Goal: Task Accomplishment & Management: Manage account settings

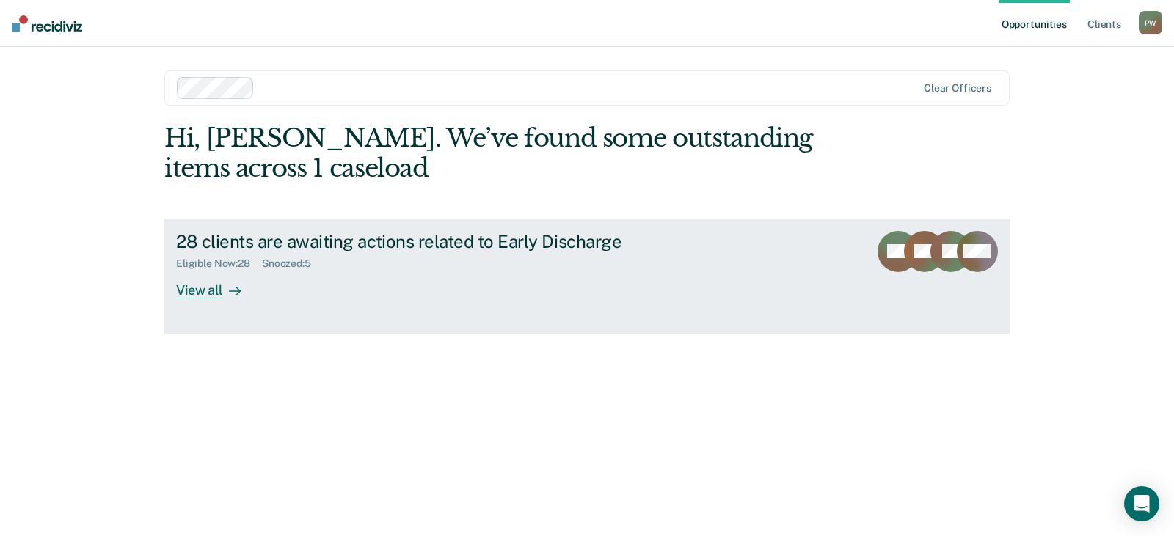
click at [208, 290] on div "View all" at bounding box center [217, 284] width 82 height 29
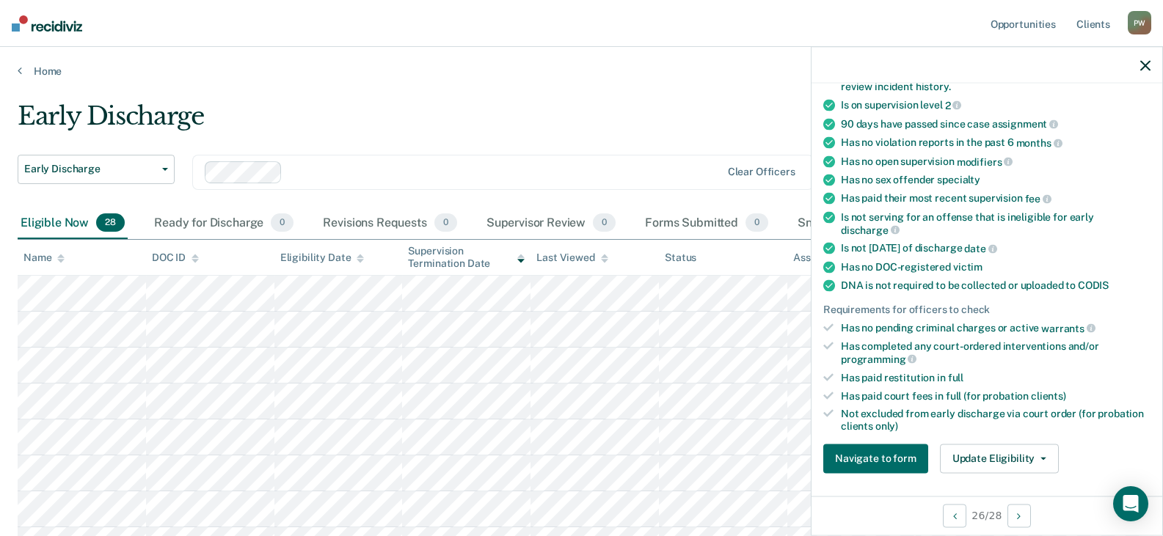
scroll to position [220, 0]
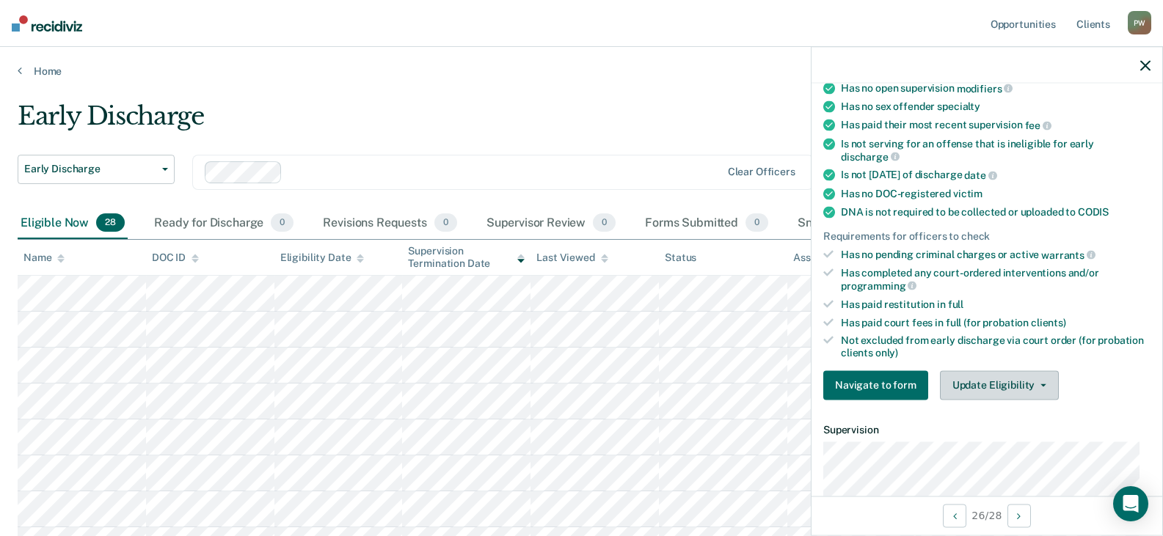
click at [981, 382] on button "Update Eligibility" at bounding box center [999, 384] width 119 height 29
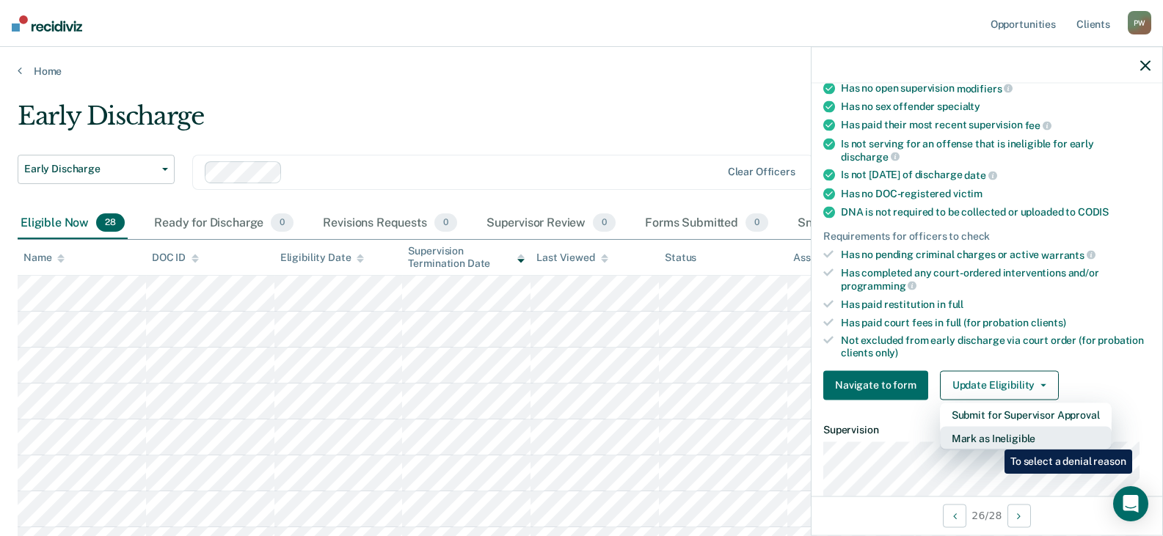
click at [993, 439] on button "Mark as Ineligible" at bounding box center [1026, 437] width 172 height 23
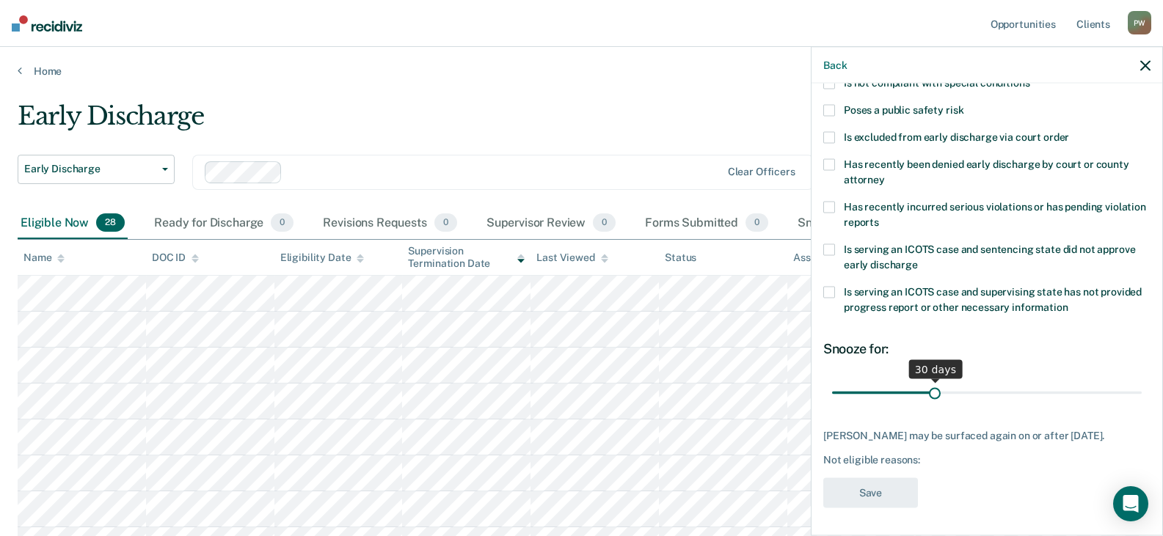
scroll to position [147, 0]
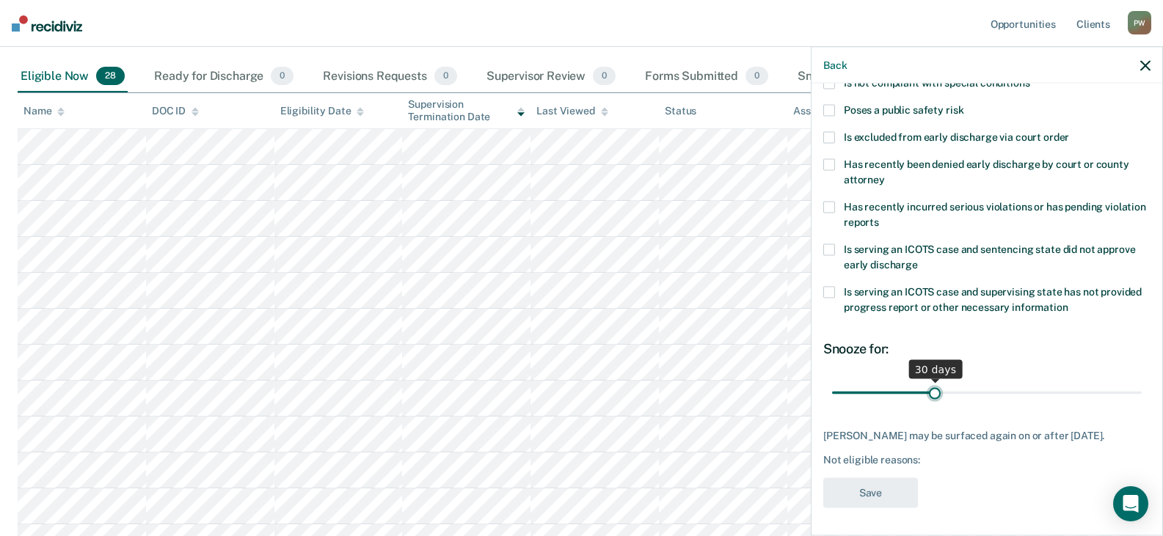
click at [933, 397] on input "range" at bounding box center [987, 393] width 310 height 26
click at [963, 386] on input "range" at bounding box center [987, 393] width 310 height 26
type input "30"
click at [930, 392] on input "range" at bounding box center [987, 393] width 310 height 26
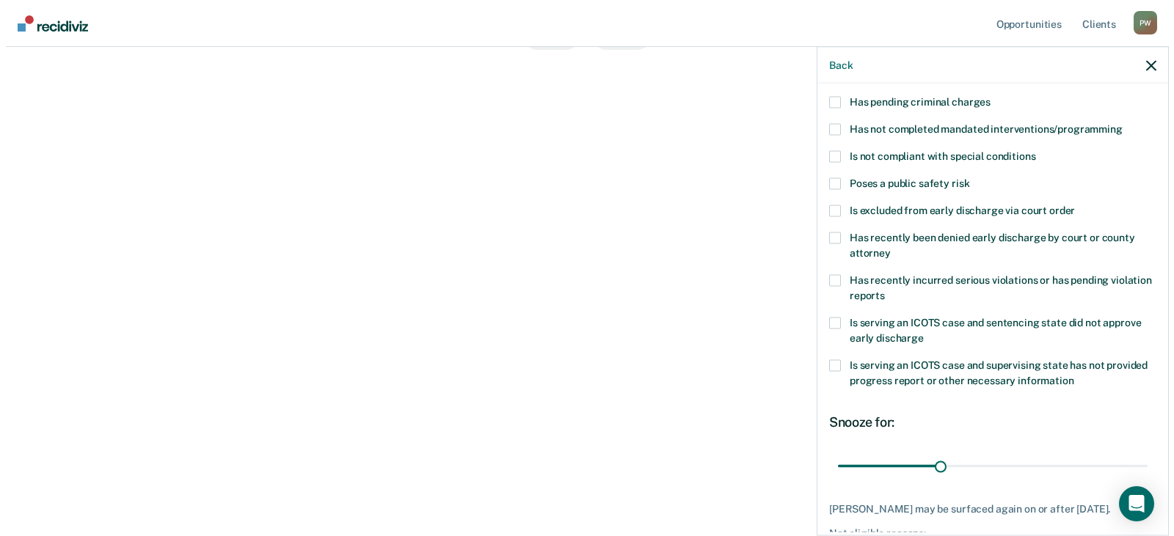
scroll to position [0, 0]
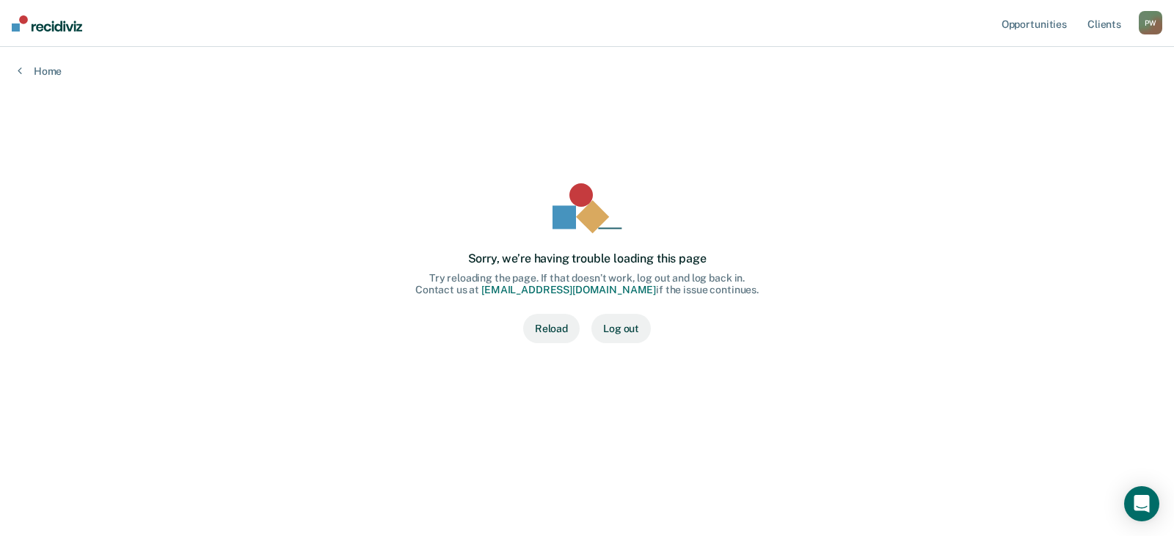
click at [548, 331] on button "Reload" at bounding box center [551, 328] width 56 height 29
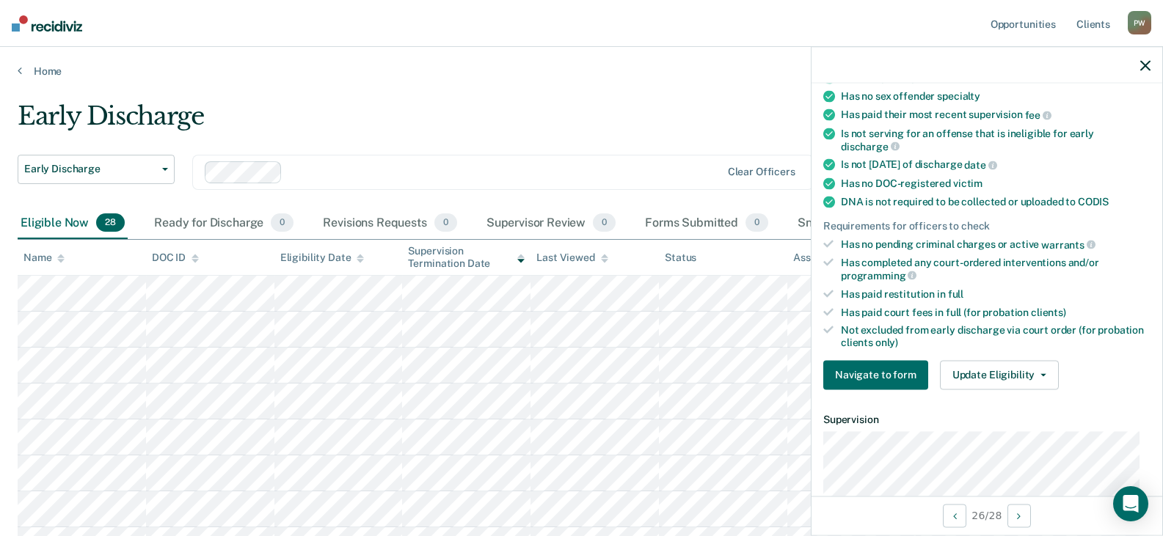
scroll to position [293, 0]
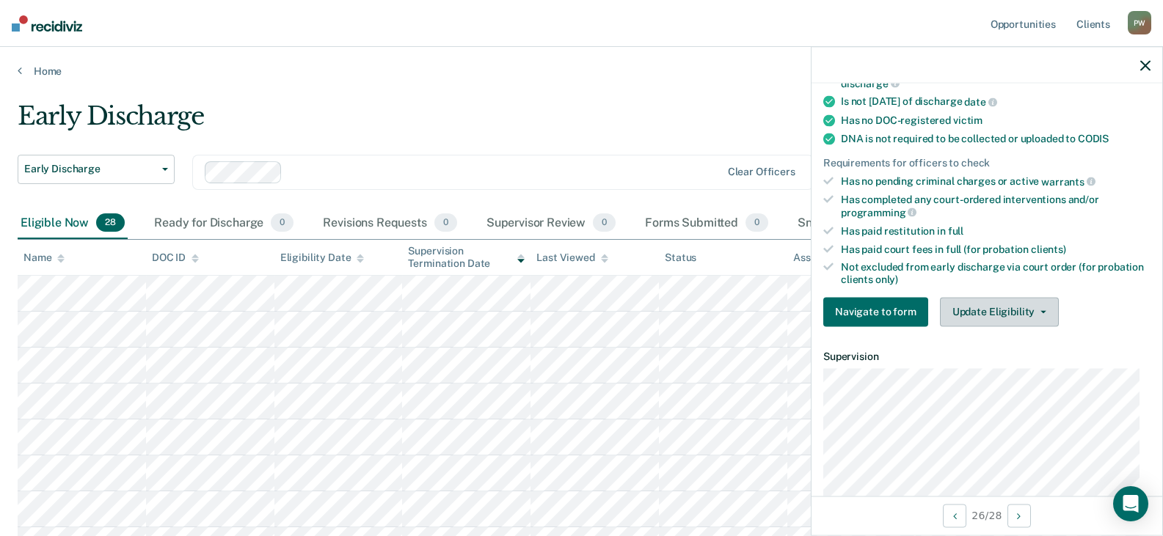
click at [1006, 311] on button "Update Eligibility" at bounding box center [999, 311] width 119 height 29
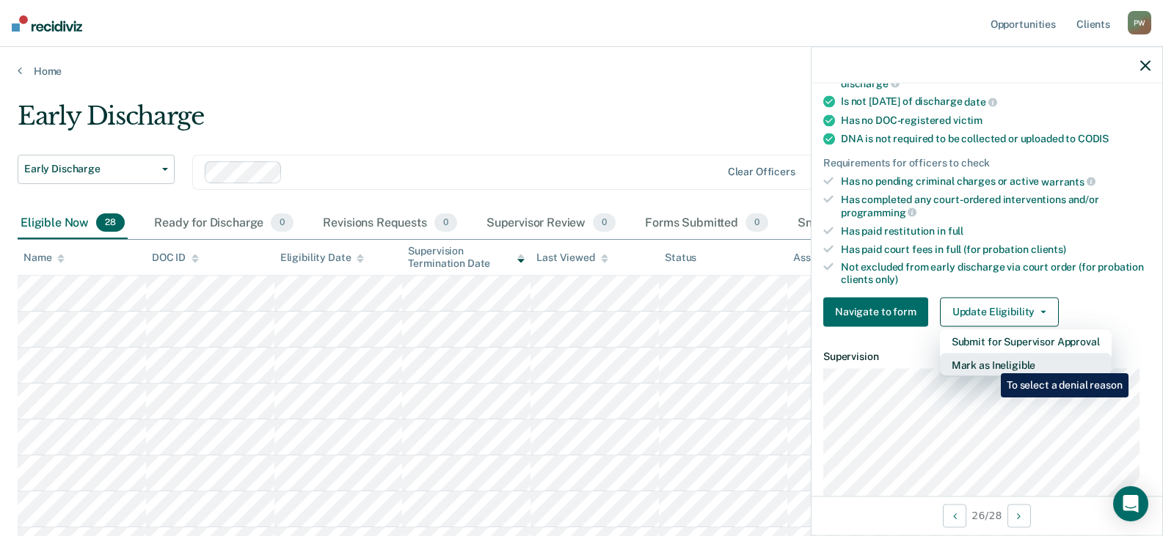
click at [989, 362] on button "Mark as Ineligible" at bounding box center [1026, 364] width 172 height 23
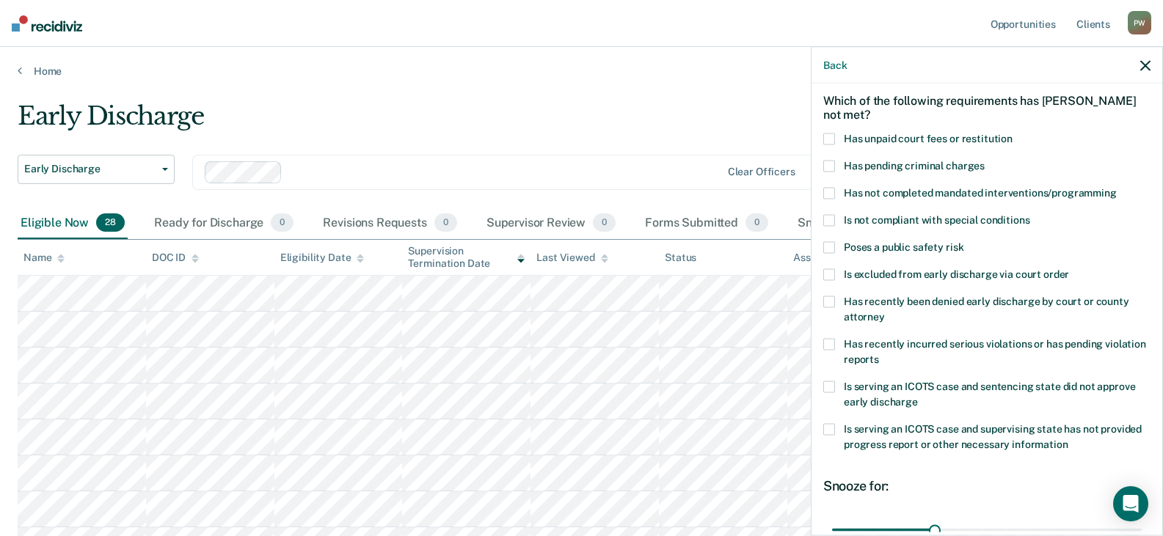
scroll to position [0, 0]
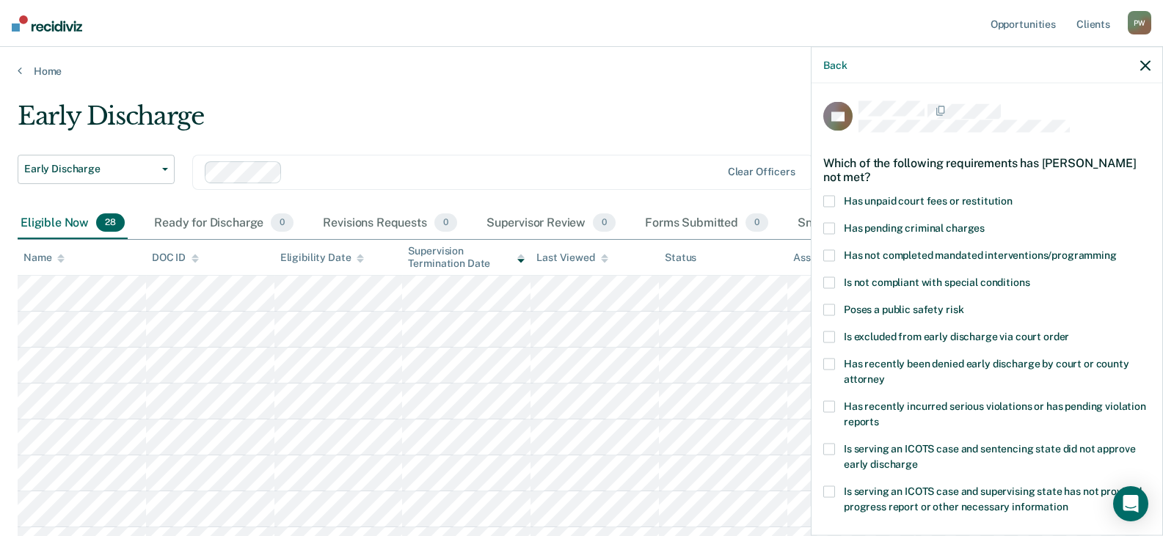
click at [833, 257] on span at bounding box center [829, 255] width 12 height 12
click at [1116, 249] on input "Has not completed mandated interventions/programming" at bounding box center [1116, 249] width 0 height 0
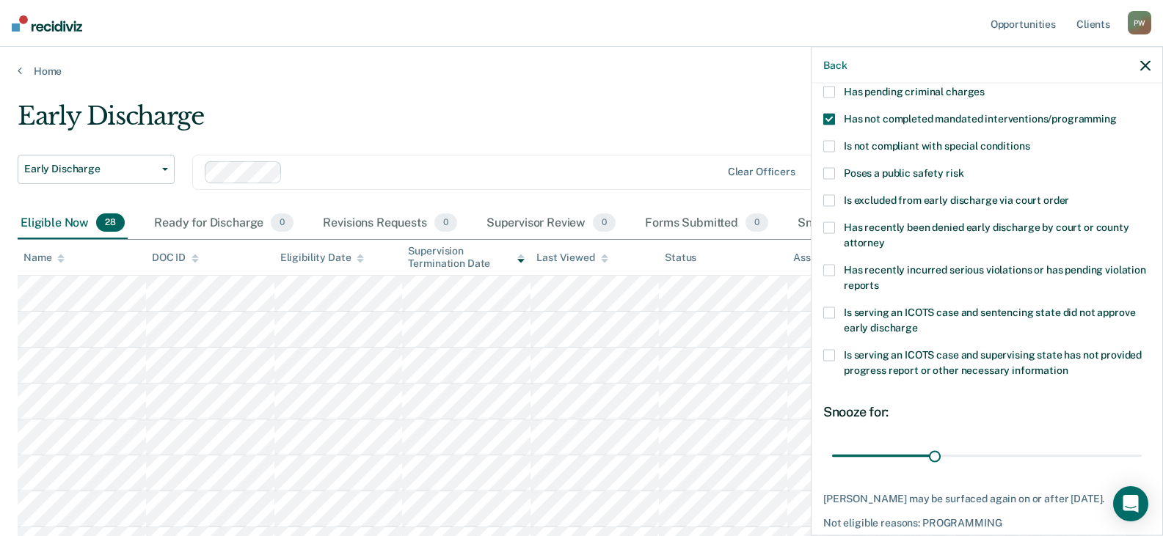
scroll to position [200, 0]
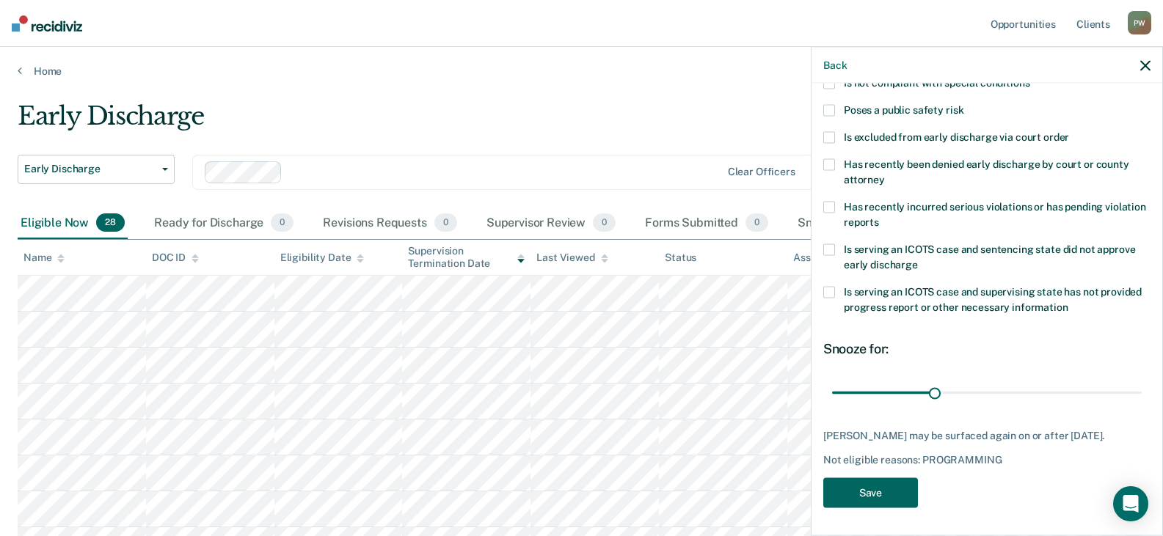
click at [885, 490] on button "Save" at bounding box center [870, 493] width 95 height 30
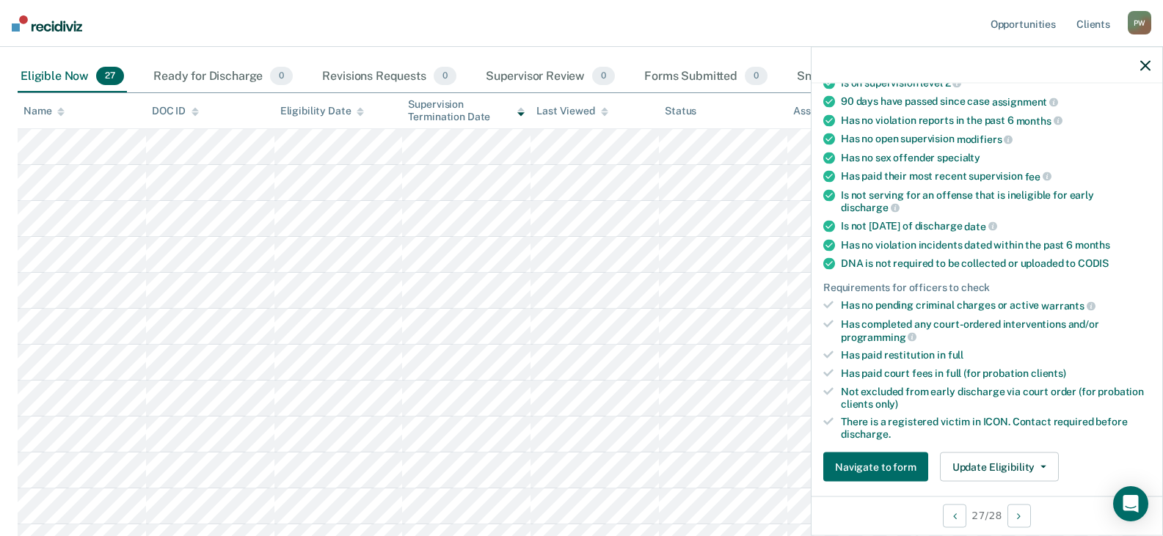
scroll to position [230, 0]
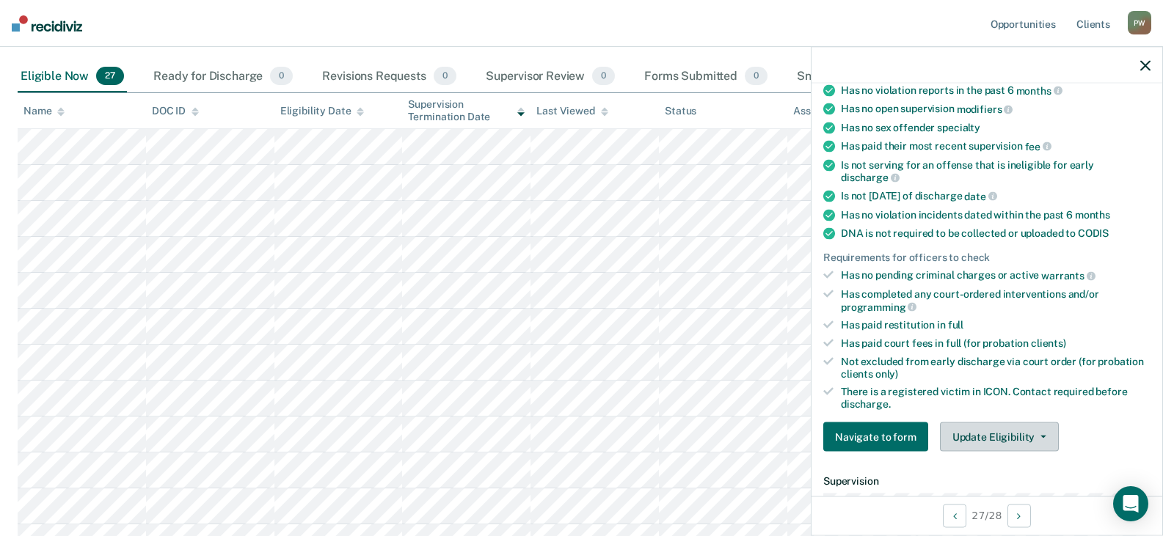
click at [981, 439] on button "Update Eligibility" at bounding box center [999, 436] width 119 height 29
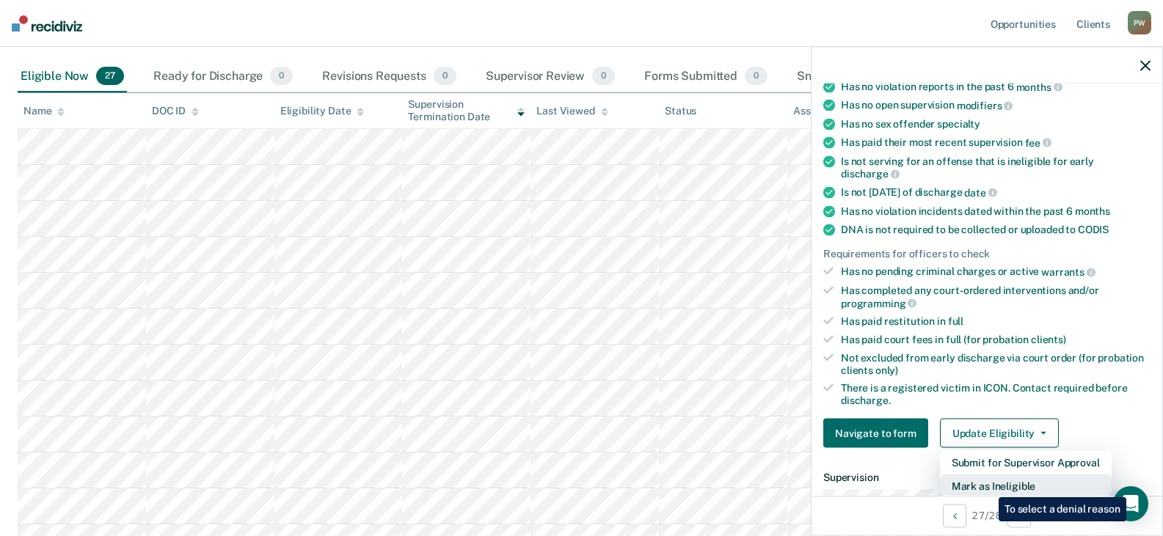
click at [987, 486] on button "Mark as Ineligible" at bounding box center [1026, 486] width 172 height 23
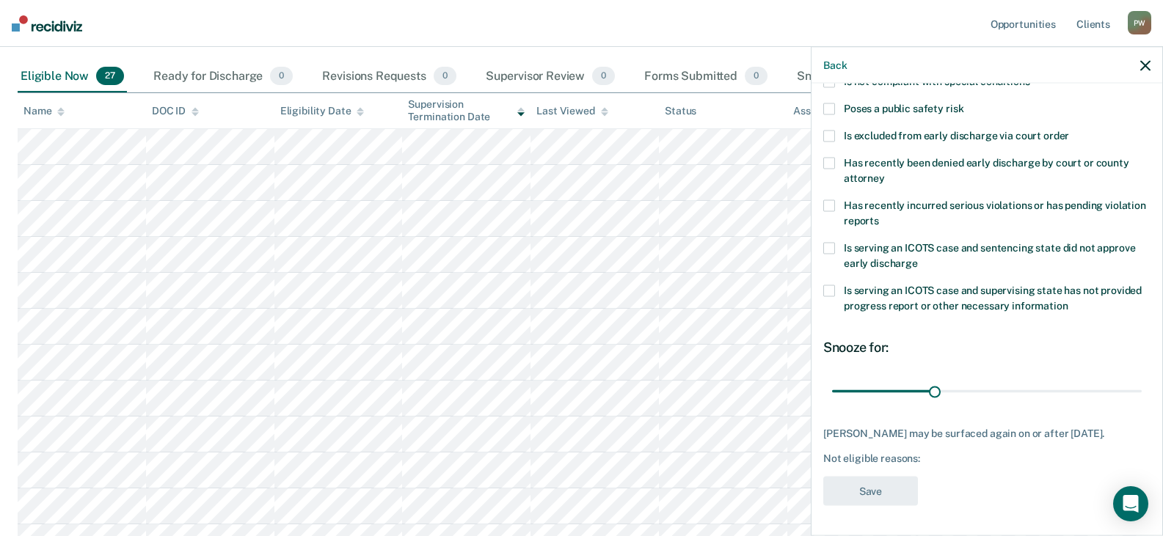
scroll to position [200, 0]
click at [830, 203] on span at bounding box center [829, 207] width 12 height 12
click at [879, 216] on input "Has recently incurred serious violations or has pending violation reports" at bounding box center [879, 216] width 0 height 0
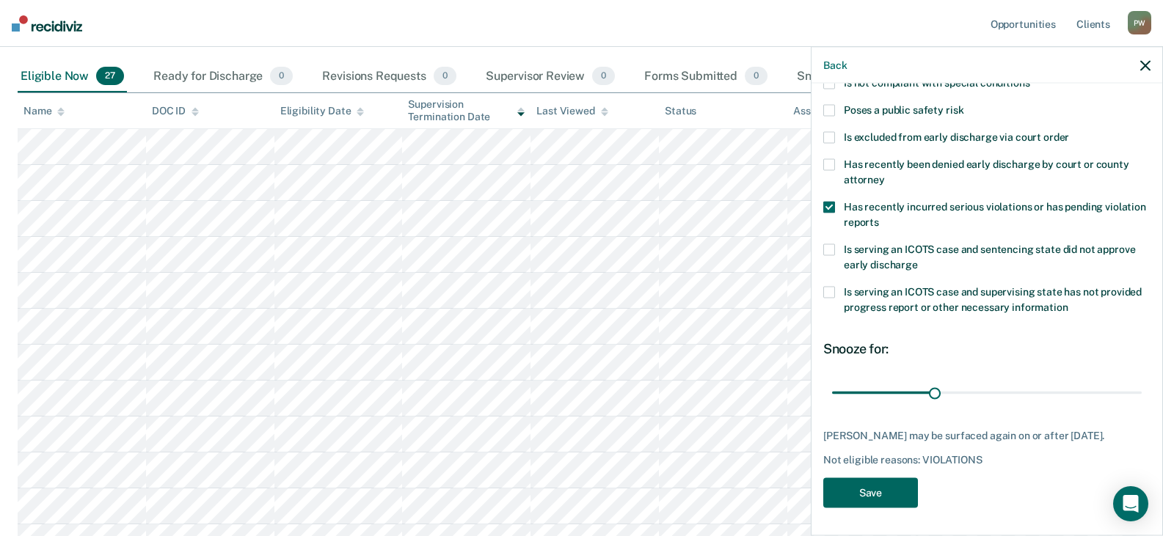
click at [882, 491] on button "Save" at bounding box center [870, 493] width 95 height 30
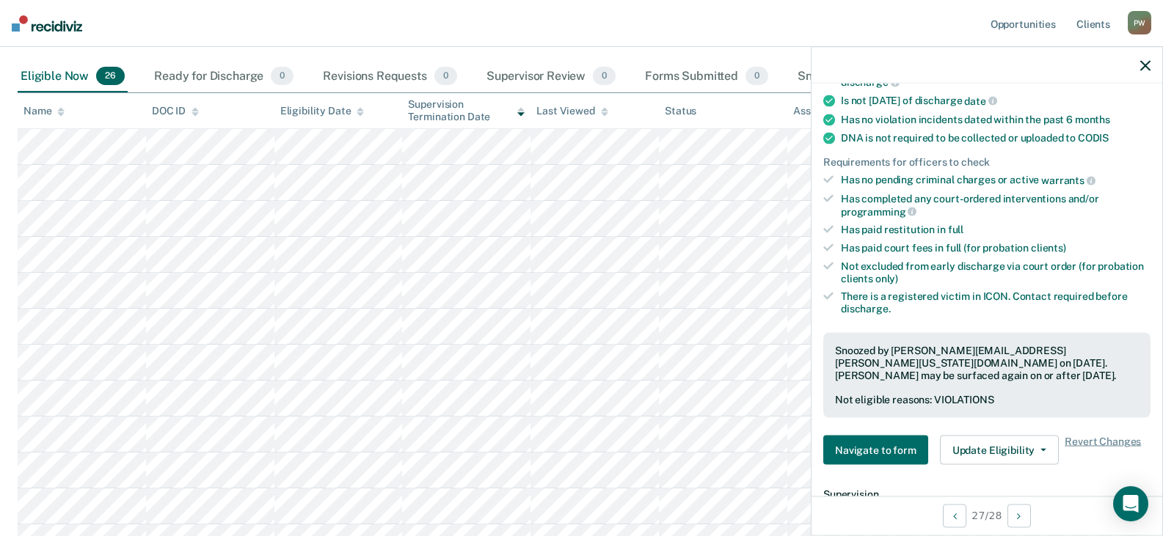
scroll to position [420, 0]
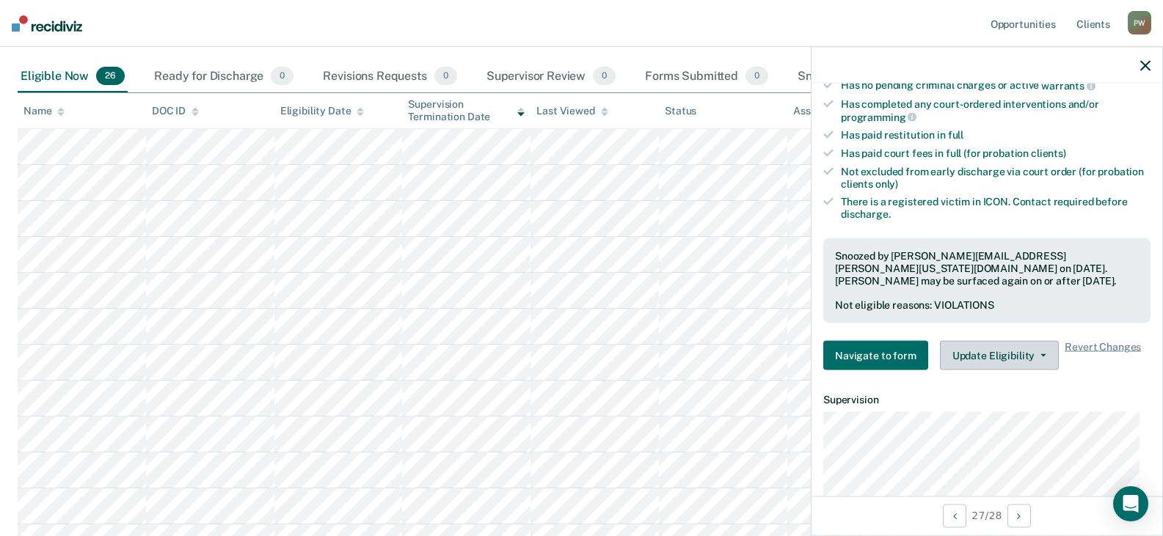
click at [966, 341] on button "Update Eligibility" at bounding box center [999, 355] width 119 height 29
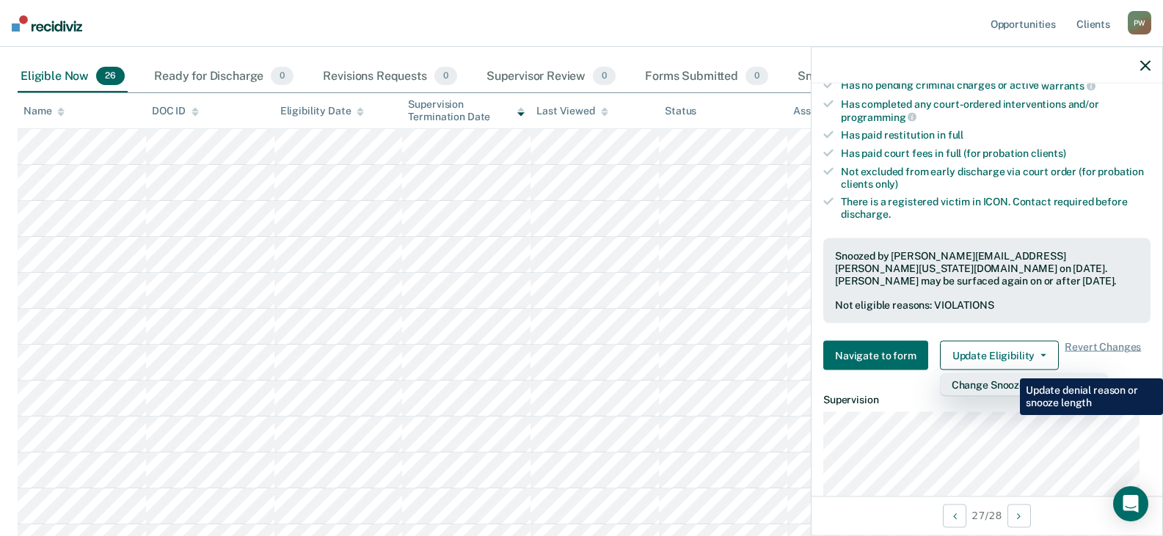
click at [1009, 373] on button "Change Snooze/Denial Reason" at bounding box center [1024, 384] width 168 height 23
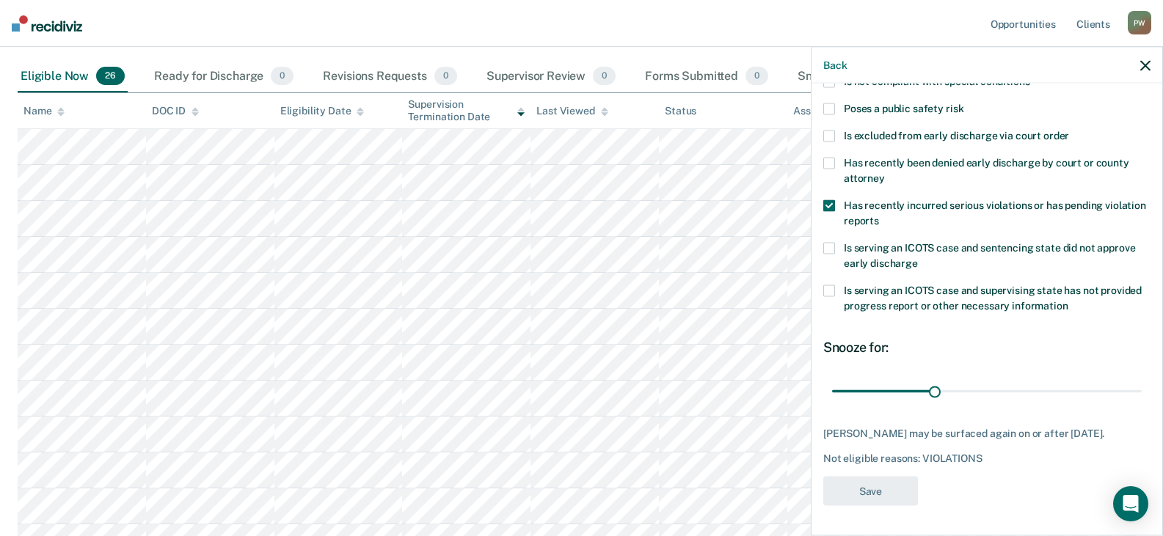
scroll to position [200, 0]
click at [841, 205] on label "Has recently incurred serious violations or has pending violation reports" at bounding box center [986, 216] width 327 height 31
click at [879, 216] on input "Has recently incurred serious violations or has pending violation reports" at bounding box center [879, 216] width 0 height 0
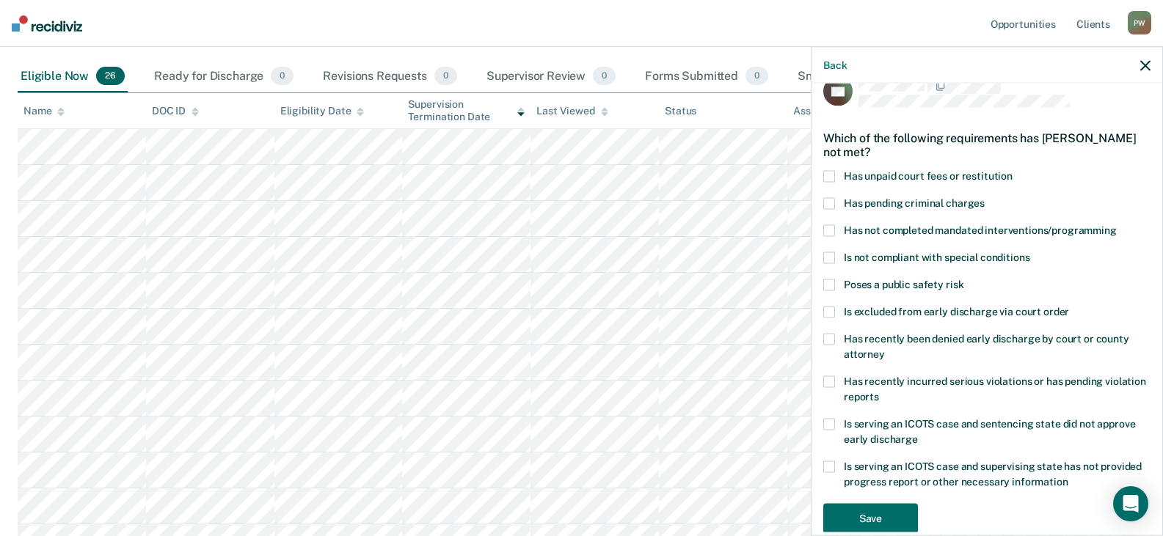
scroll to position [0, 0]
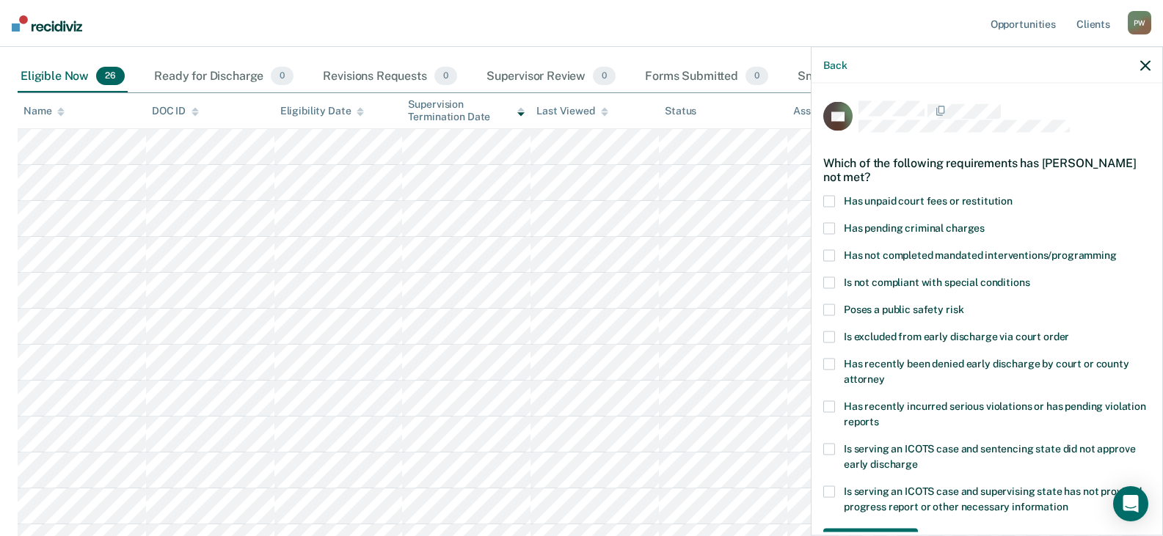
click at [828, 406] on span at bounding box center [829, 406] width 12 height 12
click at [879, 416] on input "Has recently incurred serious violations or has pending violation reports" at bounding box center [879, 416] width 0 height 0
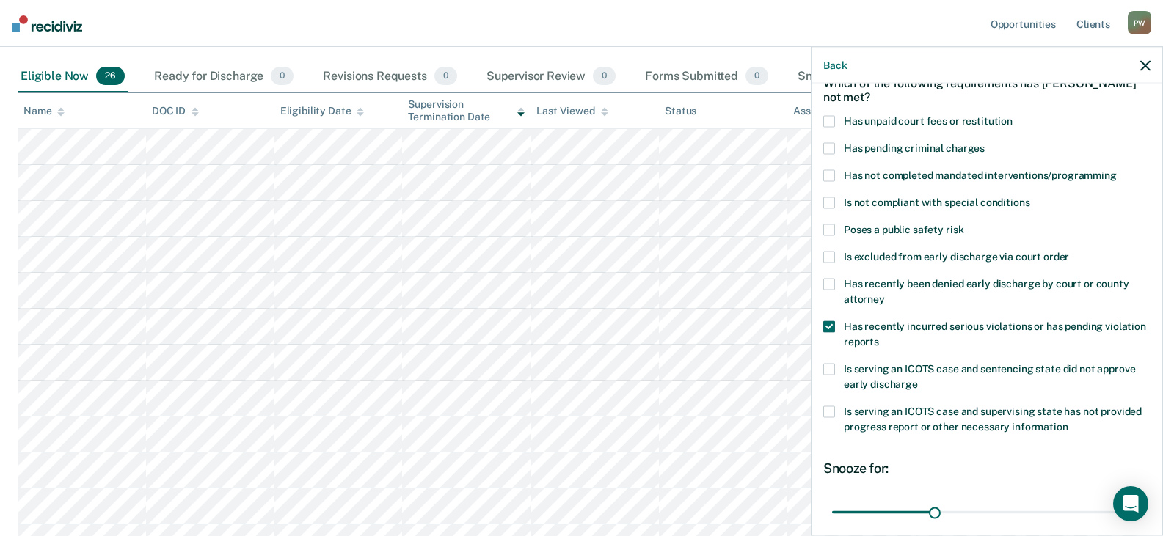
scroll to position [200, 0]
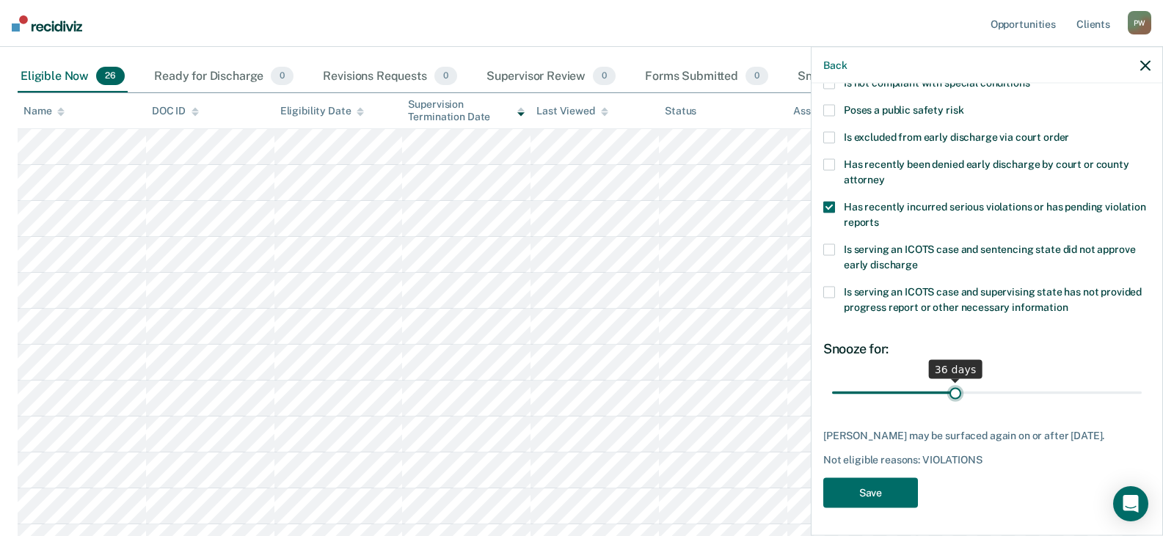
click at [950, 389] on input "range" at bounding box center [987, 393] width 310 height 26
click at [916, 392] on input "range" at bounding box center [987, 393] width 310 height 26
click at [921, 392] on input "range" at bounding box center [987, 393] width 310 height 26
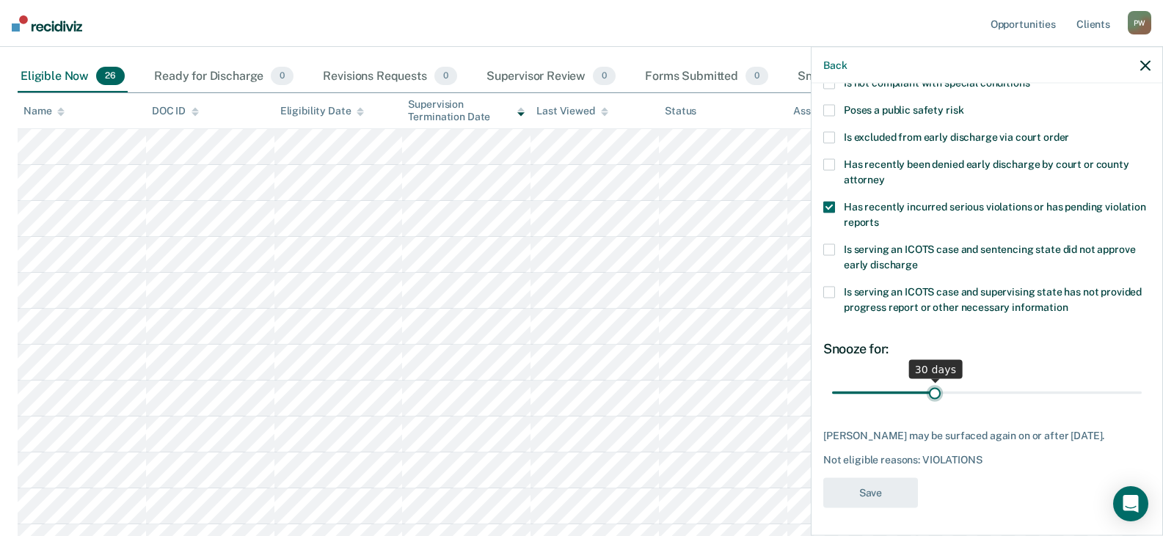
type input "30"
click at [930, 389] on input "range" at bounding box center [987, 393] width 310 height 26
click at [1146, 67] on icon "button" at bounding box center [1145, 65] width 10 height 10
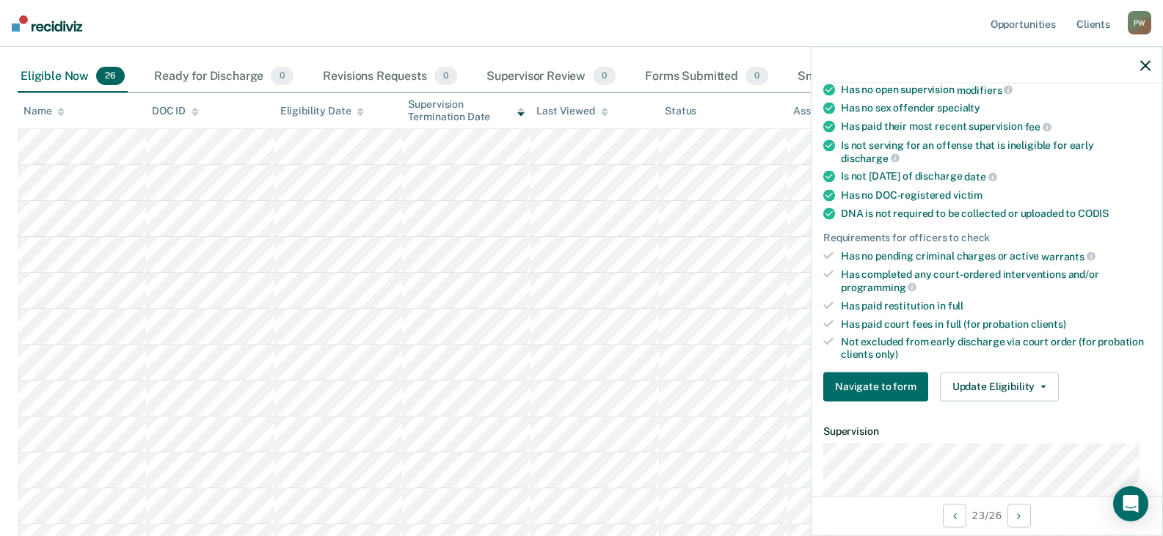
scroll to position [220, 0]
click at [995, 392] on button "Update Eligibility" at bounding box center [999, 384] width 119 height 29
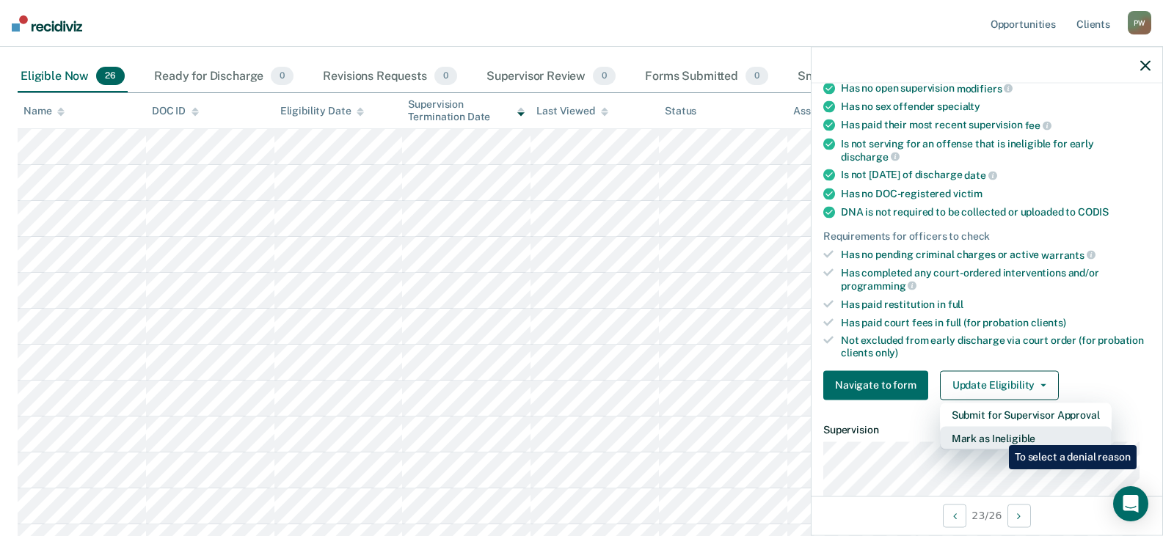
click at [998, 434] on button "Mark as Ineligible" at bounding box center [1026, 437] width 172 height 23
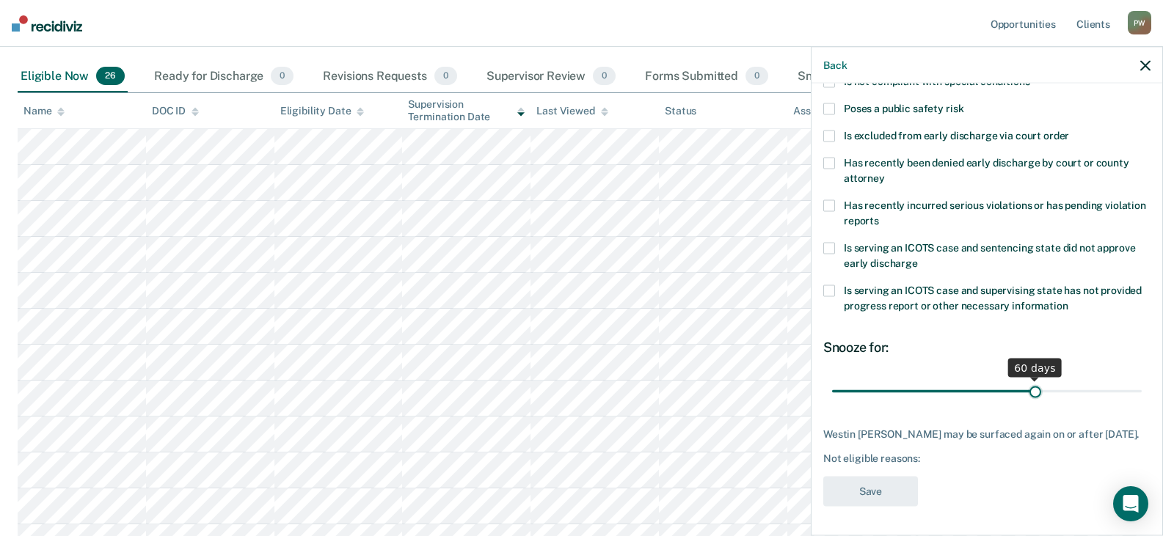
drag, startPoint x: 932, startPoint y: 379, endPoint x: 1028, endPoint y: 373, distance: 97.0
type input "60"
click at [1028, 378] on input "range" at bounding box center [987, 391] width 310 height 26
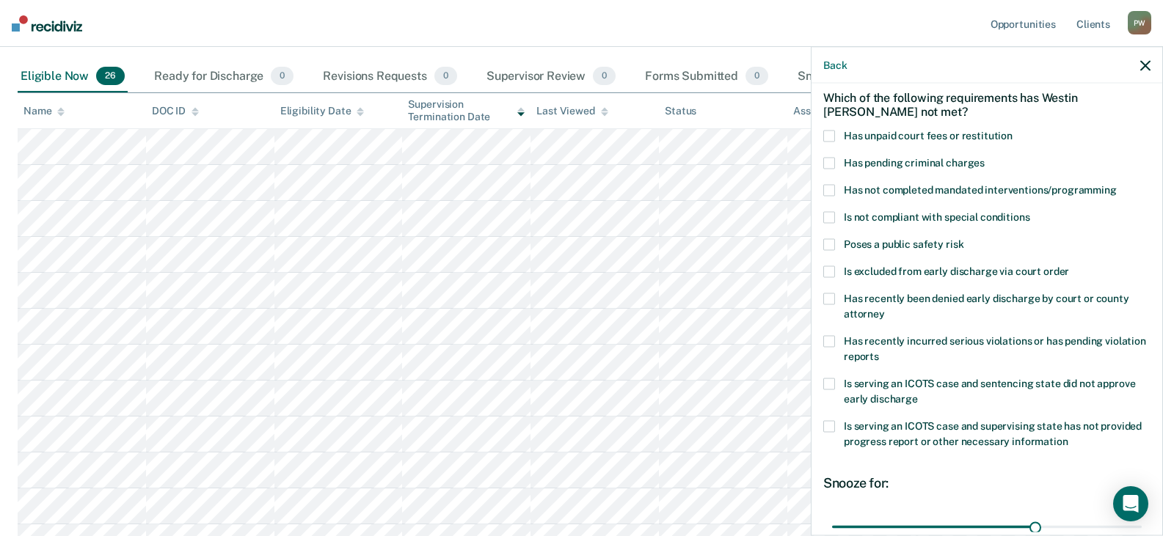
click at [830, 216] on span at bounding box center [829, 217] width 12 height 12
click at [1029, 211] on input "Is not compliant with special conditions" at bounding box center [1029, 211] width 0 height 0
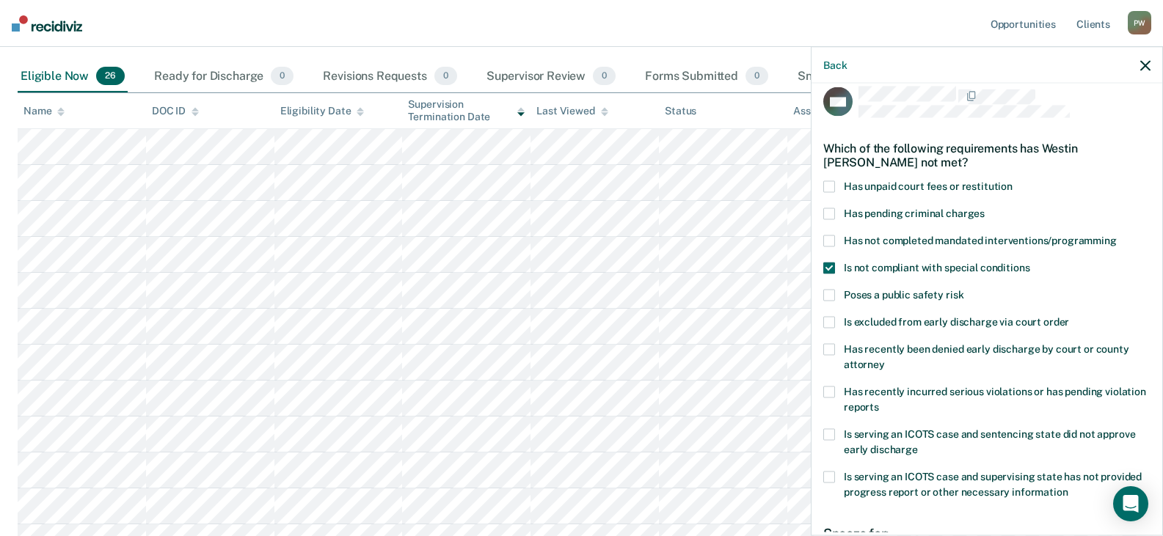
scroll to position [0, 0]
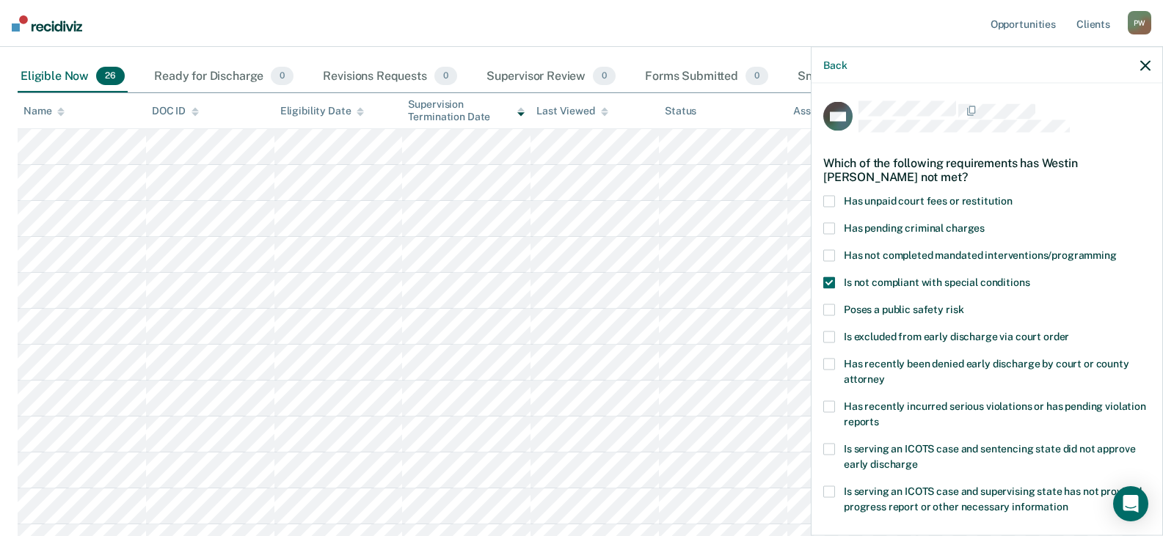
click at [833, 200] on span at bounding box center [829, 201] width 12 height 12
click at [1012, 195] on input "Has unpaid court fees or restitution" at bounding box center [1012, 195] width 0 height 0
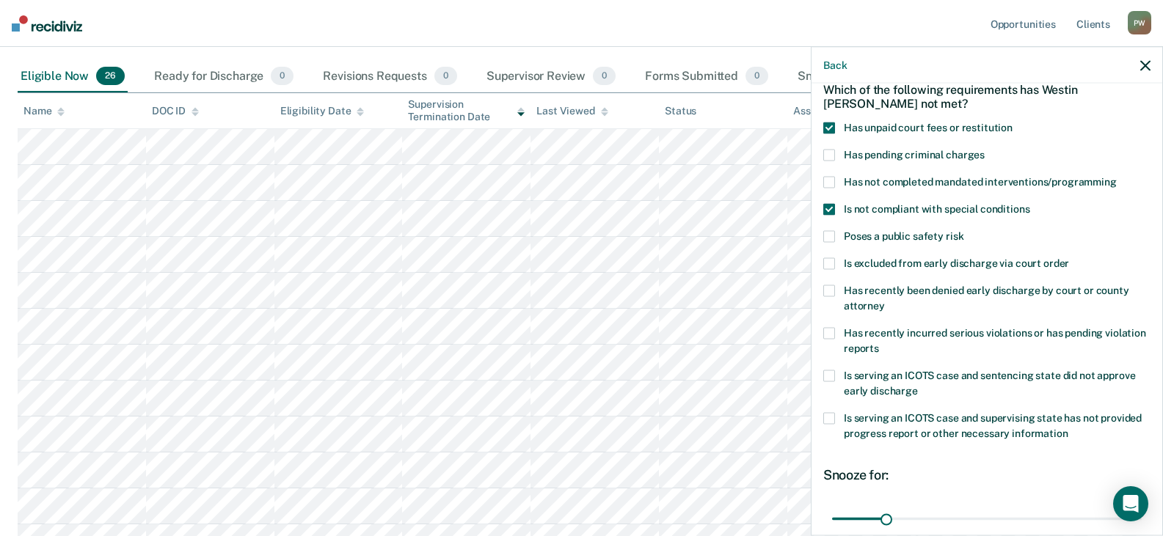
scroll to position [212, 0]
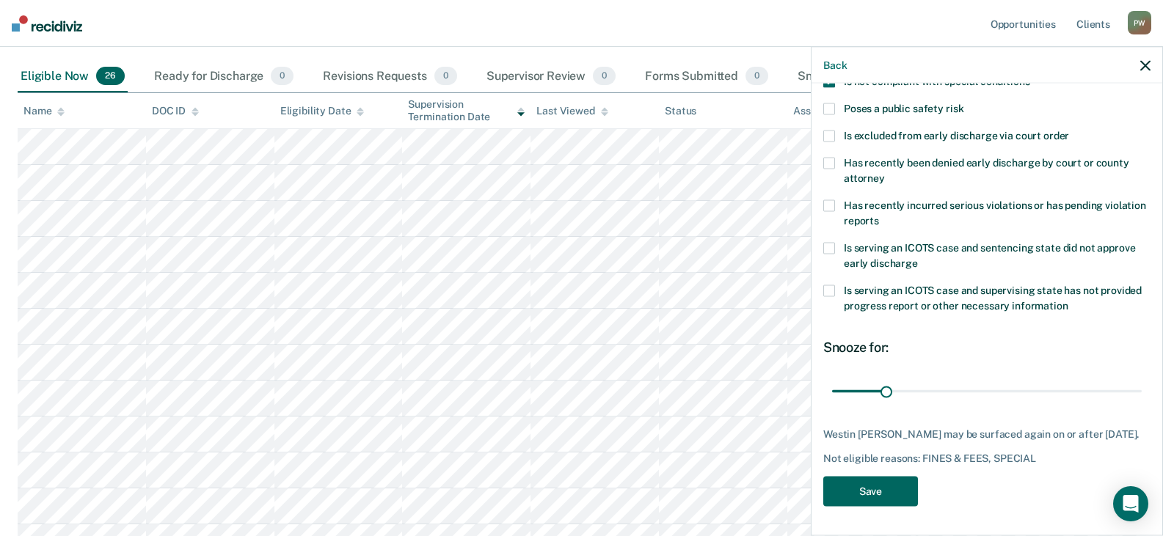
click at [878, 486] on button "Save" at bounding box center [870, 491] width 95 height 30
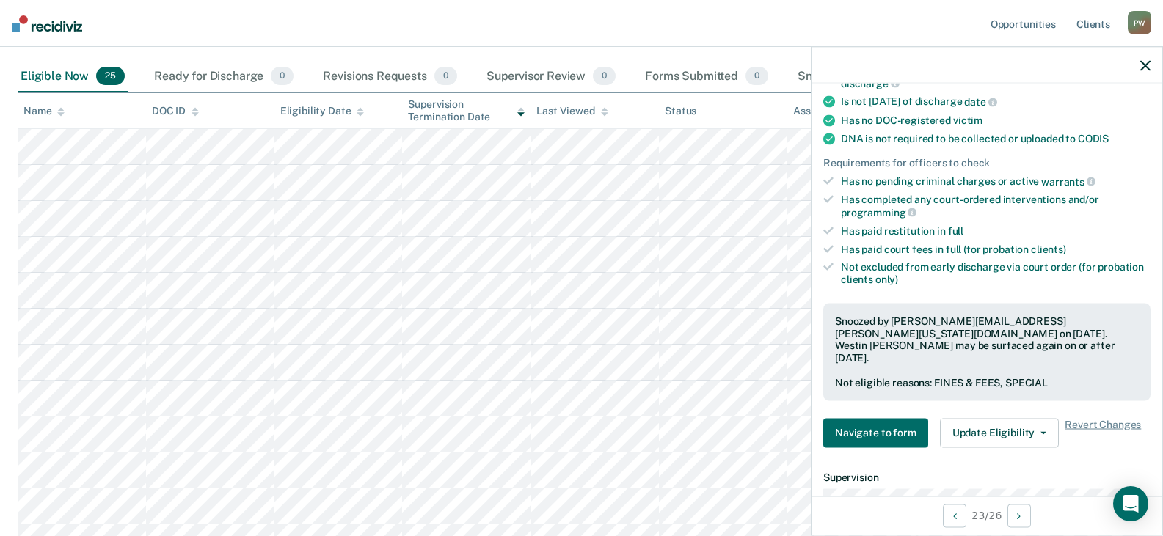
scroll to position [367, 0]
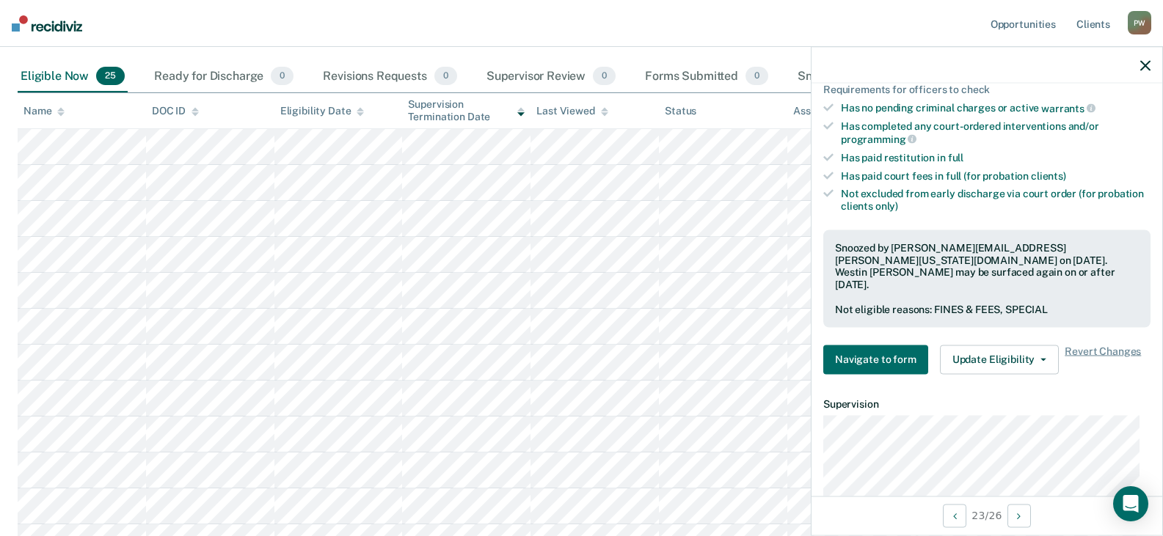
click at [1150, 71] on div at bounding box center [986, 65] width 351 height 37
click at [1145, 67] on icon "button" at bounding box center [1145, 65] width 10 height 10
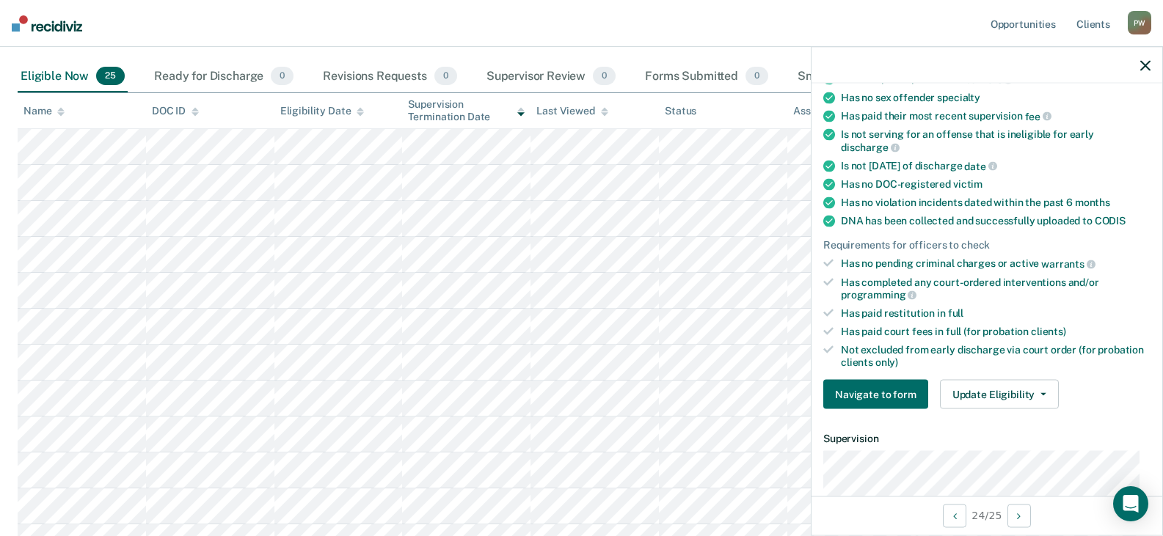
scroll to position [220, 0]
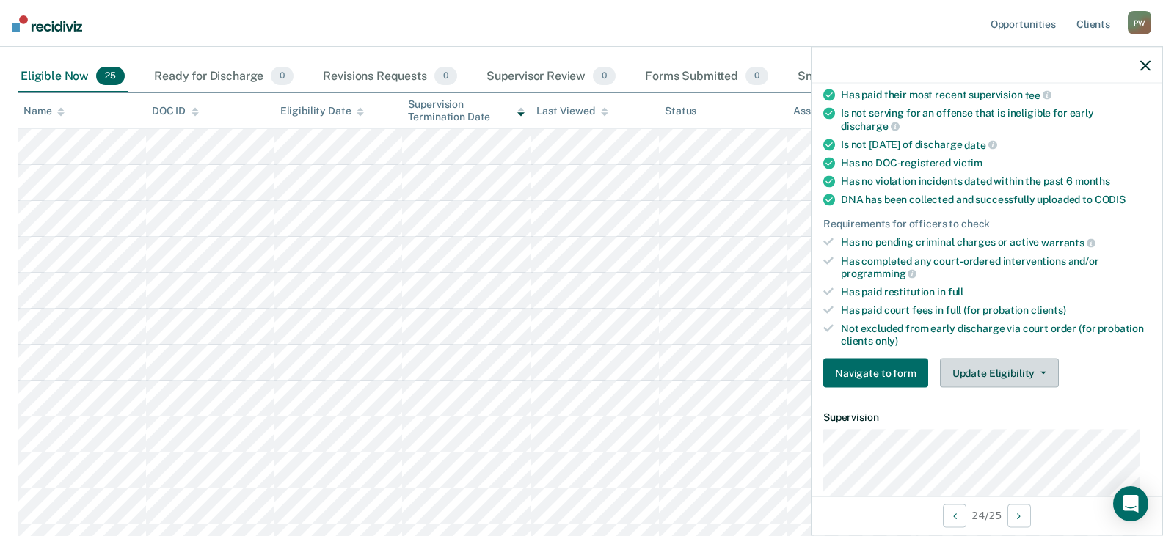
click at [989, 373] on button "Update Eligibility" at bounding box center [999, 373] width 119 height 29
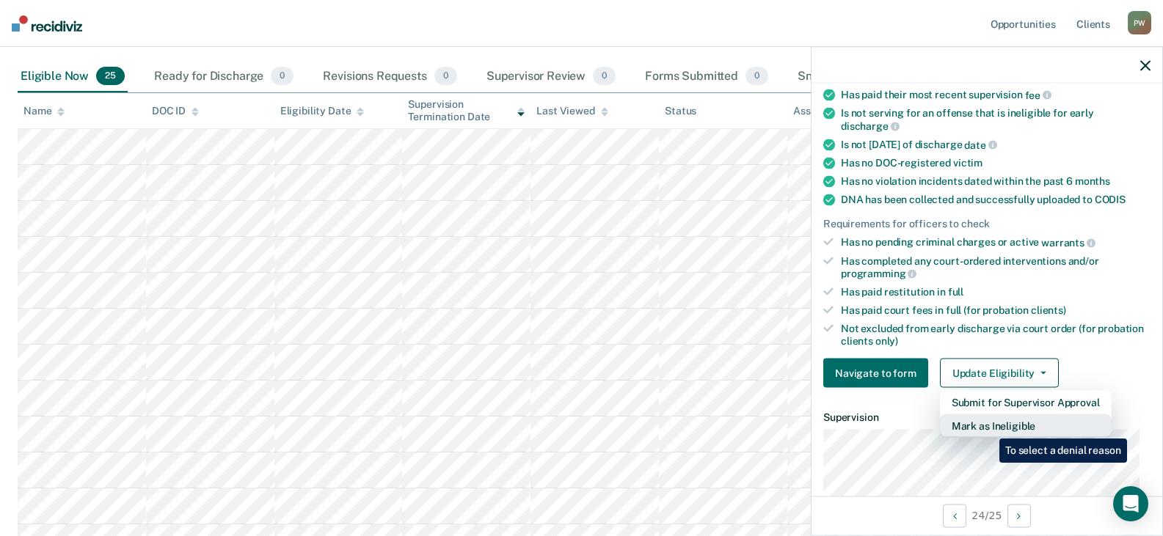
click at [988, 428] on button "Mark as Ineligible" at bounding box center [1026, 425] width 172 height 23
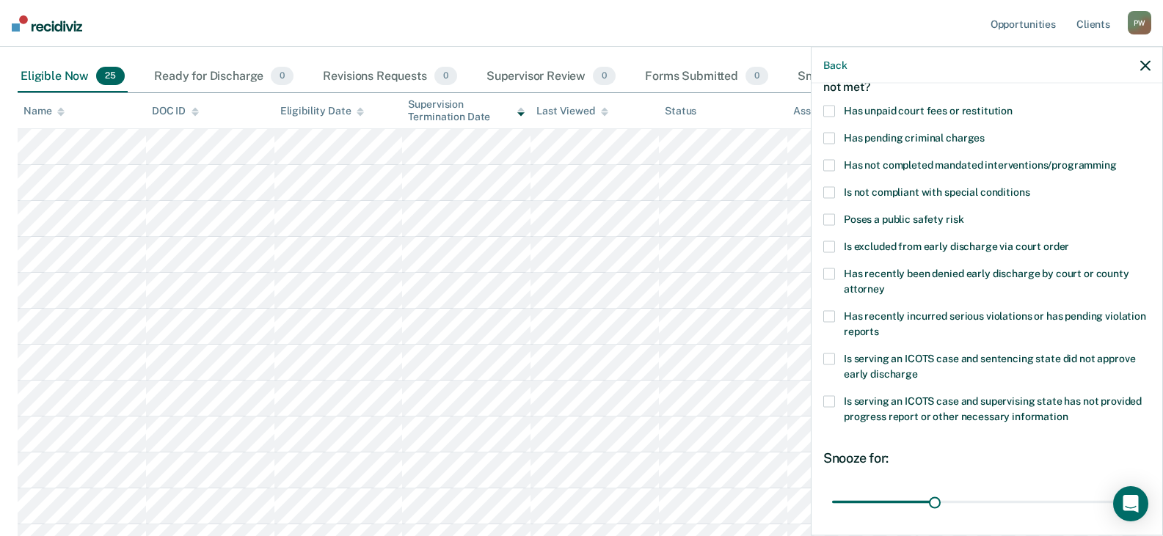
scroll to position [0, 0]
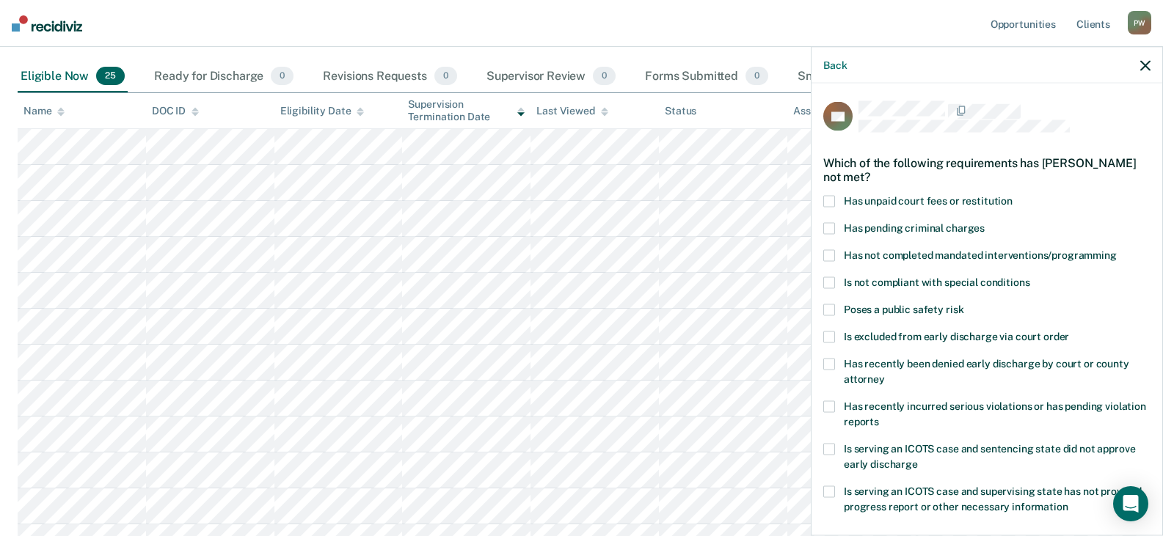
click at [834, 199] on span at bounding box center [829, 201] width 12 height 12
click at [1012, 195] on input "Has unpaid court fees or restitution" at bounding box center [1012, 195] width 0 height 0
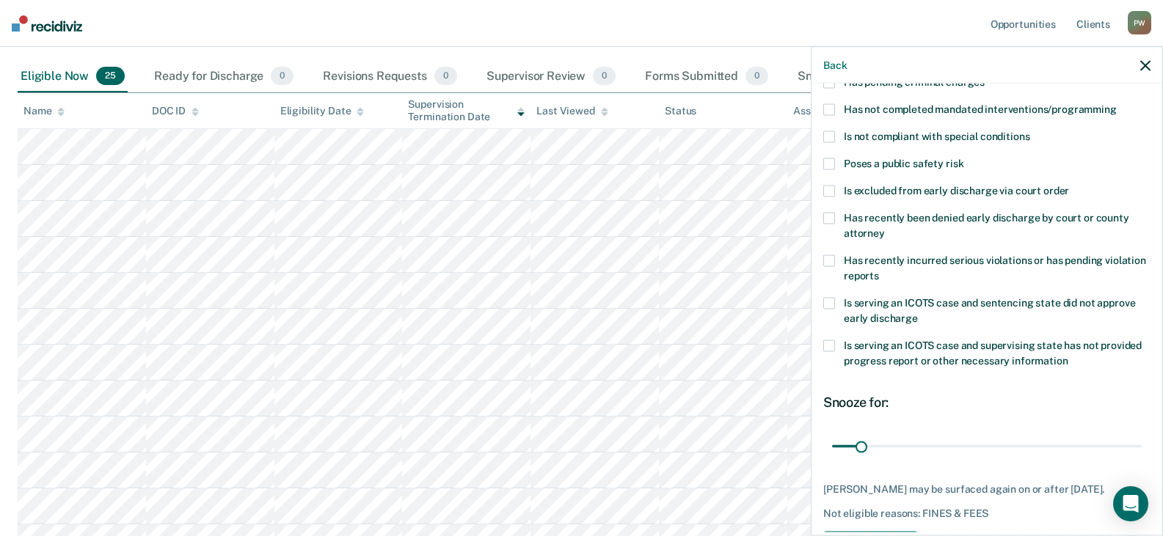
scroll to position [147, 0]
drag, startPoint x: 864, startPoint y: 448, endPoint x: 884, endPoint y: 450, distance: 19.9
type input "60"
click at [884, 450] on input "range" at bounding box center [987, 446] width 310 height 26
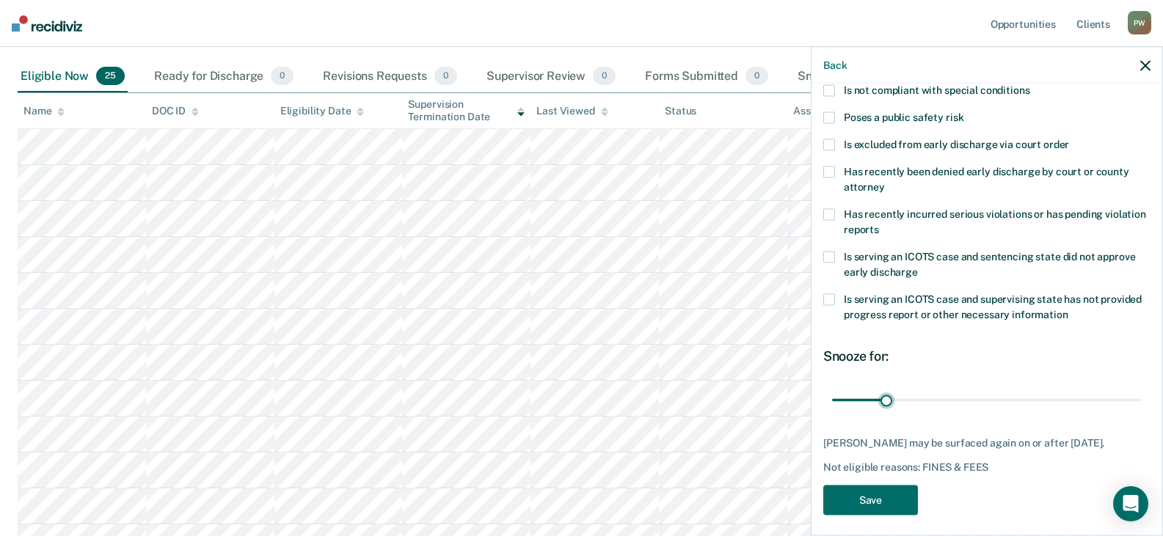
scroll to position [212, 0]
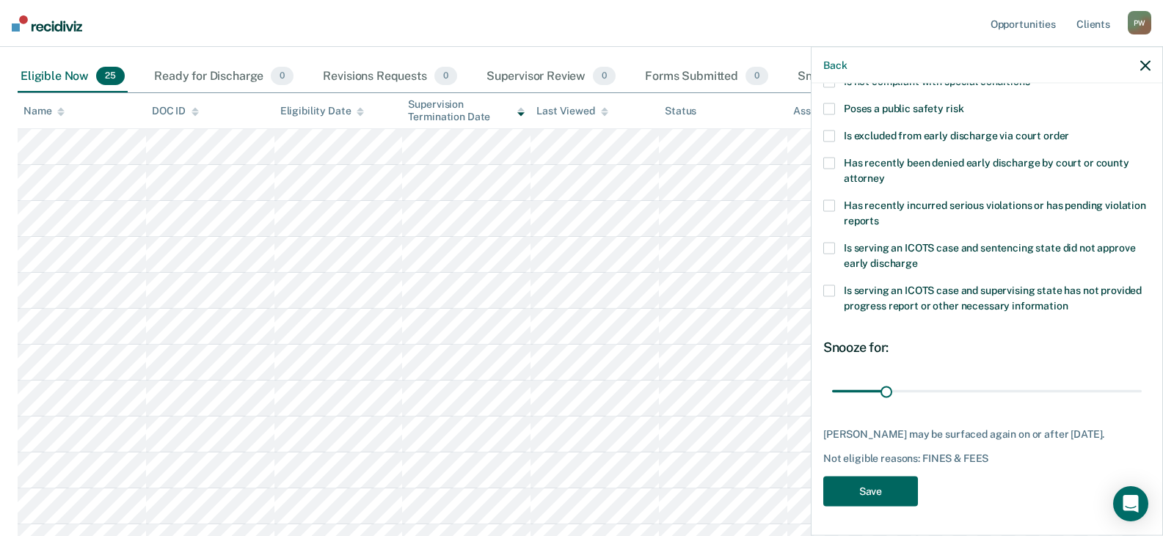
click at [898, 487] on button "Save" at bounding box center [870, 491] width 95 height 30
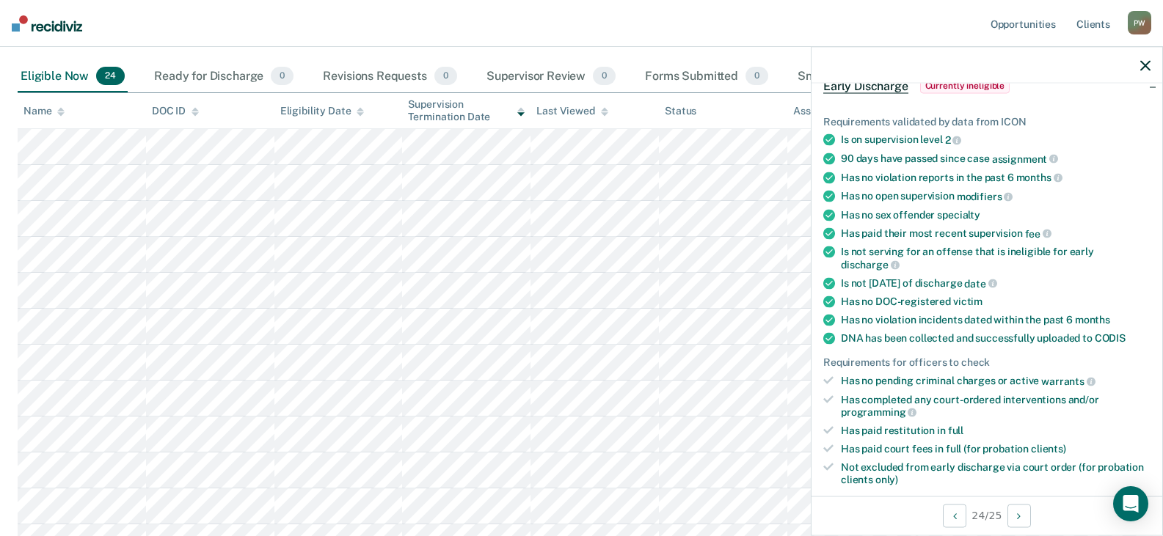
scroll to position [0, 0]
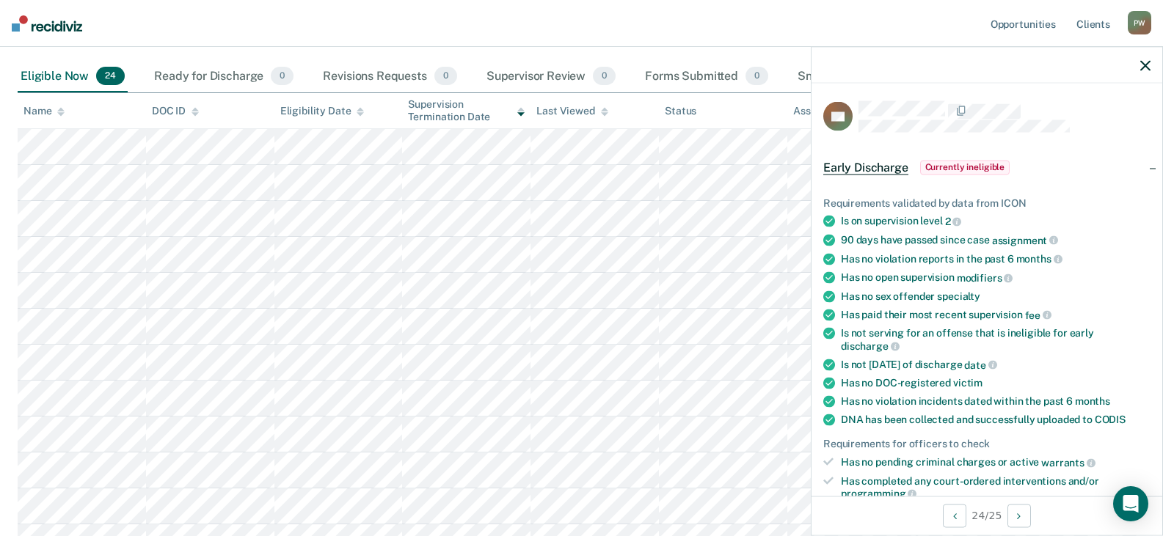
click at [1141, 66] on icon "button" at bounding box center [1145, 65] width 10 height 10
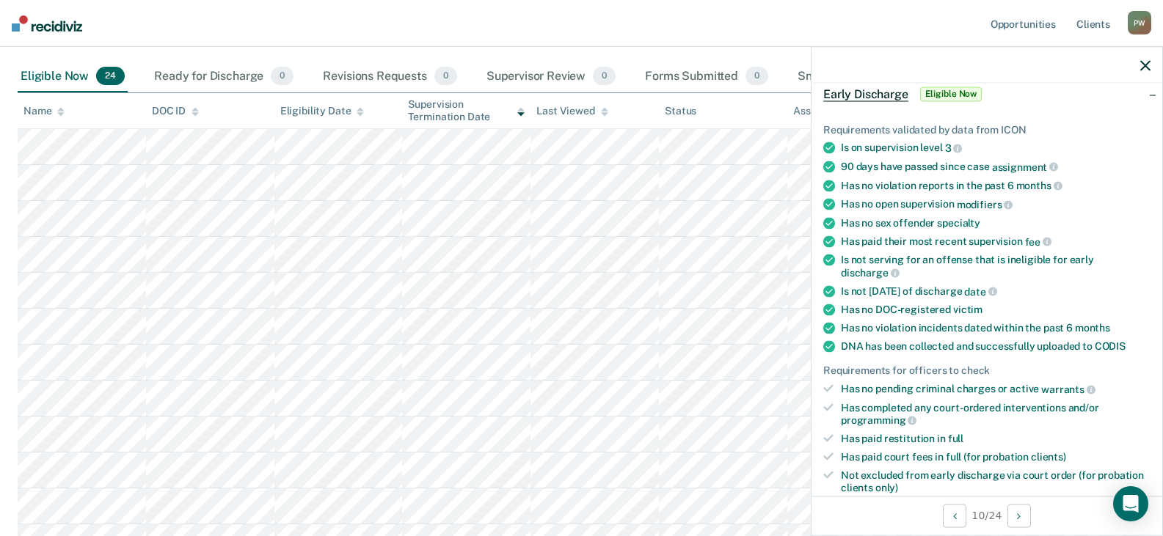
scroll to position [147, 0]
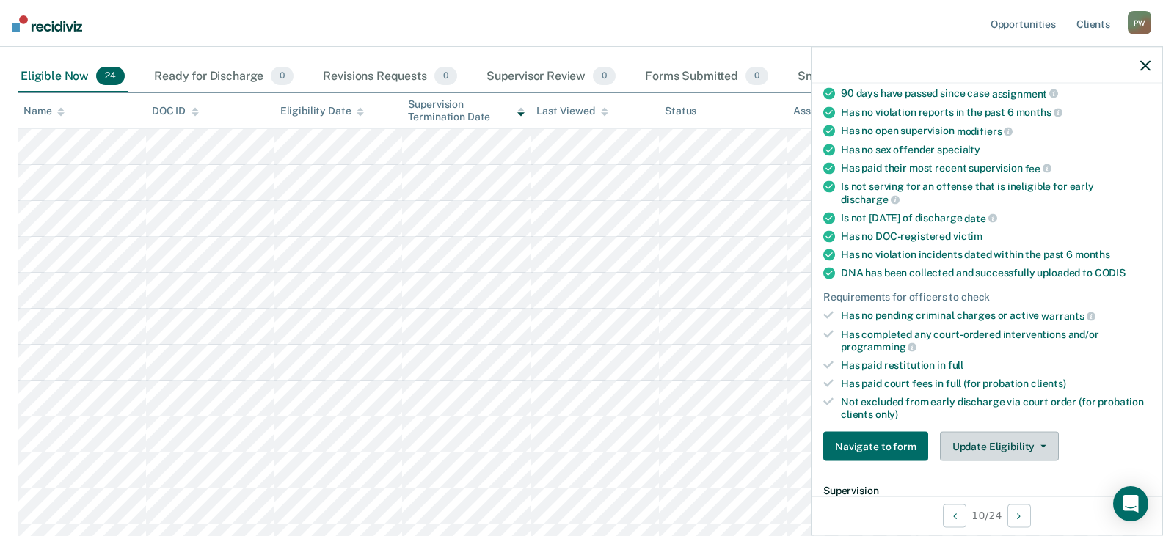
click at [1007, 440] on button "Update Eligibility" at bounding box center [999, 446] width 119 height 29
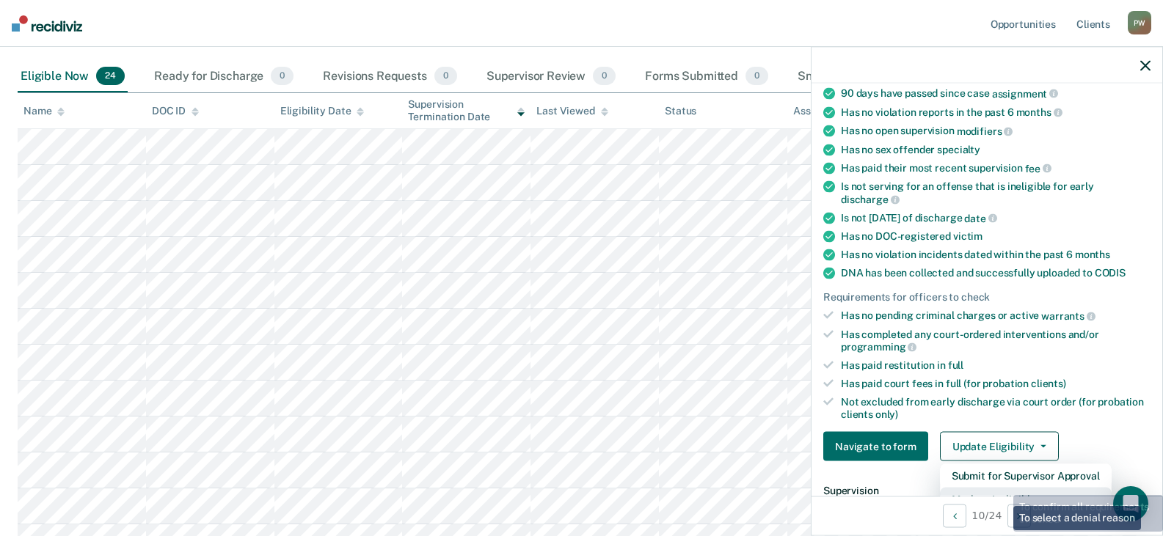
scroll to position [161, 0]
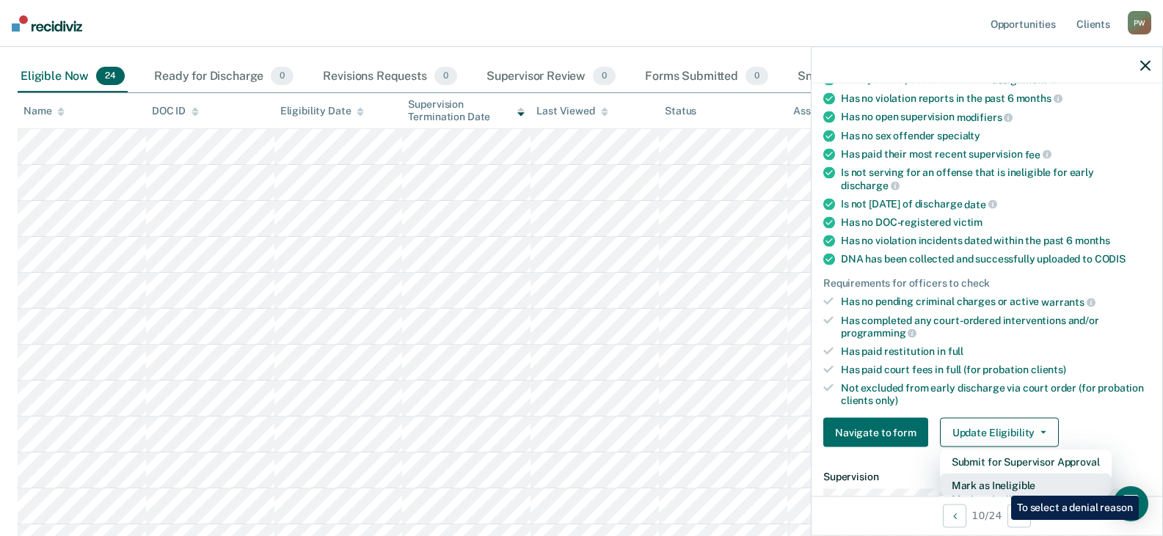
click at [1000, 485] on button "Mark as Ineligible" at bounding box center [1026, 485] width 172 height 23
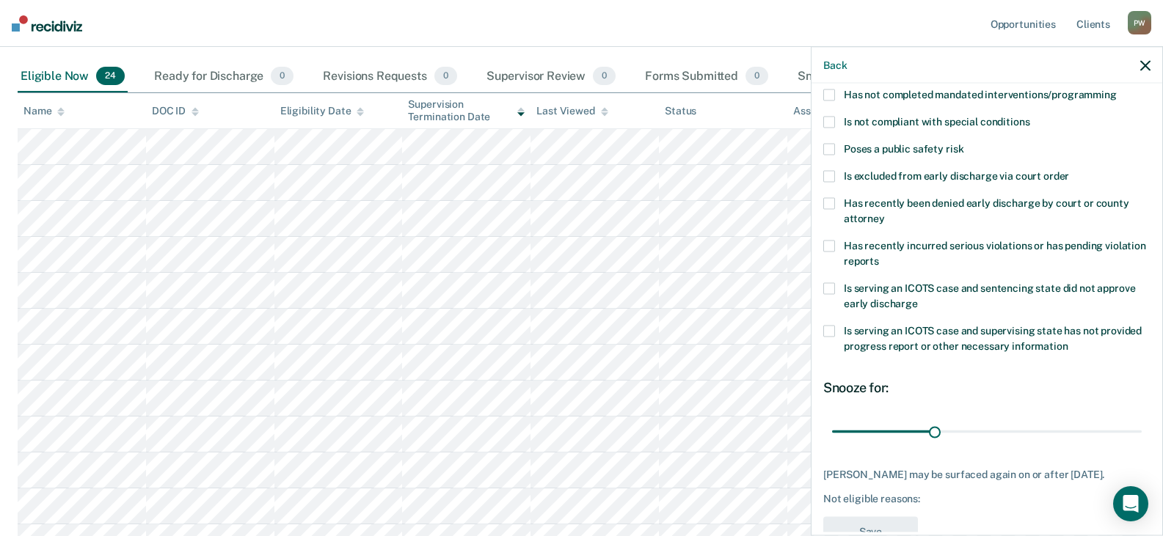
scroll to position [0, 0]
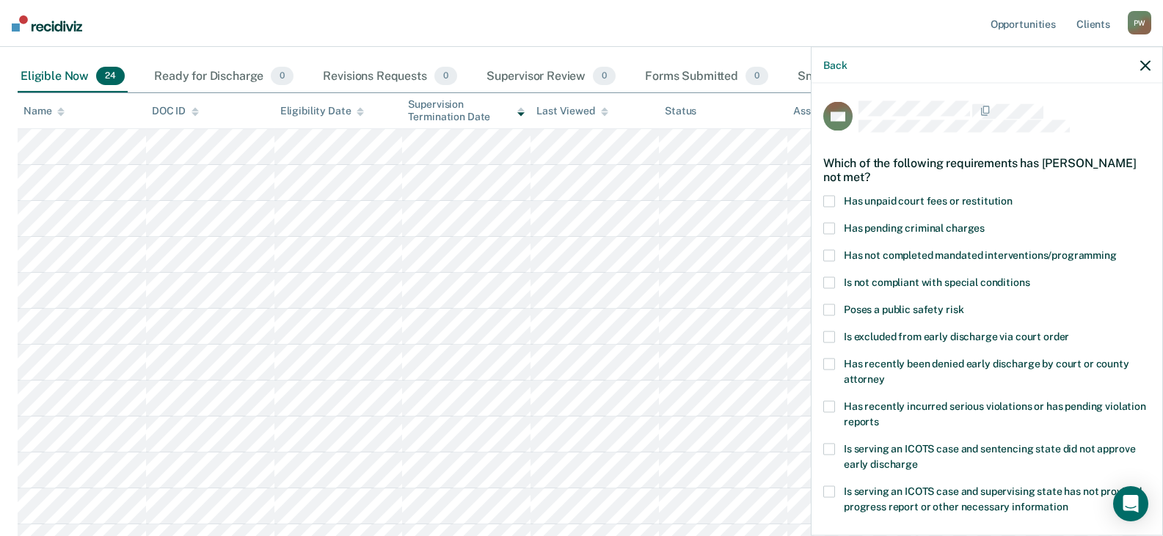
click at [827, 256] on span at bounding box center [829, 255] width 12 height 12
click at [1116, 249] on input "Has not completed mandated interventions/programming" at bounding box center [1116, 249] width 0 height 0
click at [826, 284] on span at bounding box center [829, 283] width 12 height 12
click at [1029, 277] on input "Is not compliant with special conditions" at bounding box center [1029, 277] width 0 height 0
click at [832, 252] on span at bounding box center [829, 255] width 12 height 12
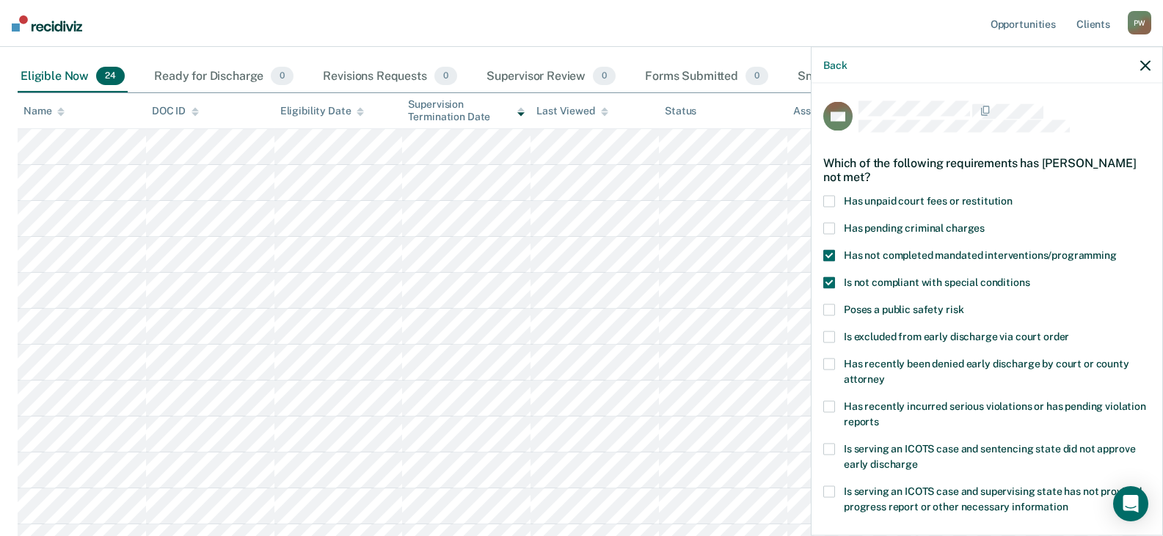
click at [1116, 249] on input "Has not completed mandated interventions/programming" at bounding box center [1116, 249] width 0 height 0
click at [831, 199] on span at bounding box center [829, 201] width 12 height 12
click at [1012, 195] on input "Has unpaid court fees or restitution" at bounding box center [1012, 195] width 0 height 0
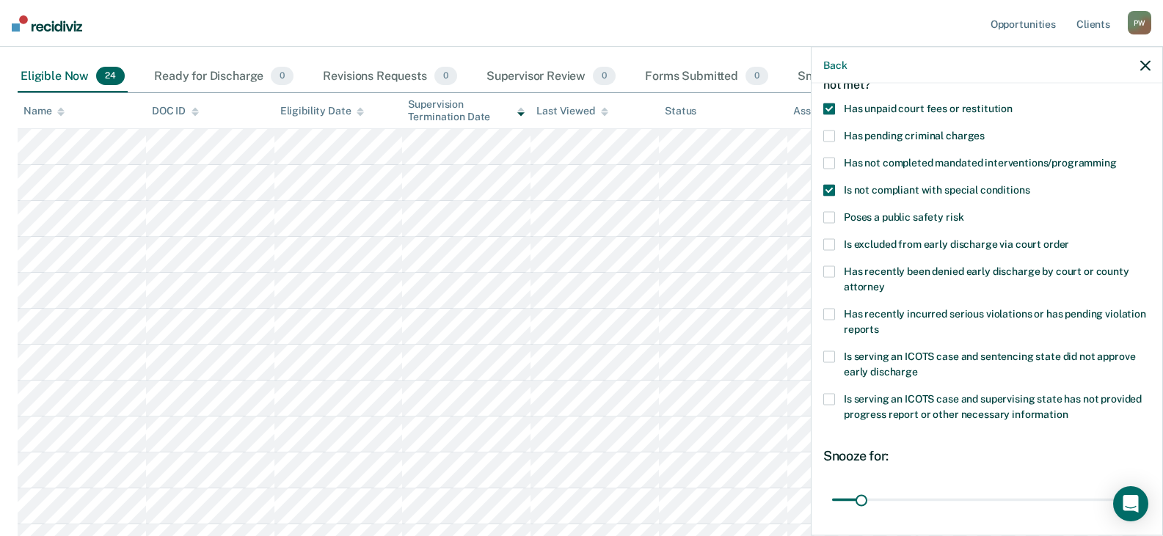
scroll to position [147, 0]
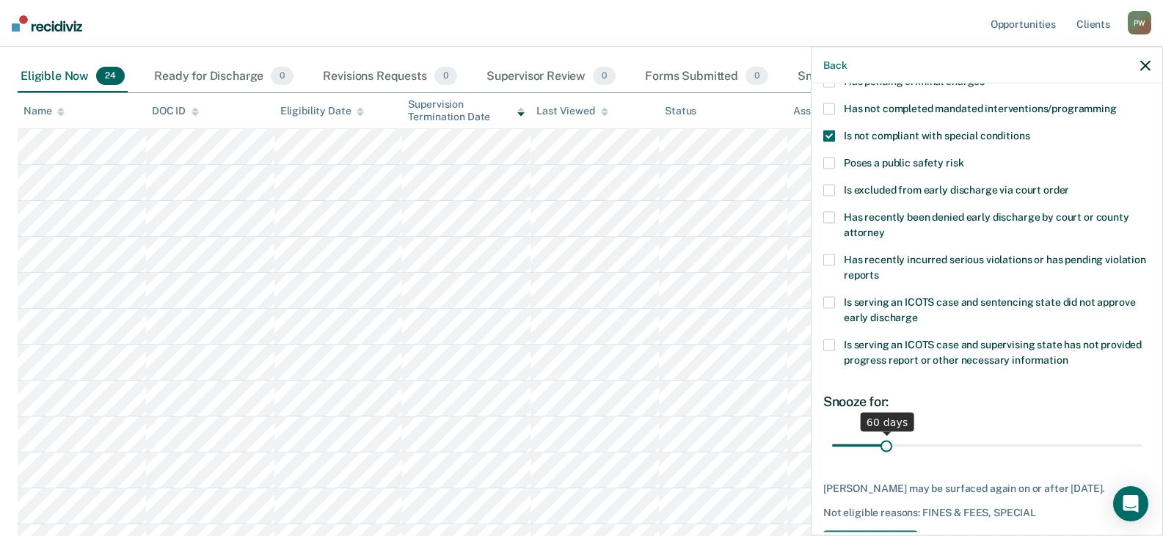
drag, startPoint x: 860, startPoint y: 449, endPoint x: 884, endPoint y: 448, distance: 23.5
type input "60"
click at [884, 448] on input "range" at bounding box center [987, 446] width 310 height 26
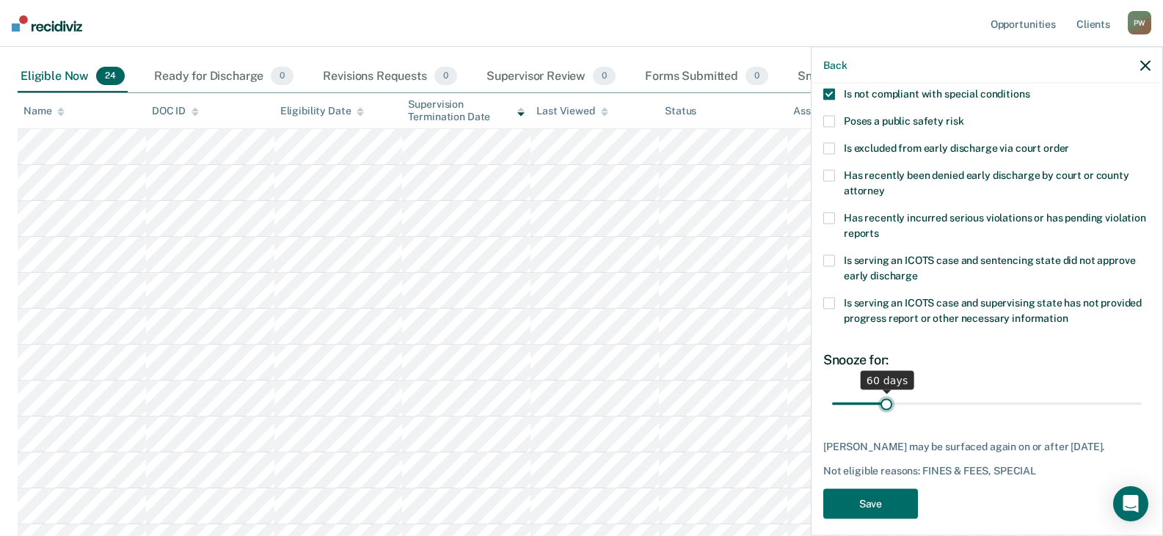
scroll to position [212, 0]
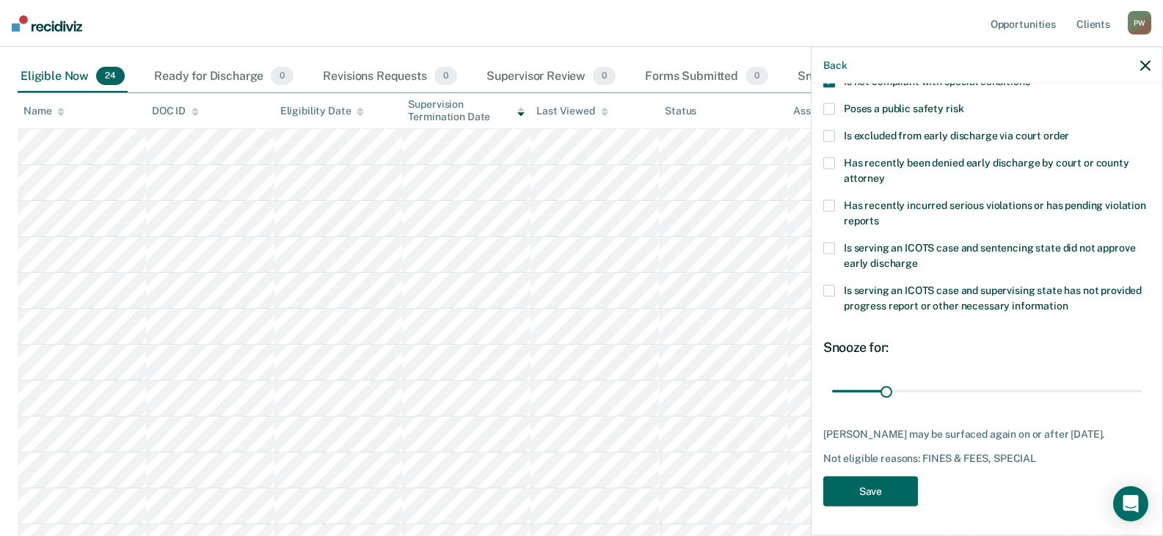
click at [875, 496] on button "Save" at bounding box center [870, 491] width 95 height 30
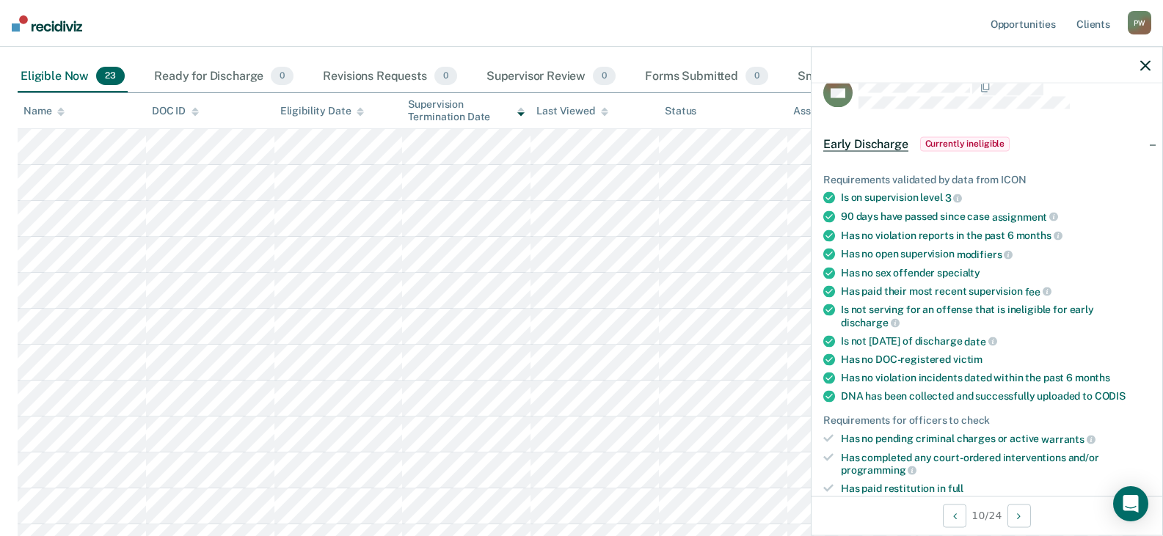
scroll to position [0, 0]
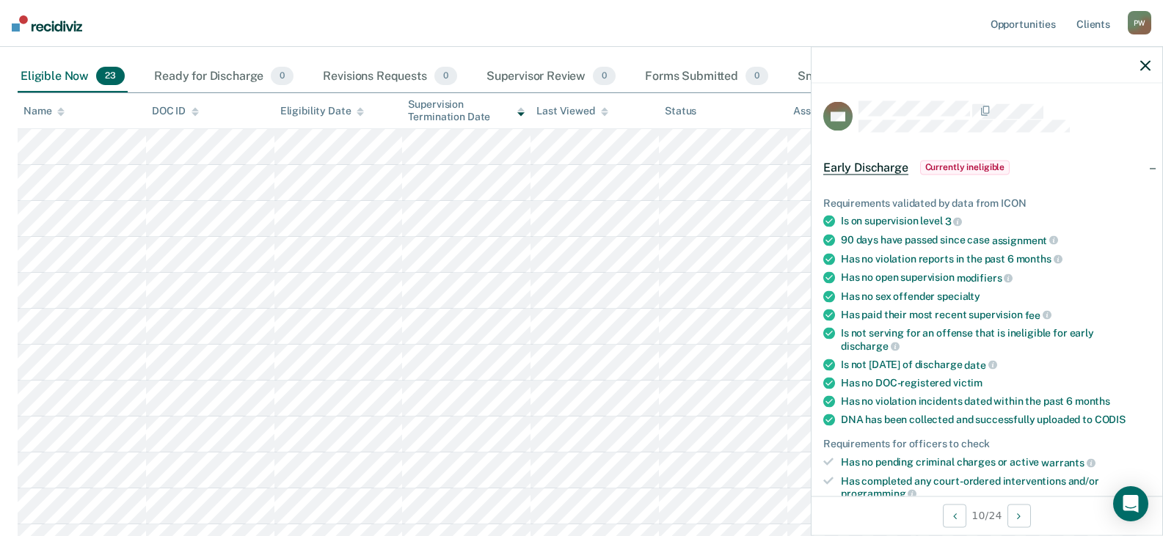
click at [1141, 66] on icon "button" at bounding box center [1145, 65] width 10 height 10
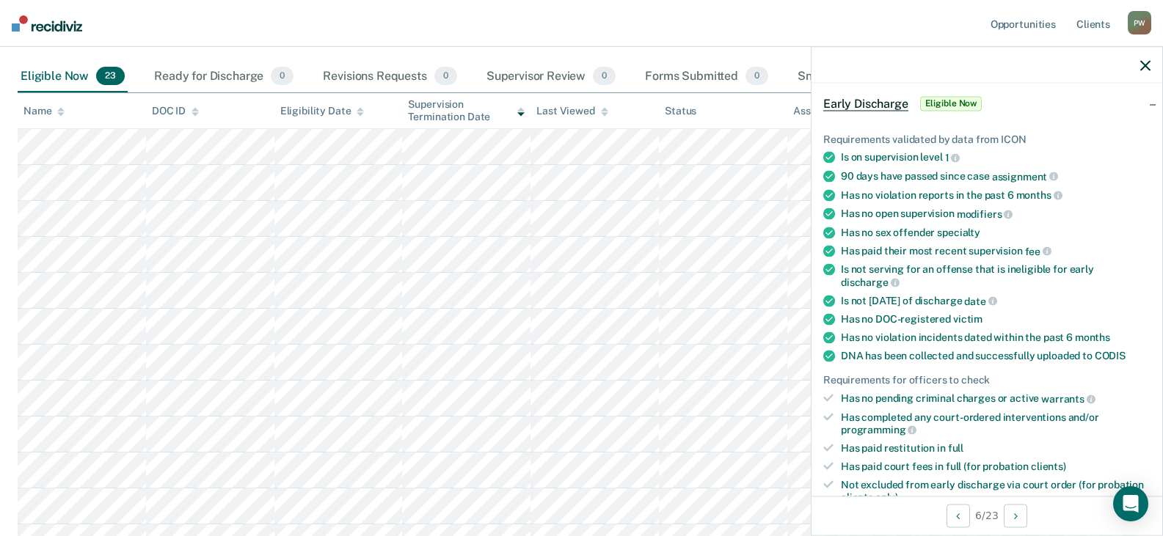
scroll to position [147, 0]
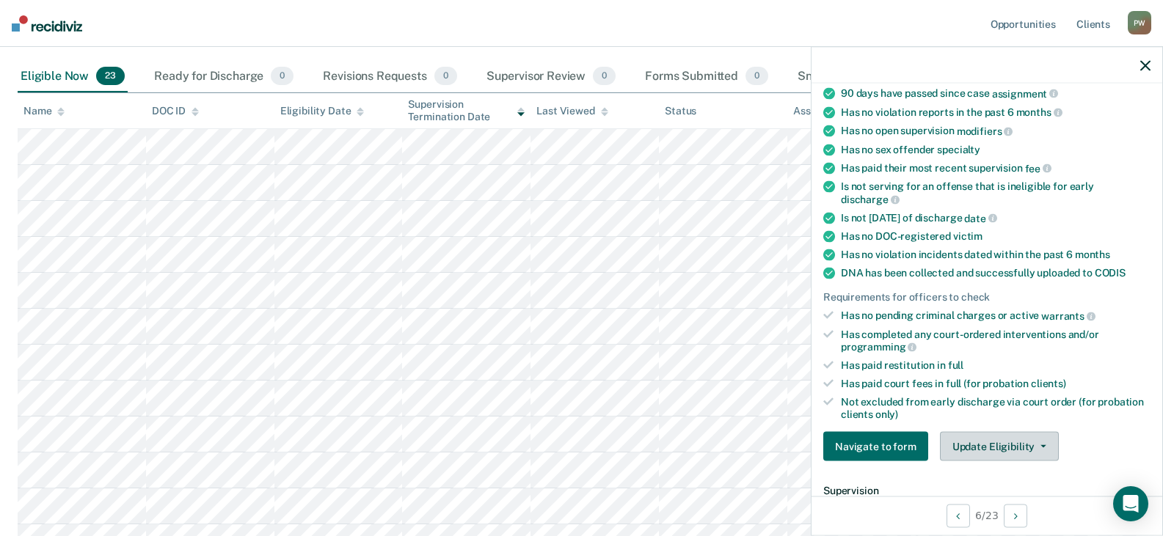
click at [1010, 449] on button "Update Eligibility" at bounding box center [999, 446] width 119 height 29
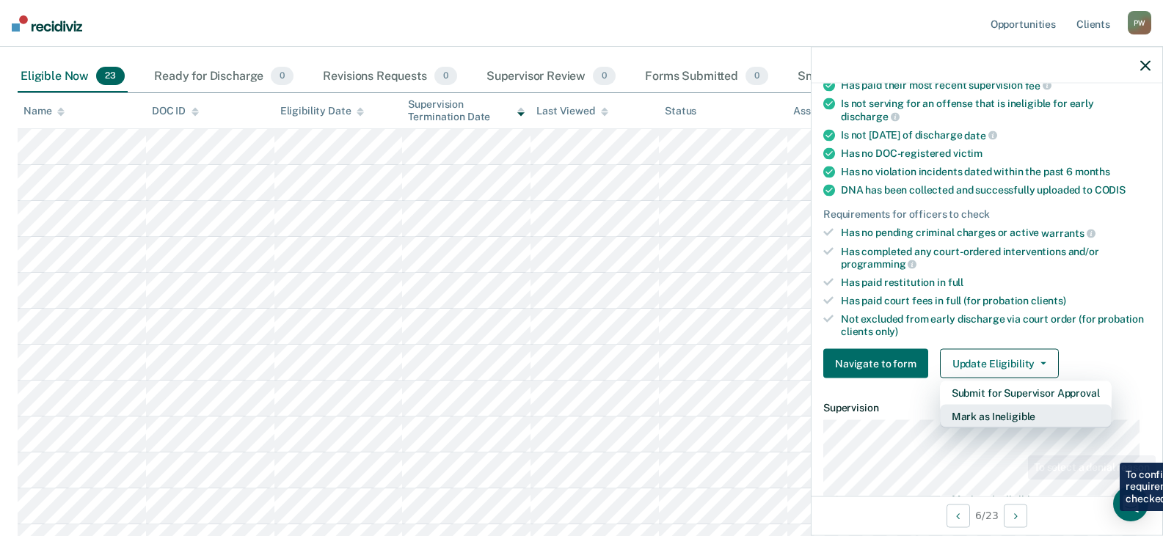
scroll to position [293, 0]
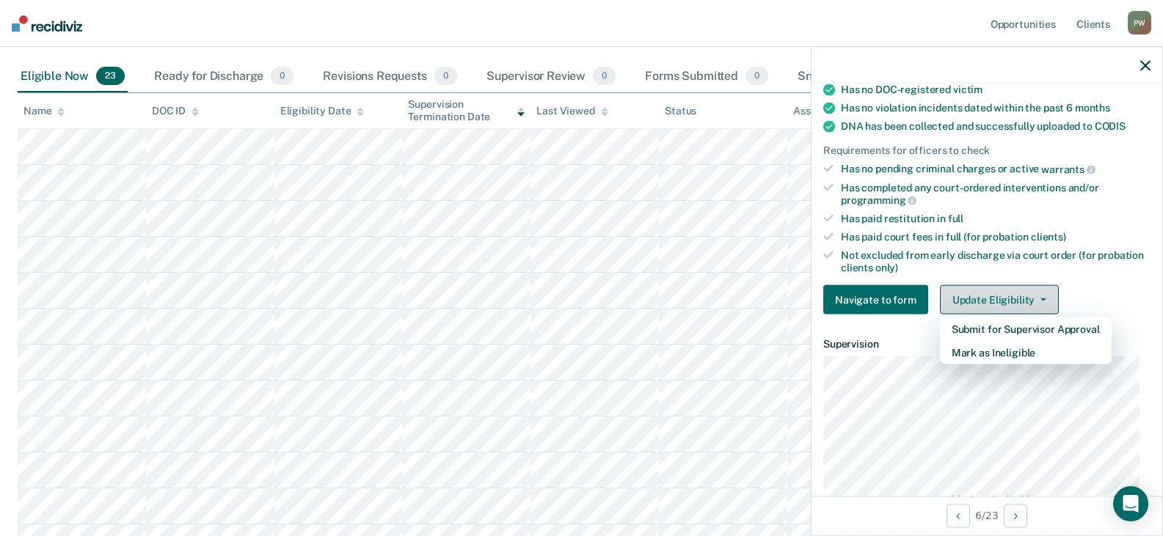
click at [987, 296] on button "Update Eligibility" at bounding box center [999, 299] width 119 height 29
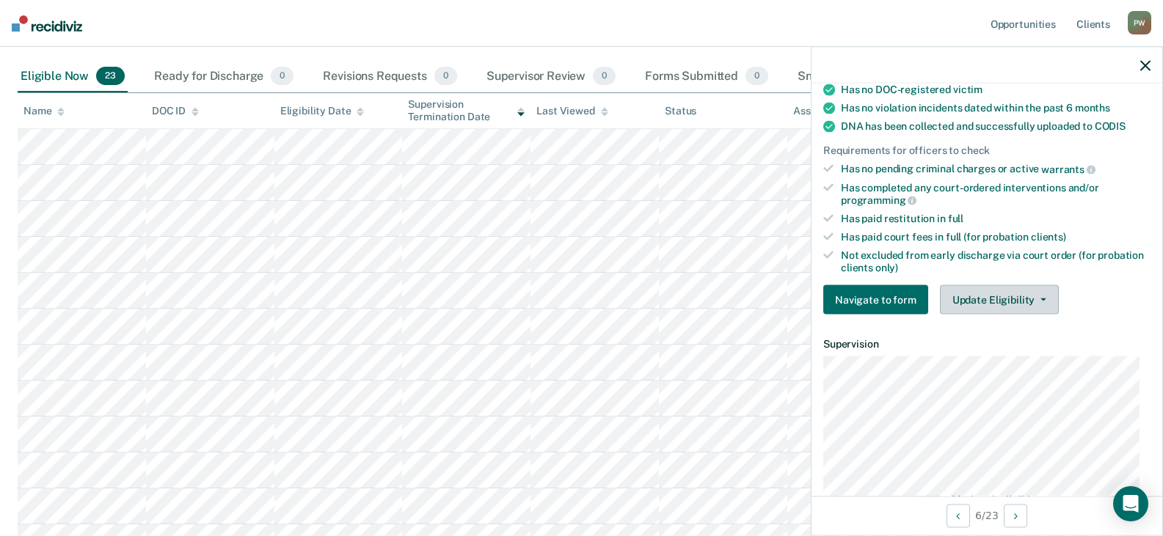
click at [987, 296] on button "Update Eligibility" at bounding box center [999, 299] width 119 height 29
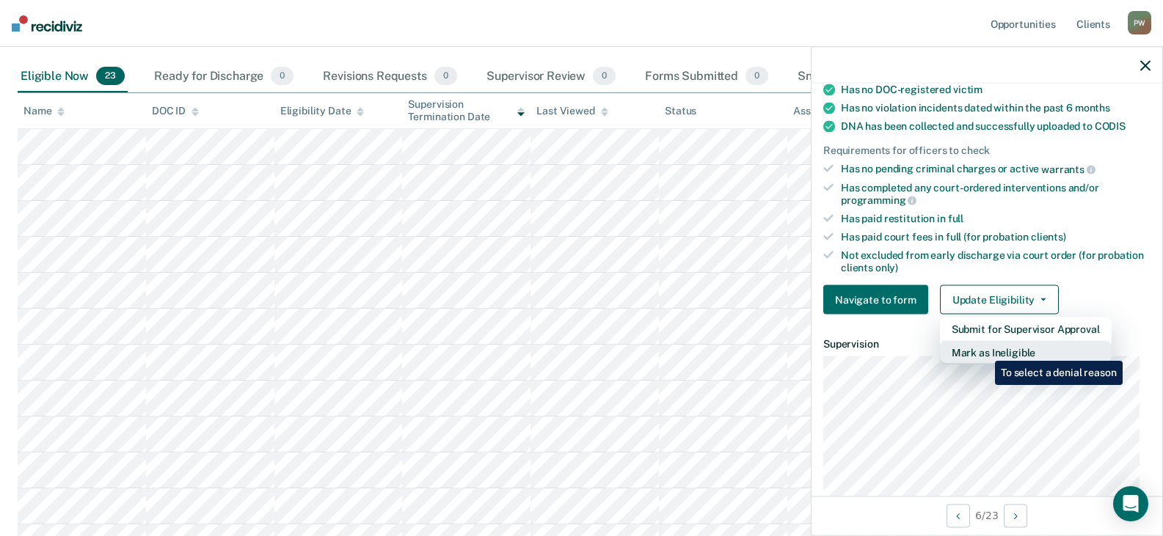
click at [984, 350] on button "Mark as Ineligible" at bounding box center [1026, 352] width 172 height 23
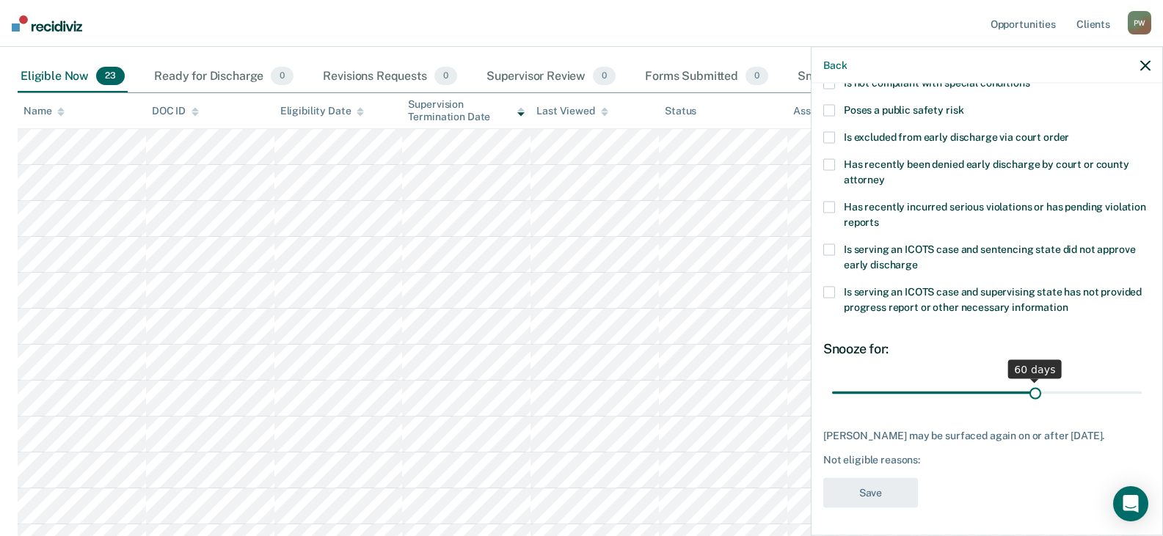
drag, startPoint x: 934, startPoint y: 394, endPoint x: 1027, endPoint y: 383, distance: 93.8
type input "60"
click at [1027, 383] on input "range" at bounding box center [987, 393] width 310 height 26
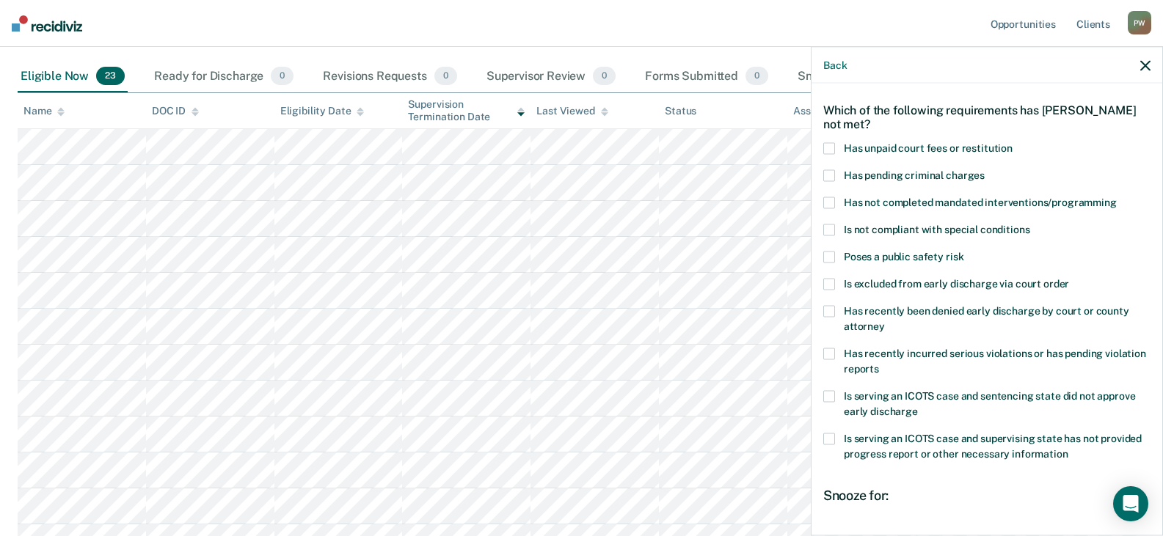
click at [830, 148] on span at bounding box center [829, 148] width 12 height 12
click at [1012, 142] on input "Has unpaid court fees or restitution" at bounding box center [1012, 142] width 0 height 0
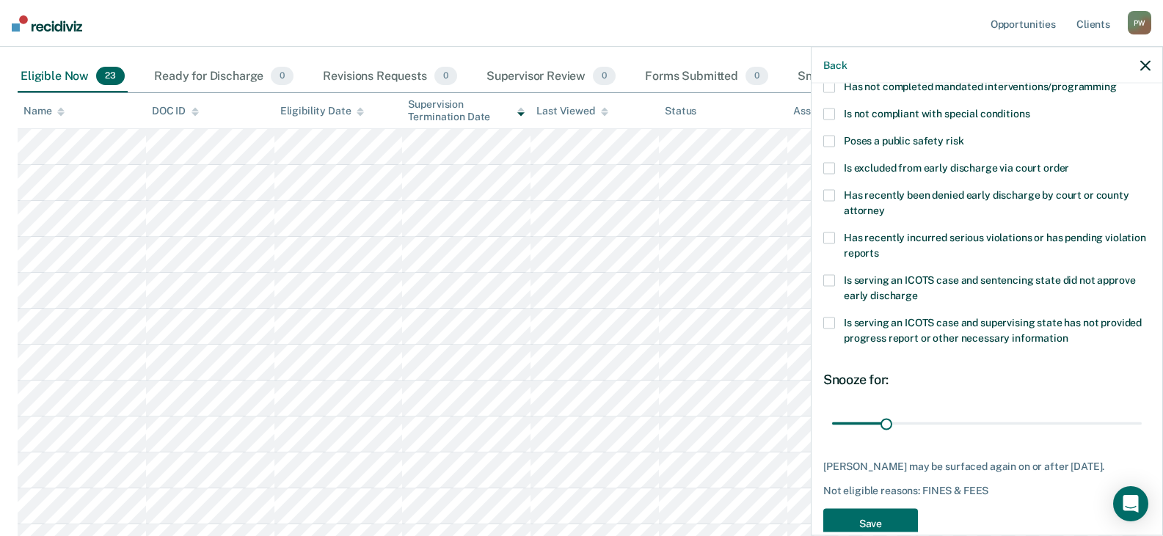
scroll to position [200, 0]
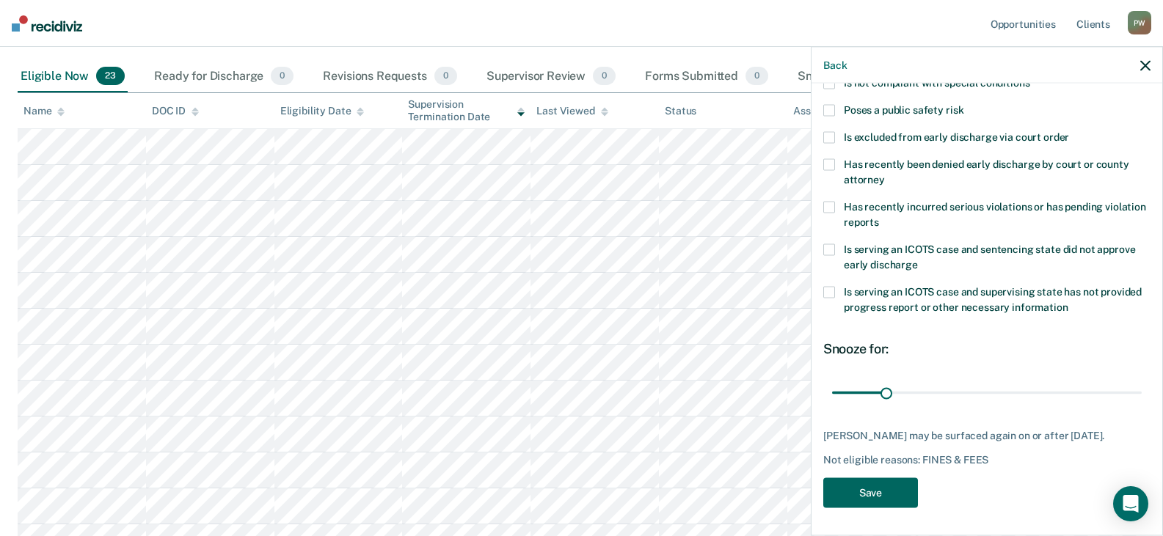
click at [860, 508] on button "Save" at bounding box center [870, 493] width 95 height 30
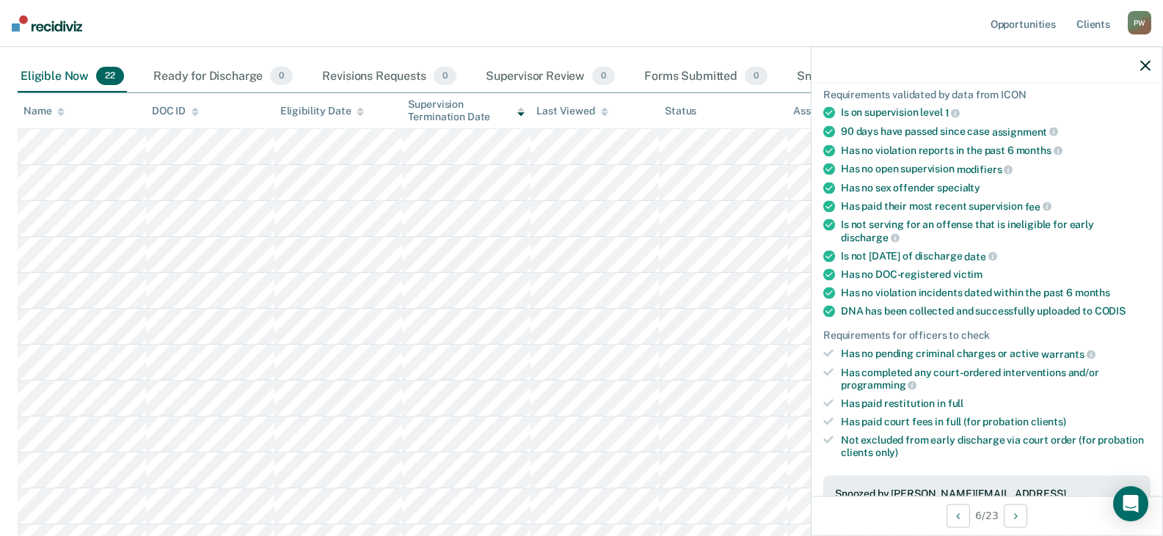
scroll to position [220, 0]
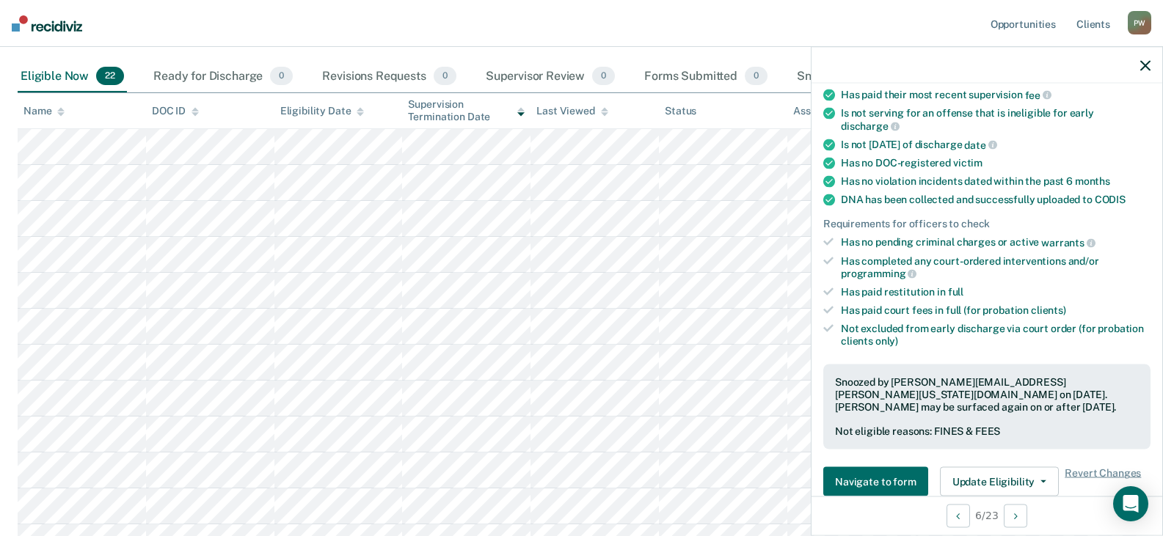
click at [1141, 65] on icon "button" at bounding box center [1145, 65] width 10 height 10
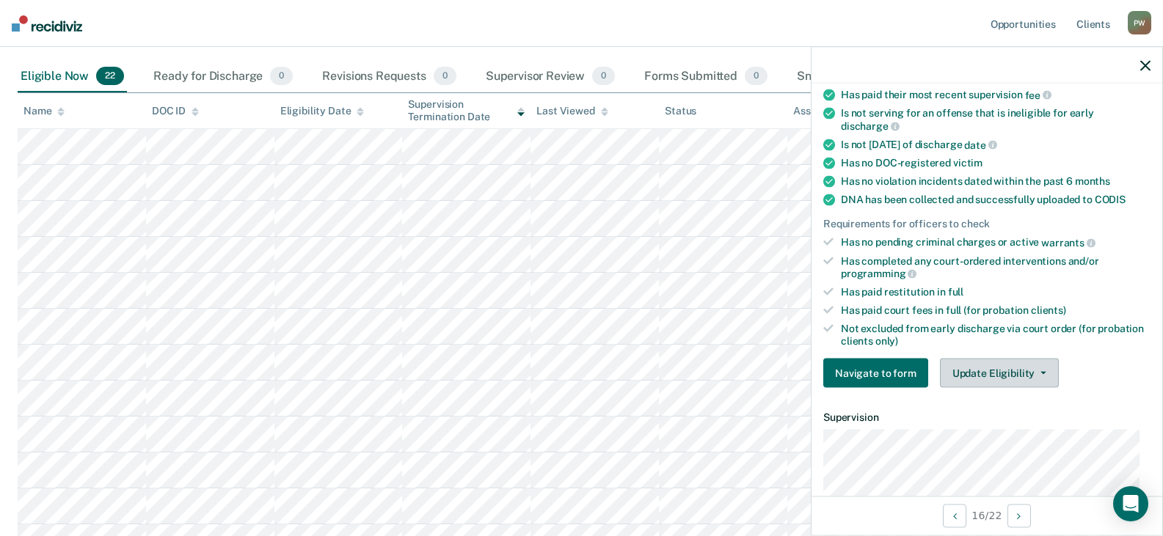
click at [992, 378] on button "Update Eligibility" at bounding box center [999, 373] width 119 height 29
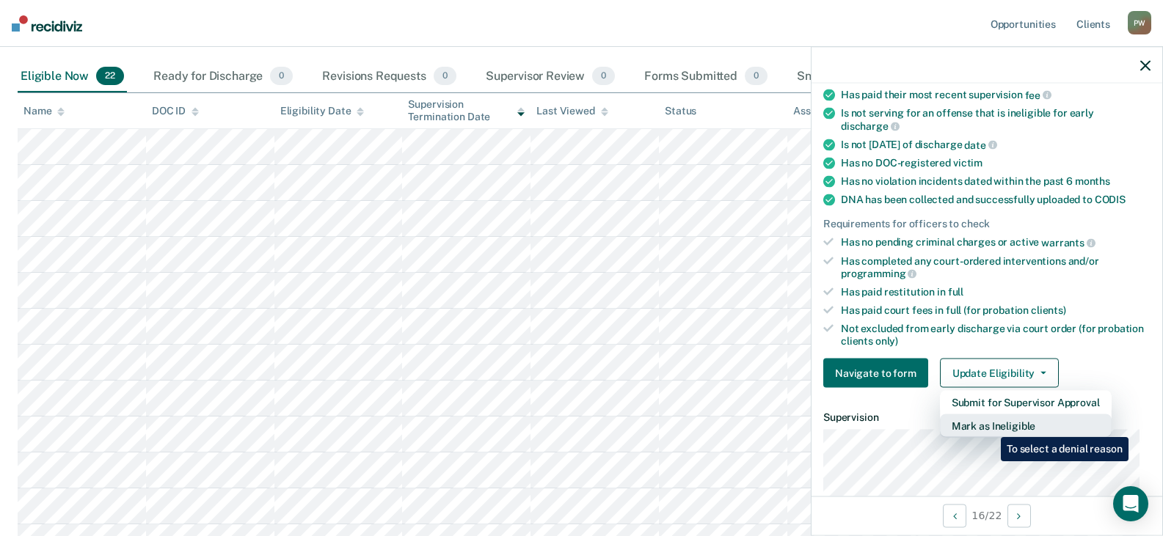
click at [989, 426] on button "Mark as Ineligible" at bounding box center [1026, 425] width 172 height 23
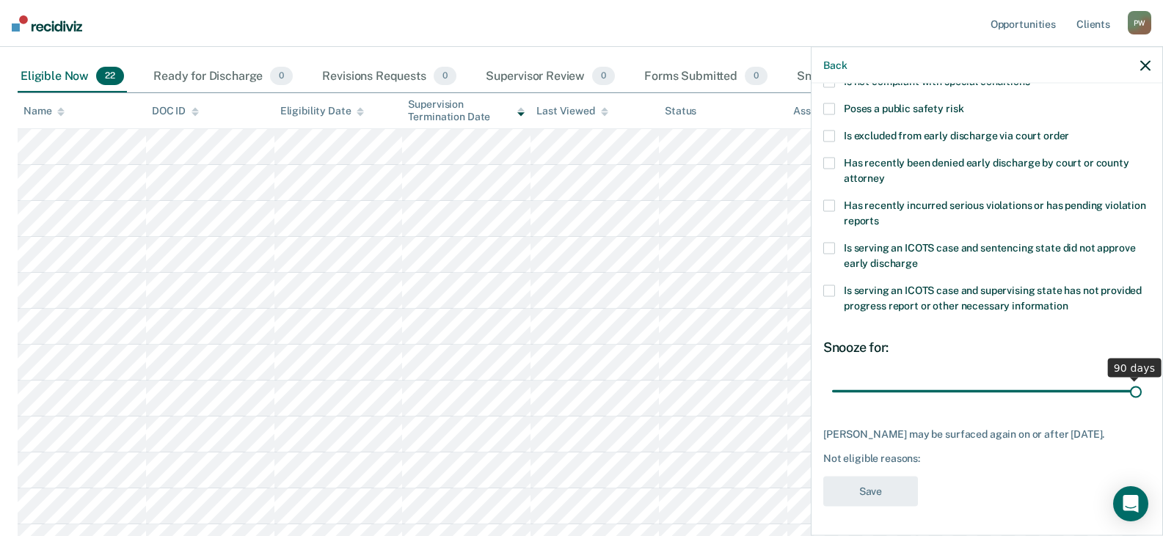
drag, startPoint x: 929, startPoint y: 378, endPoint x: 1130, endPoint y: 367, distance: 200.5
type input "90"
click at [1130, 378] on input "range" at bounding box center [987, 391] width 310 height 26
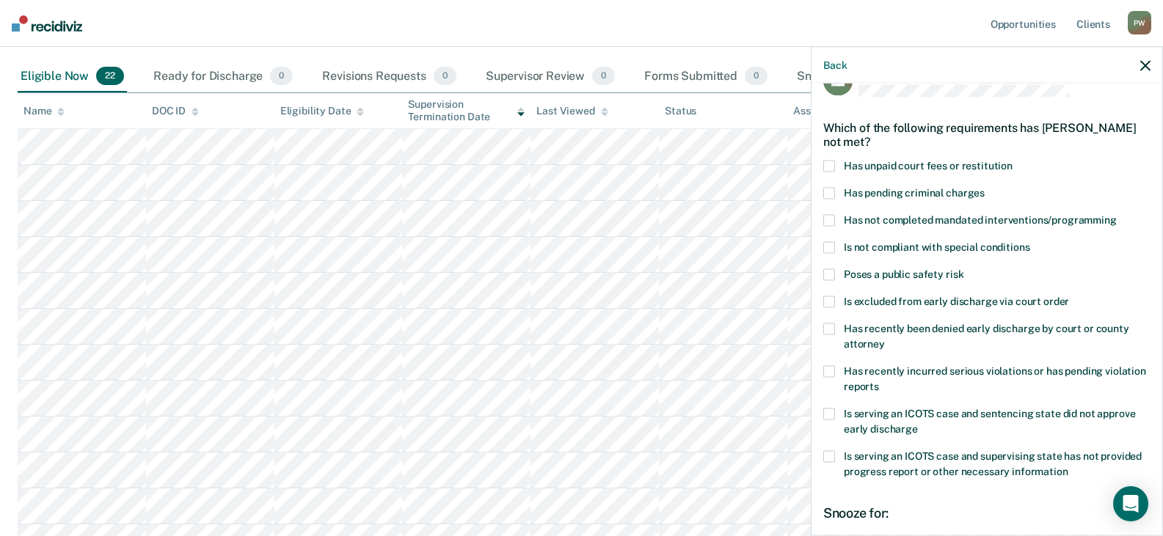
scroll to position [0, 0]
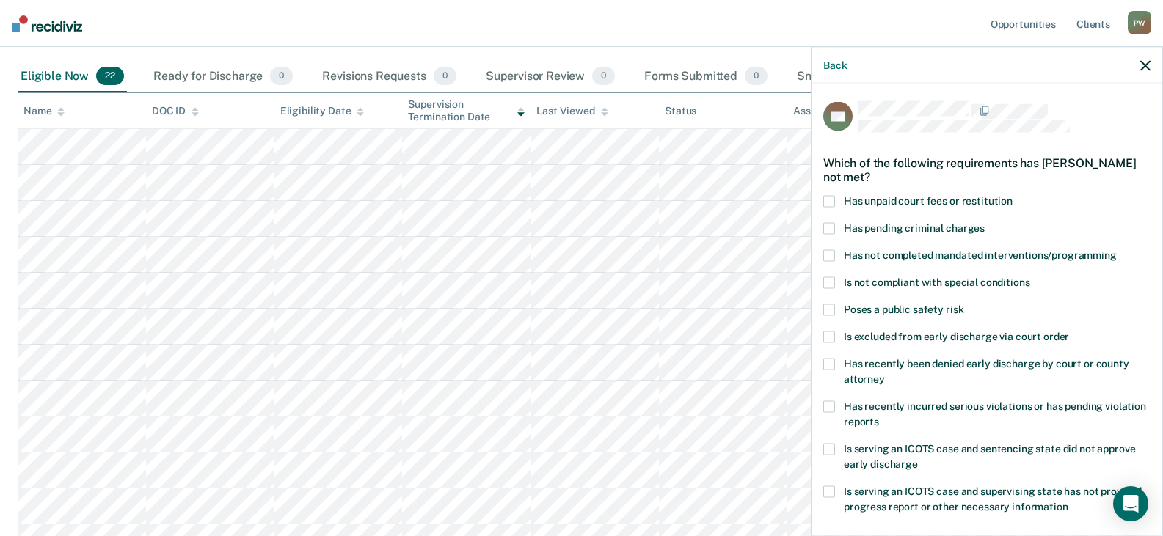
click at [828, 200] on span at bounding box center [829, 201] width 12 height 12
click at [1012, 195] on input "Has unpaid court fees or restitution" at bounding box center [1012, 195] width 0 height 0
click at [829, 254] on span at bounding box center [829, 255] width 12 height 12
click at [1116, 249] on input "Has not completed mandated interventions/programming" at bounding box center [1116, 249] width 0 height 0
click at [830, 279] on span at bounding box center [829, 283] width 12 height 12
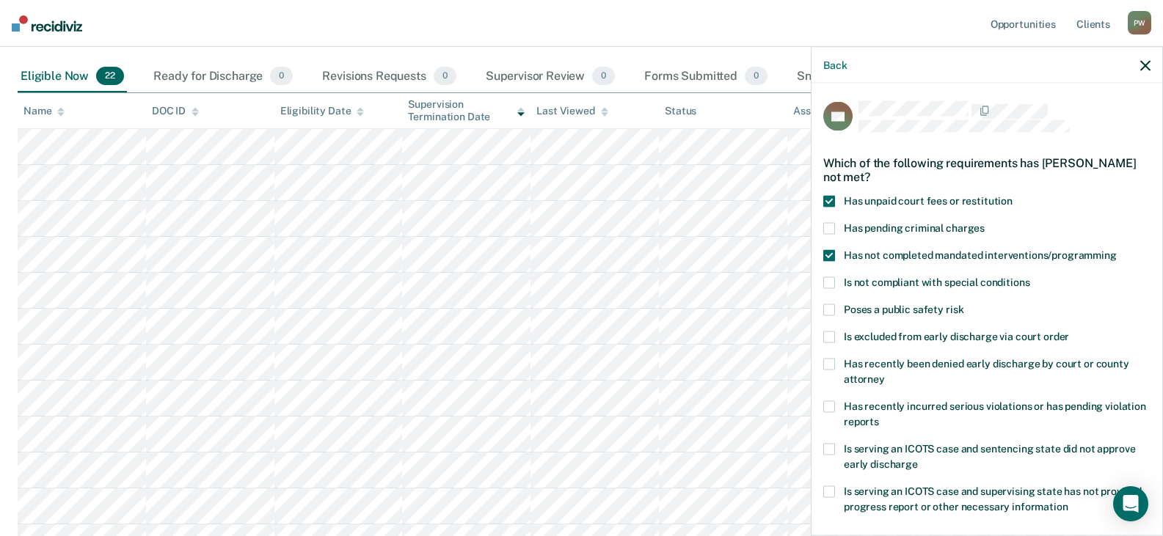
click at [1029, 277] on input "Is not compliant with special conditions" at bounding box center [1029, 277] width 0 height 0
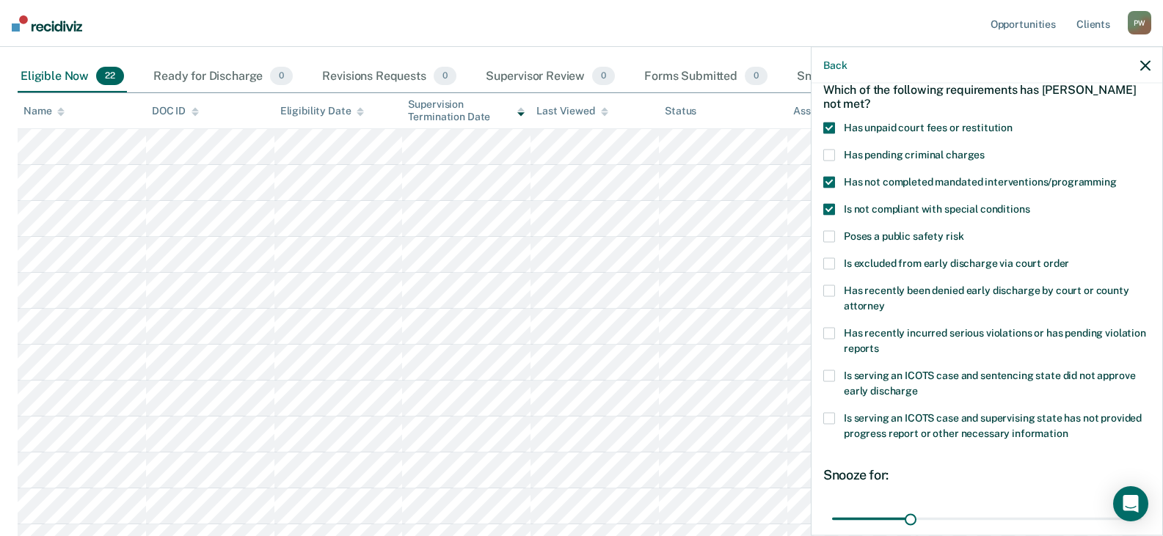
scroll to position [212, 0]
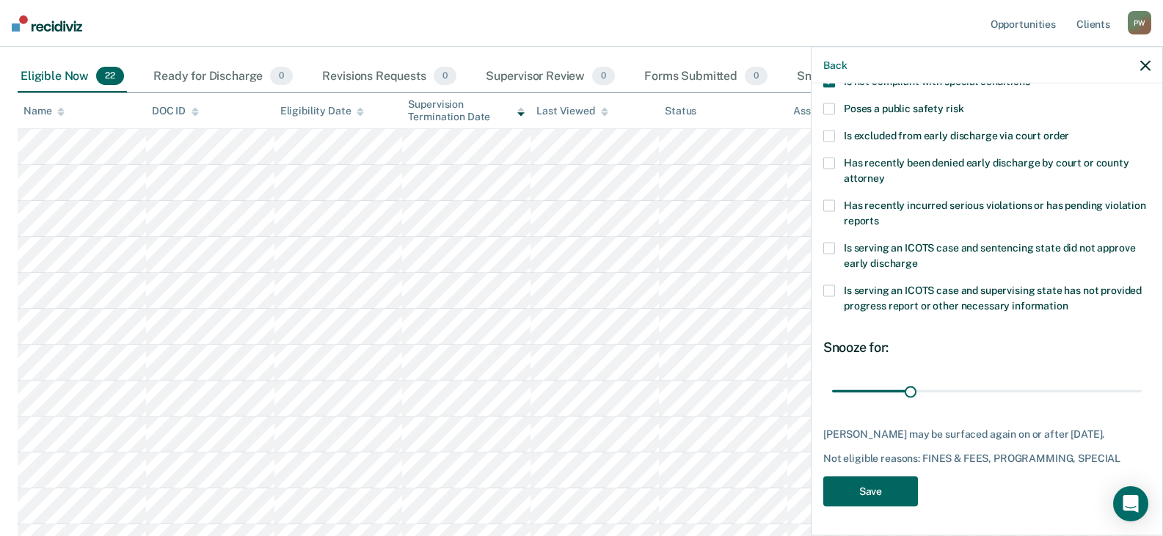
click at [877, 492] on button "Save" at bounding box center [870, 491] width 95 height 30
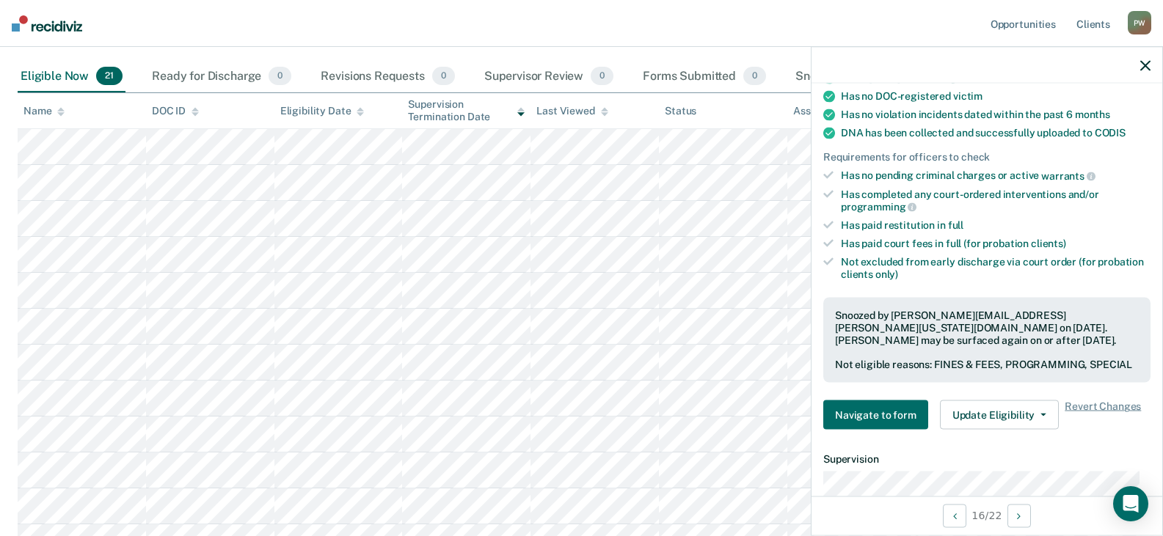
scroll to position [359, 0]
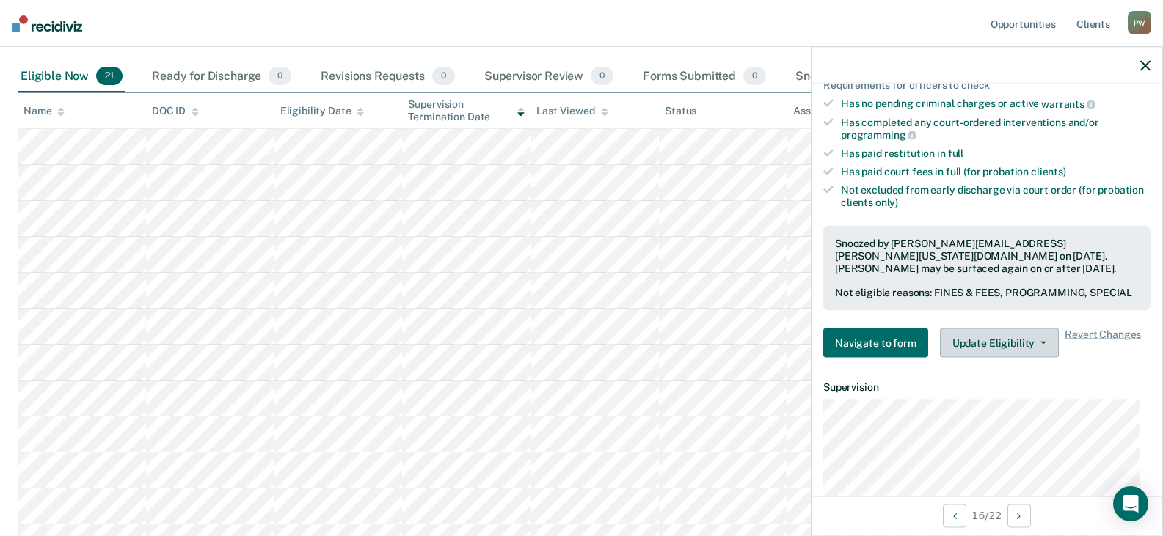
click at [995, 358] on button "Update Eligibility" at bounding box center [999, 343] width 119 height 29
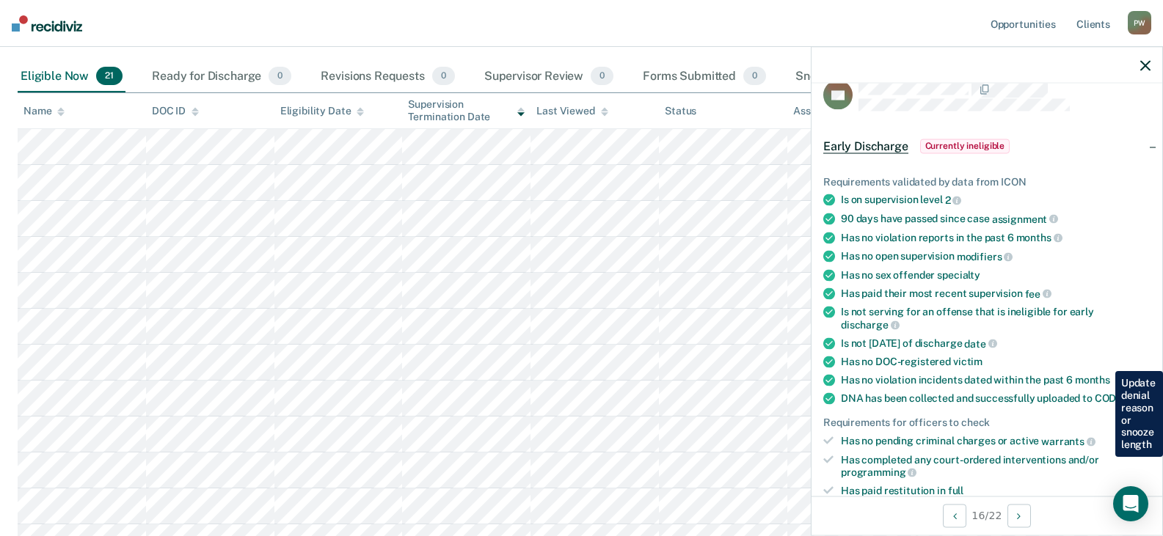
scroll to position [0, 0]
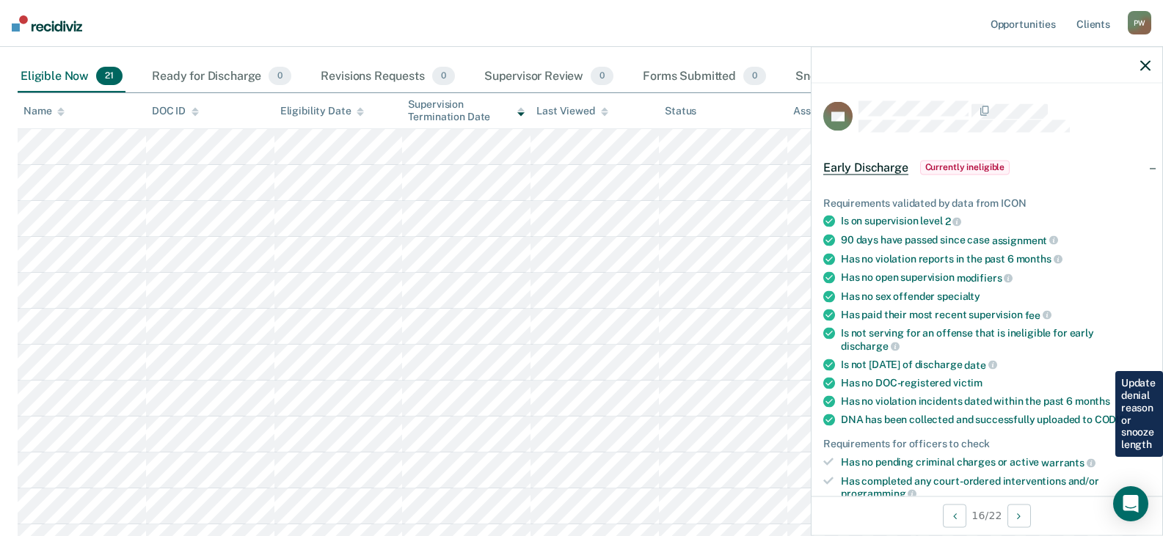
click at [1141, 68] on icon "button" at bounding box center [1145, 65] width 10 height 10
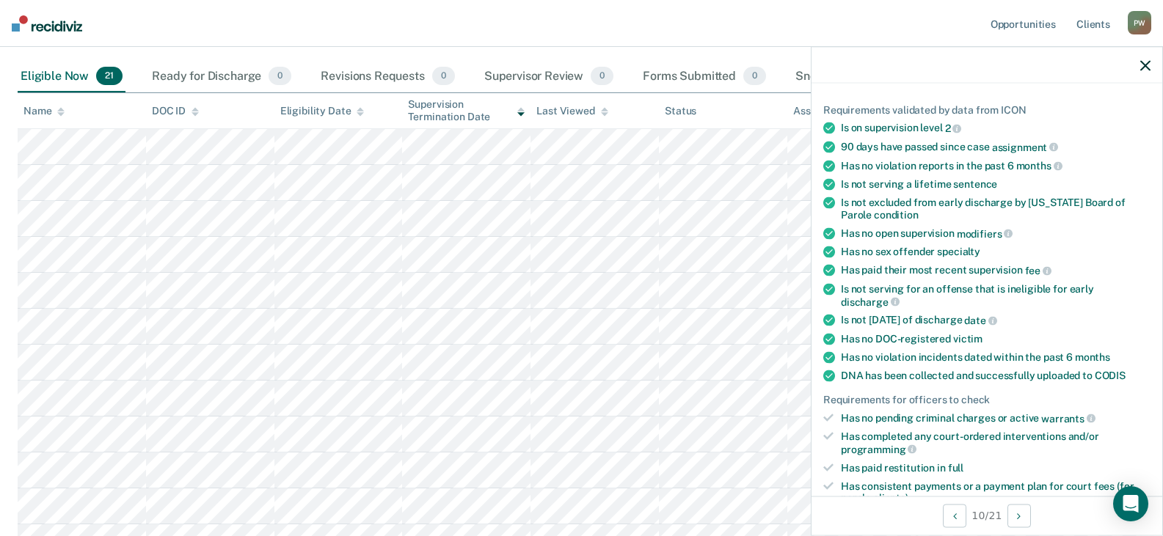
scroll to position [147, 0]
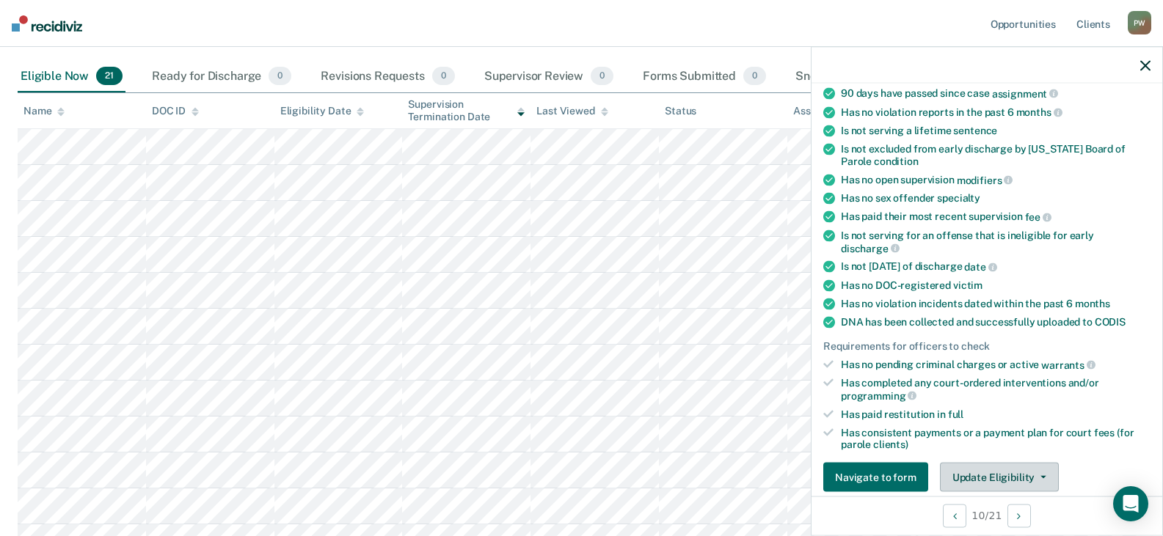
click at [979, 472] on button "Update Eligibility" at bounding box center [999, 477] width 119 height 29
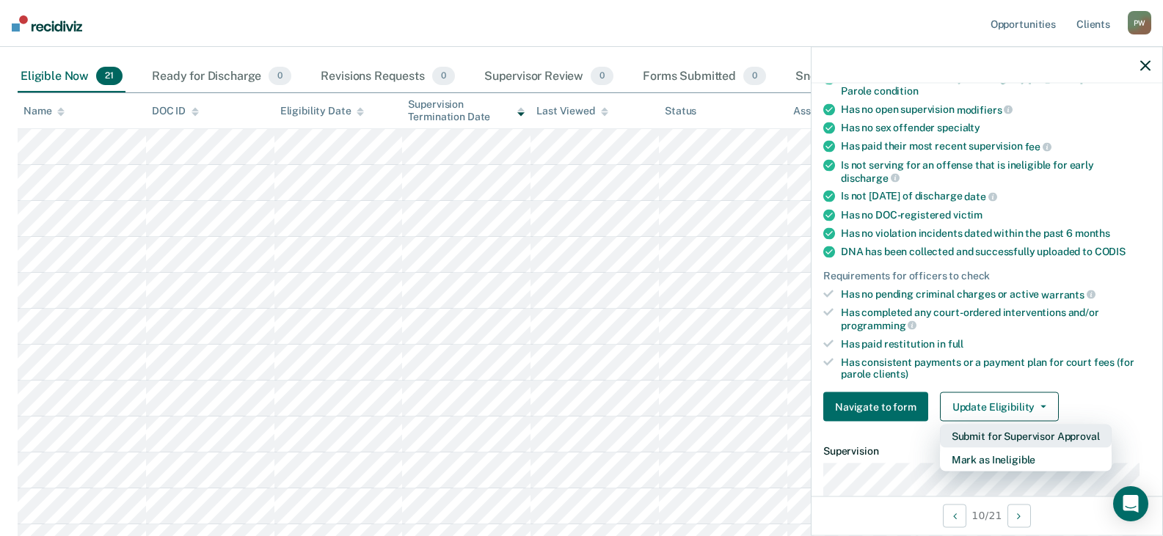
scroll to position [293, 0]
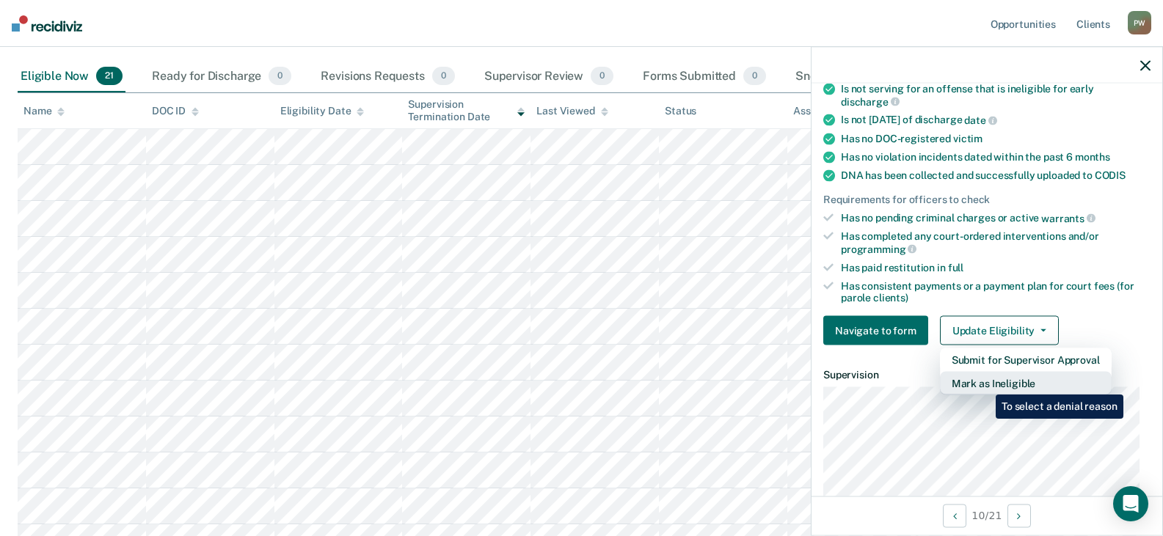
click at [984, 384] on button "Mark as Ineligible" at bounding box center [1026, 383] width 172 height 23
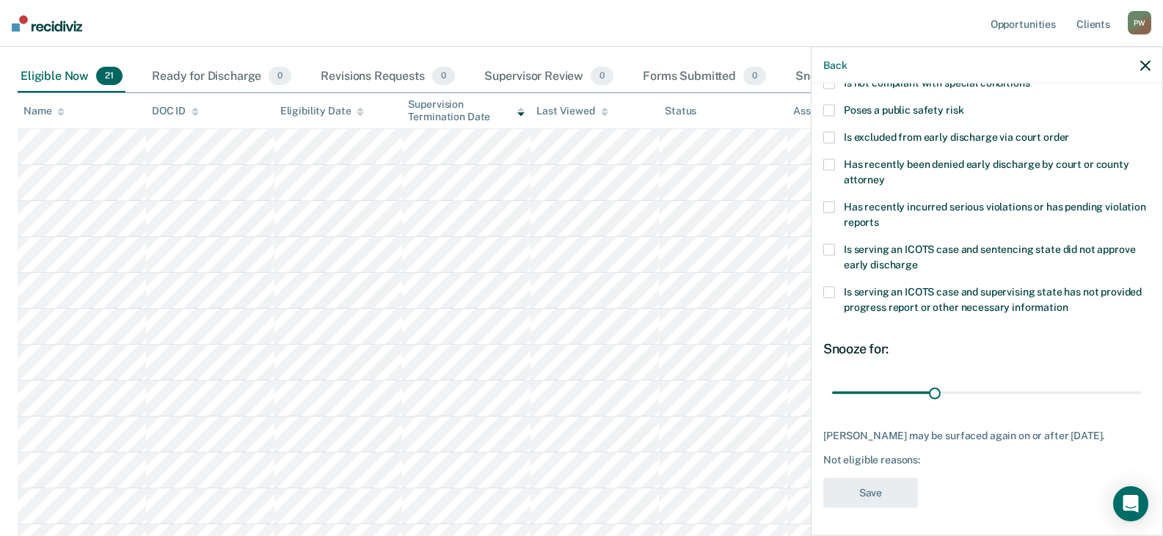
scroll to position [0, 0]
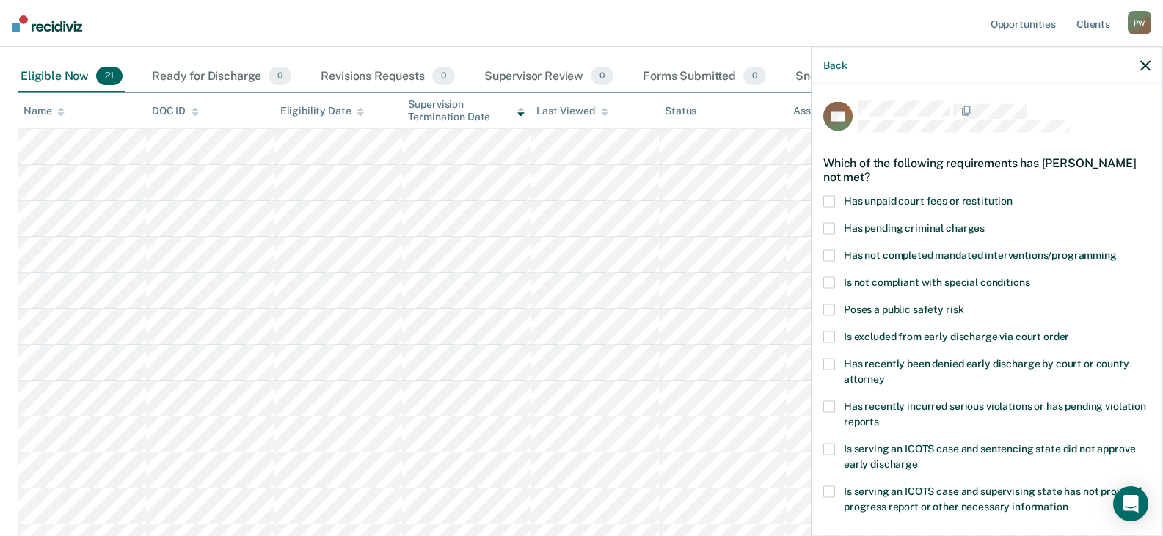
click at [830, 199] on span at bounding box center [829, 201] width 12 height 12
click at [1012, 195] on input "Has unpaid court fees or restitution" at bounding box center [1012, 195] width 0 height 0
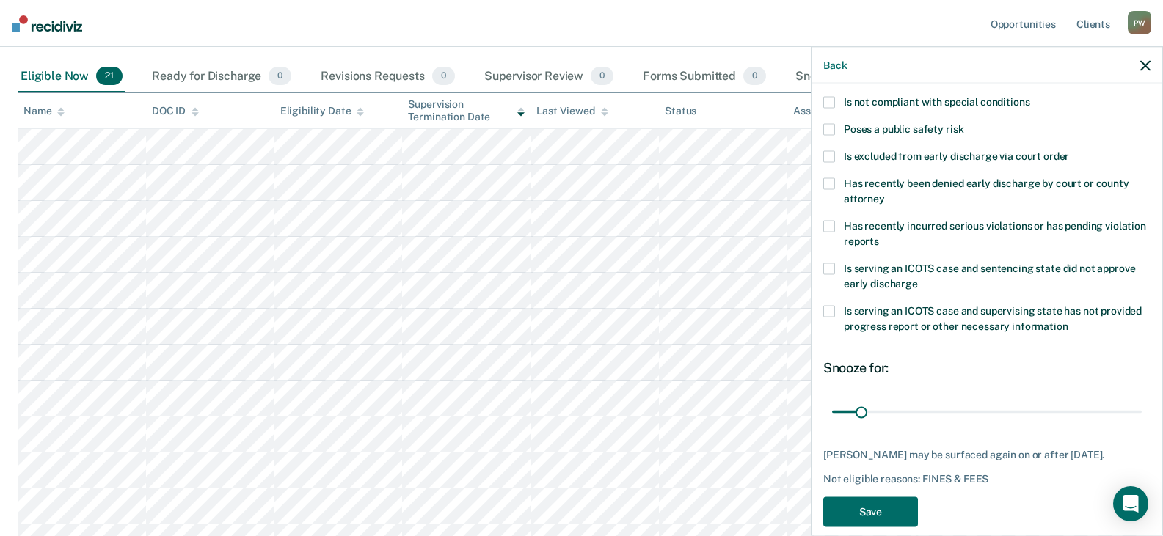
scroll to position [200, 0]
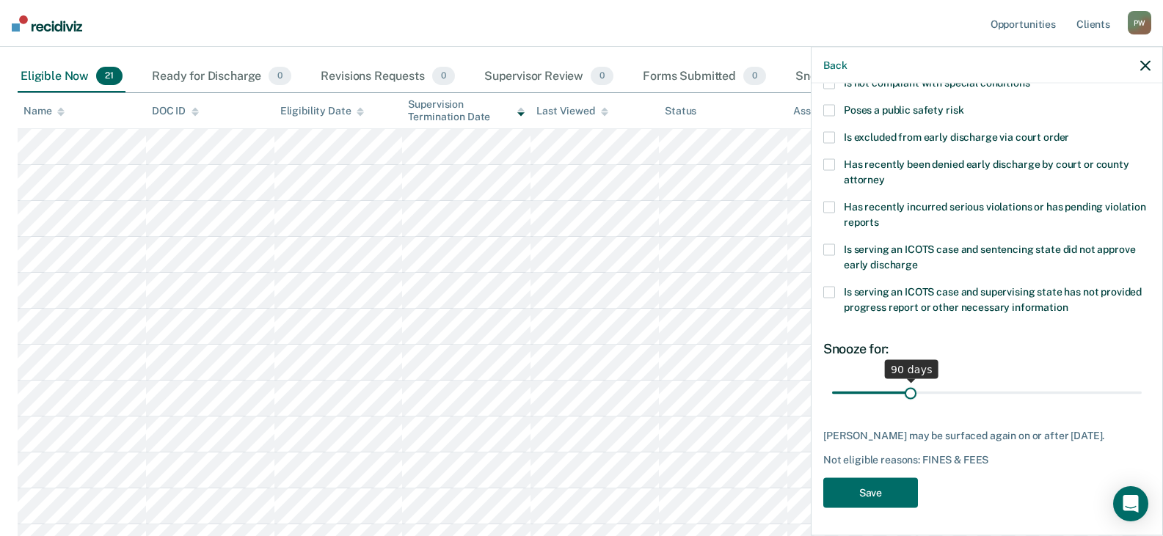
drag, startPoint x: 862, startPoint y: 395, endPoint x: 908, endPoint y: 393, distance: 46.2
type input "90"
click at [908, 393] on input "range" at bounding box center [987, 393] width 310 height 26
click at [873, 507] on button "Save" at bounding box center [870, 493] width 95 height 30
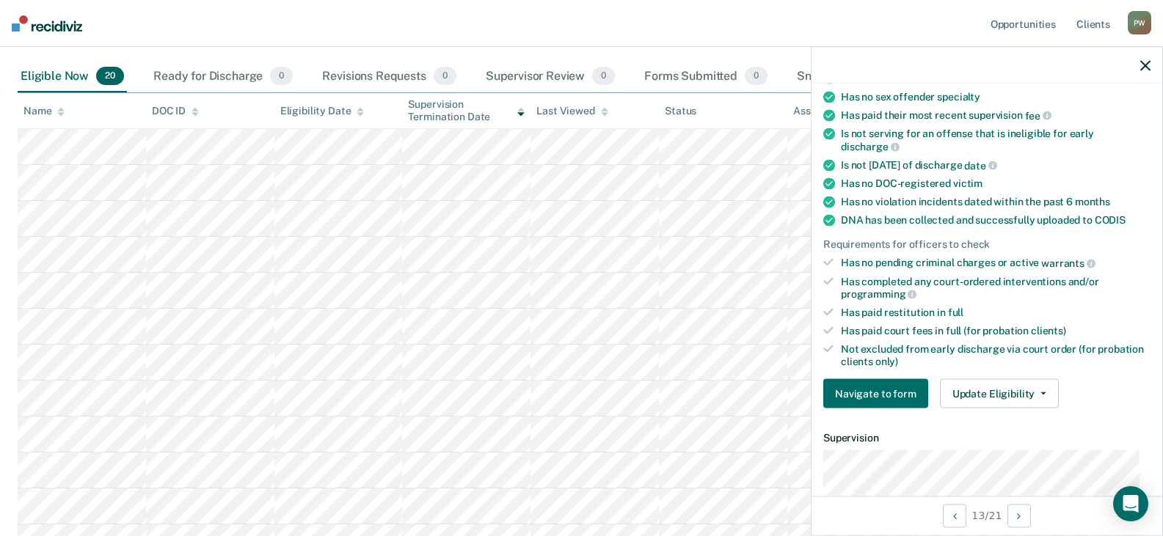
scroll to position [151, 0]
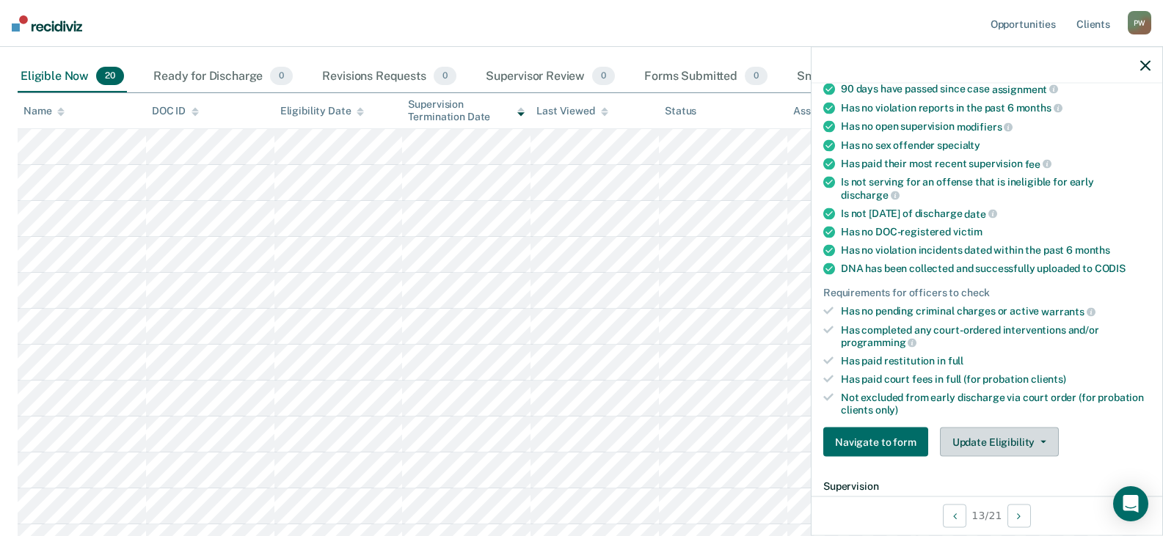
click at [982, 429] on button "Update Eligibility" at bounding box center [999, 442] width 119 height 29
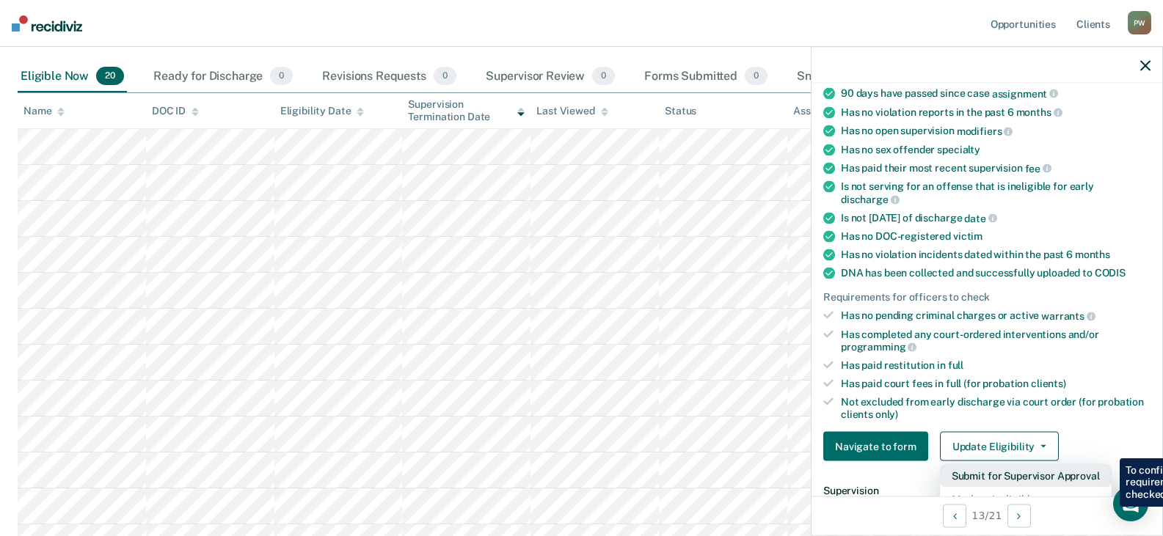
scroll to position [220, 0]
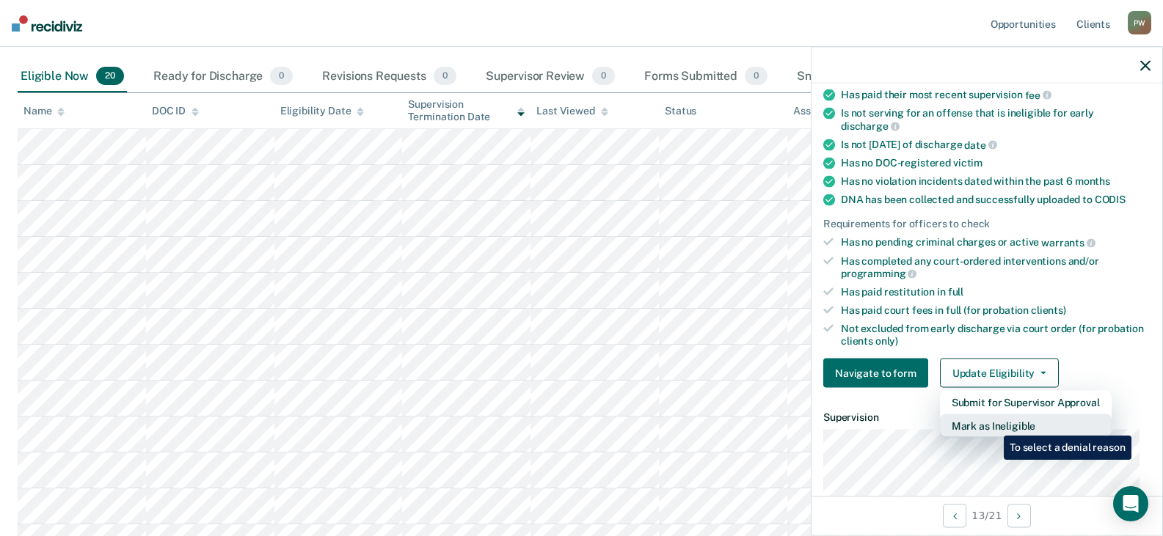
click at [992, 425] on button "Mark as Ineligible" at bounding box center [1026, 425] width 172 height 23
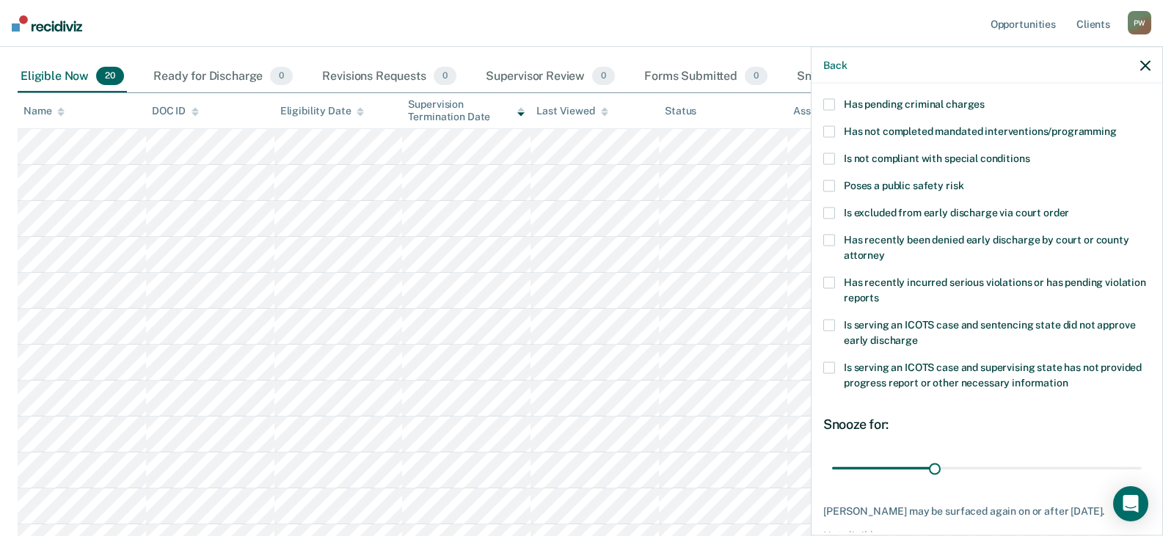
scroll to position [0, 0]
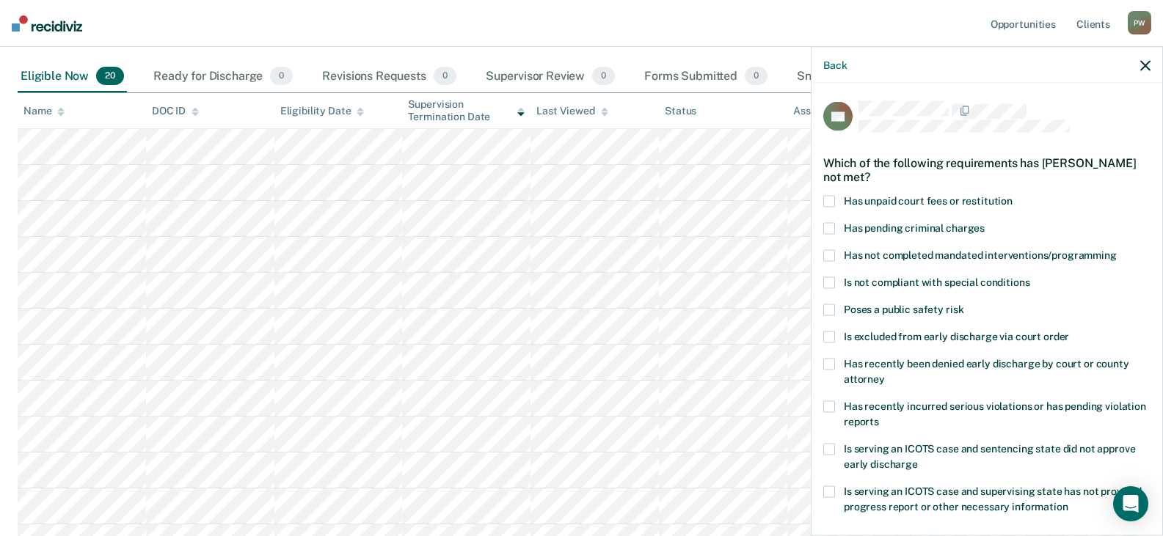
click at [832, 196] on span at bounding box center [829, 201] width 12 height 12
click at [1012, 195] on input "Has unpaid court fees or restitution" at bounding box center [1012, 195] width 0 height 0
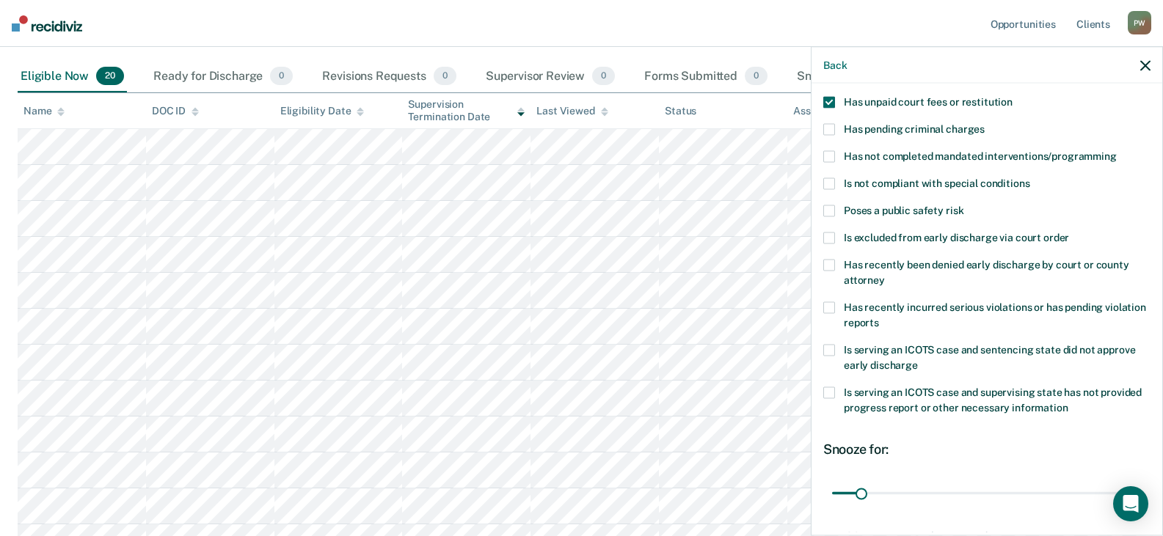
scroll to position [200, 0]
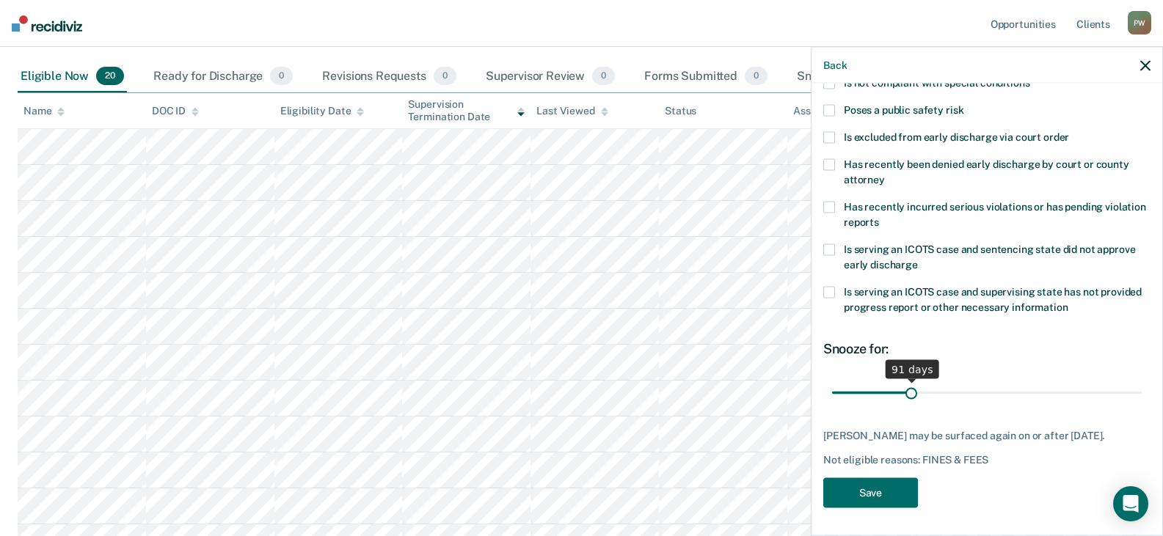
drag, startPoint x: 861, startPoint y: 388, endPoint x: 909, endPoint y: 387, distance: 47.7
click at [909, 387] on input "range" at bounding box center [987, 393] width 310 height 26
click at [905, 388] on input "range" at bounding box center [987, 393] width 310 height 26
click at [902, 389] on input "range" at bounding box center [987, 393] width 310 height 26
click at [904, 389] on input "range" at bounding box center [987, 393] width 310 height 26
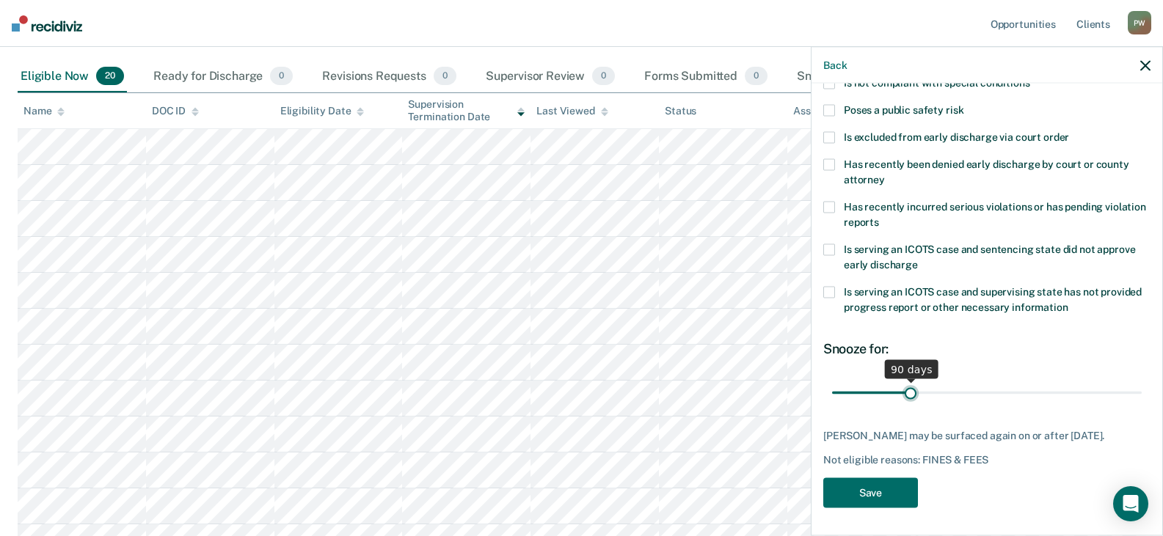
type input "90"
click at [908, 390] on input "range" at bounding box center [987, 393] width 310 height 26
click at [862, 497] on button "Save" at bounding box center [870, 493] width 95 height 30
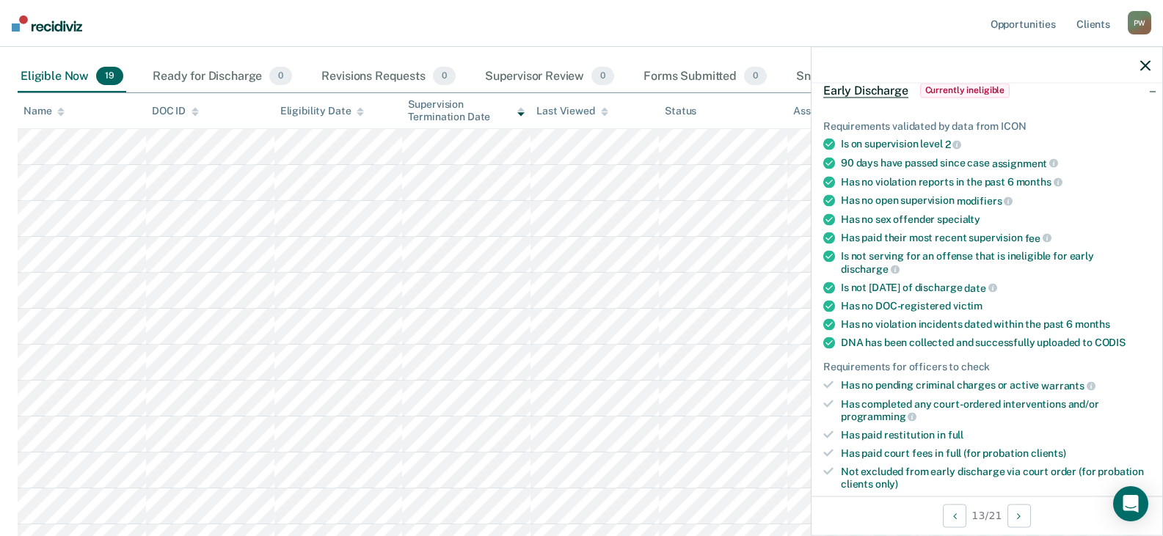
scroll to position [147, 0]
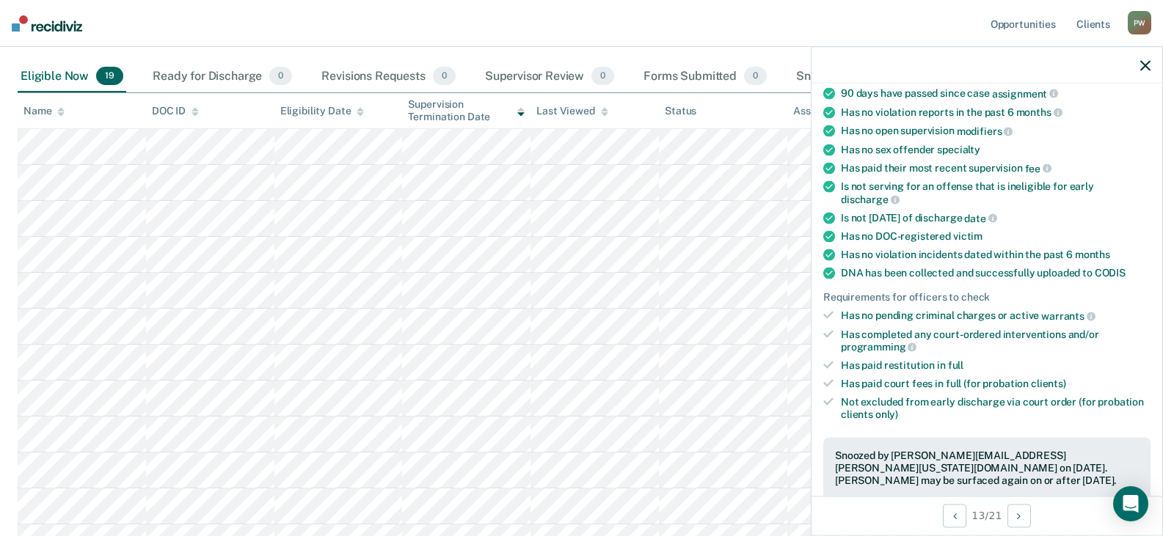
click at [1146, 67] on icon "button" at bounding box center [1145, 65] width 10 height 10
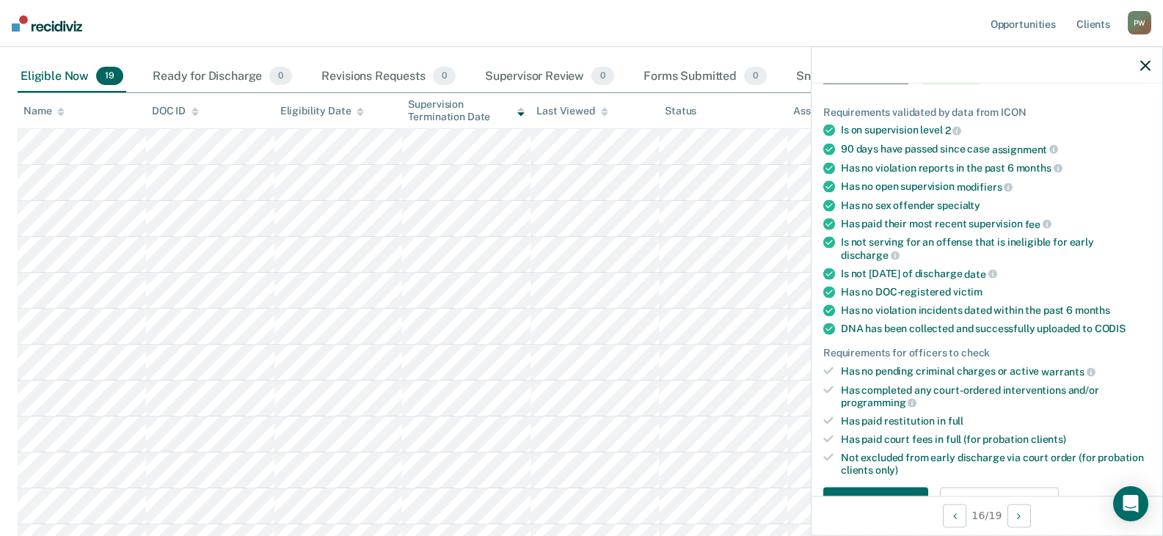
scroll to position [220, 0]
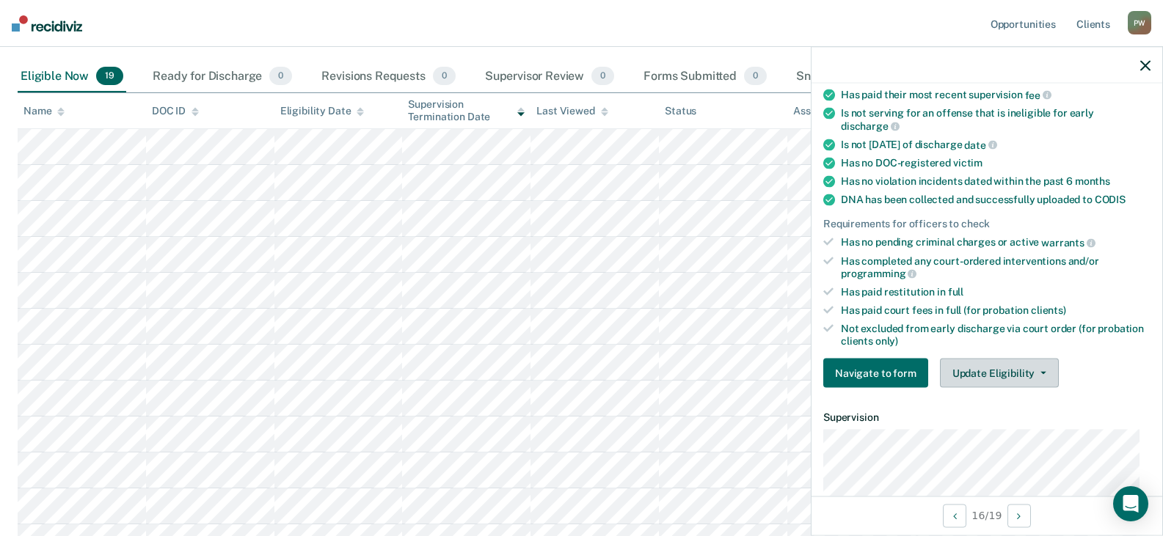
click at [986, 362] on button "Update Eligibility" at bounding box center [999, 373] width 119 height 29
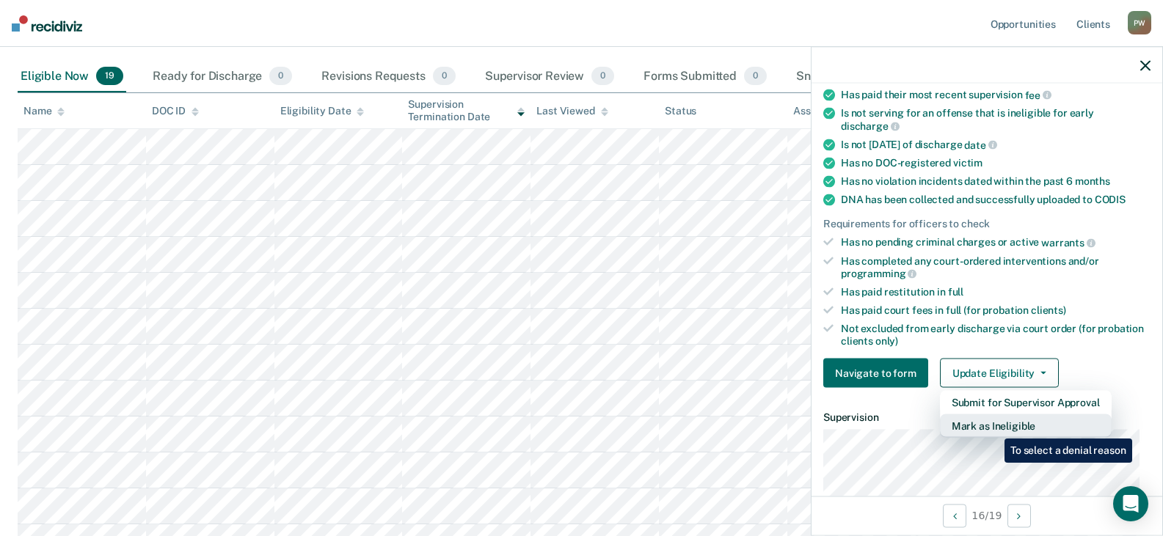
click at [993, 428] on button "Mark as Ineligible" at bounding box center [1026, 425] width 172 height 23
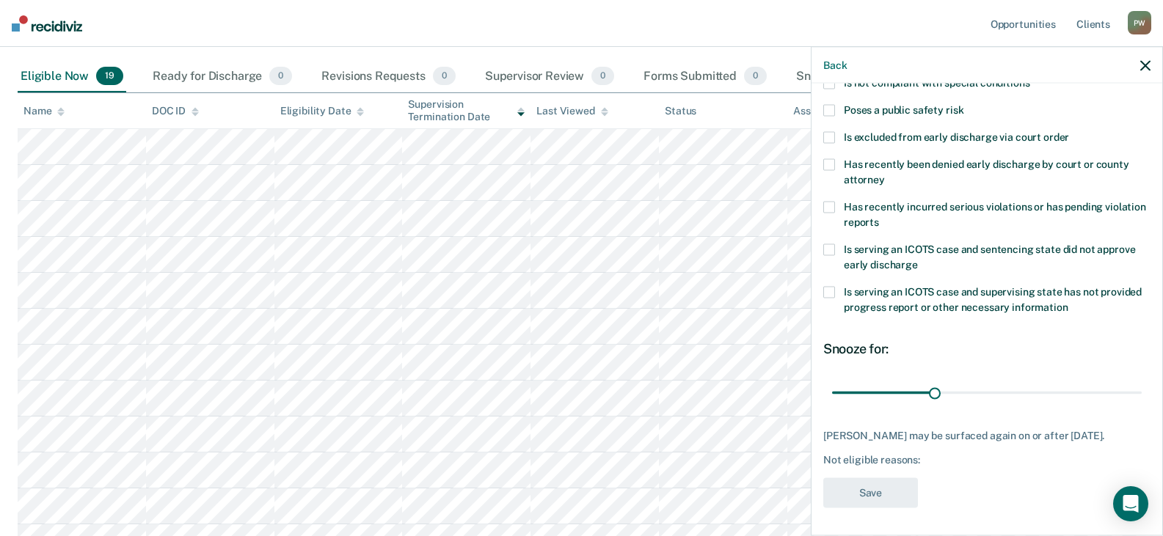
scroll to position [53, 0]
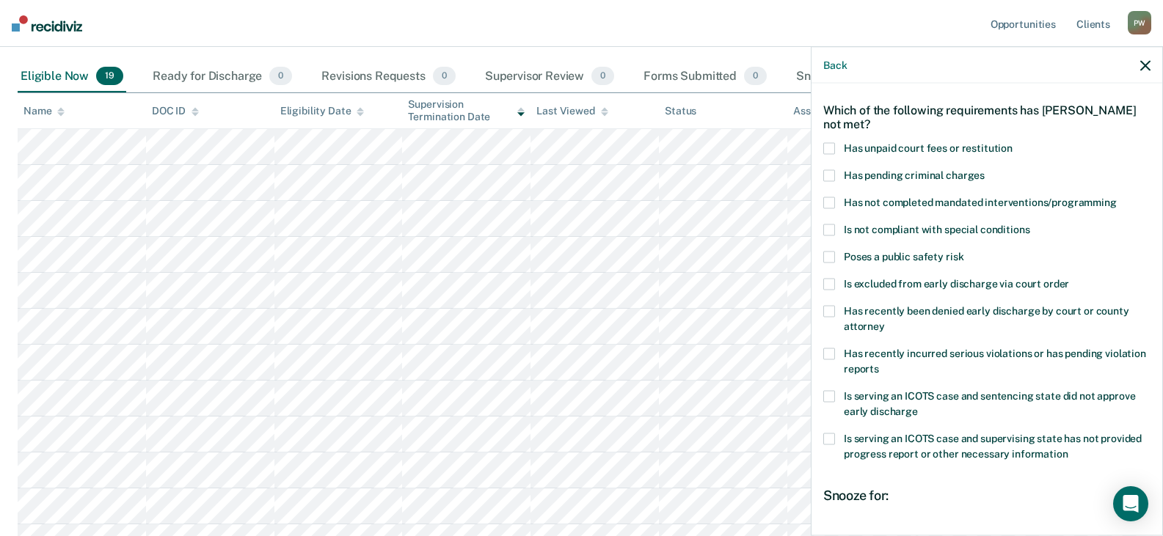
click at [816, 205] on div "JB Which of the following requirements has [PERSON_NAME] not met? Has unpaid co…" at bounding box center [986, 308] width 351 height 449
click at [835, 200] on label "Has not completed mandated interventions/programming" at bounding box center [986, 204] width 327 height 15
click at [1116, 197] on input "Has not completed mandated interventions/programming" at bounding box center [1116, 197] width 0 height 0
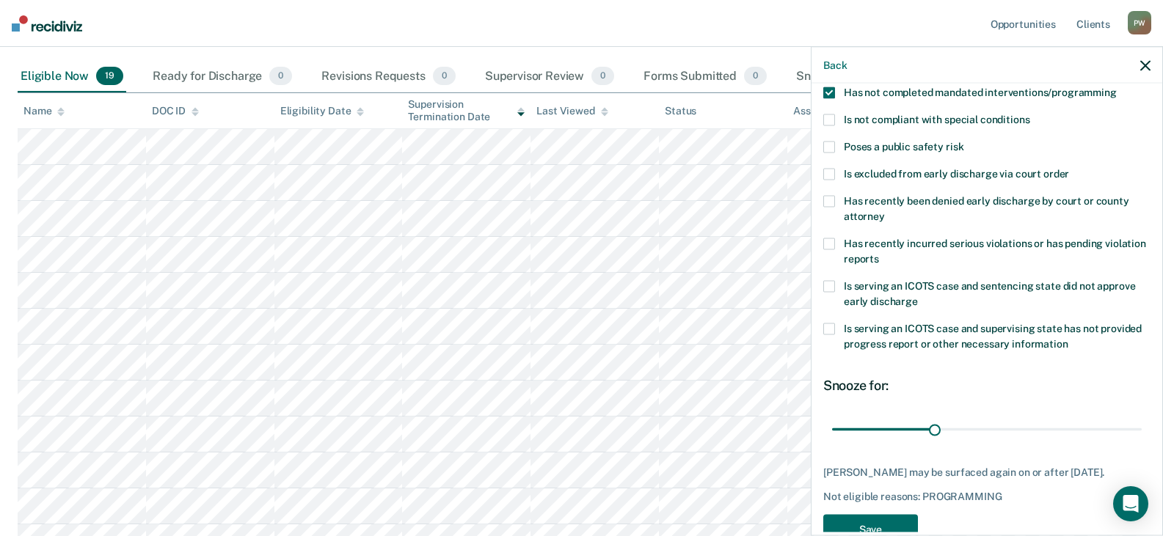
scroll to position [200, 0]
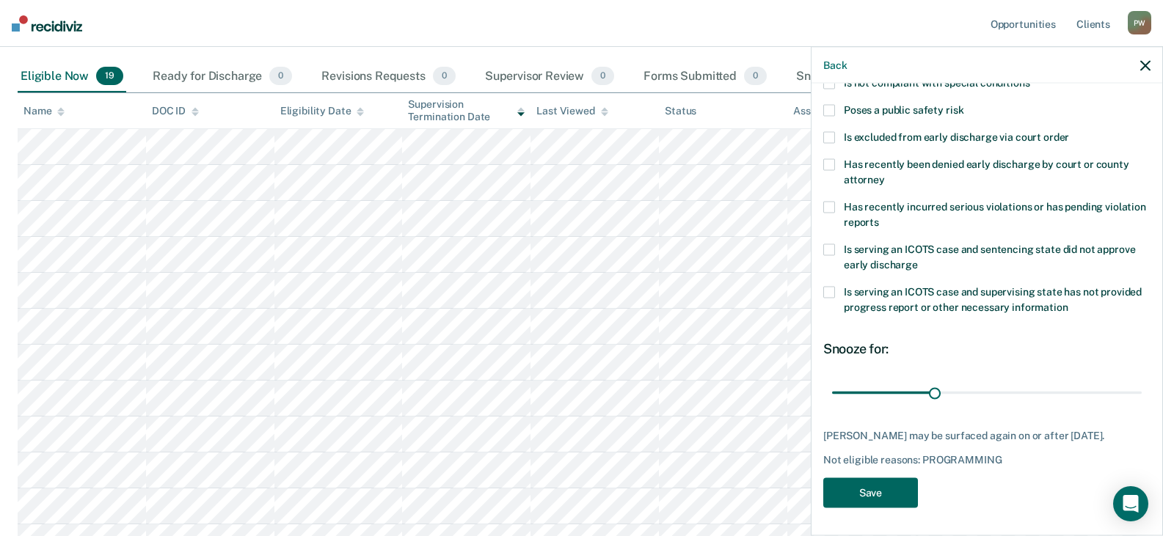
click at [857, 483] on button "Save" at bounding box center [870, 493] width 95 height 30
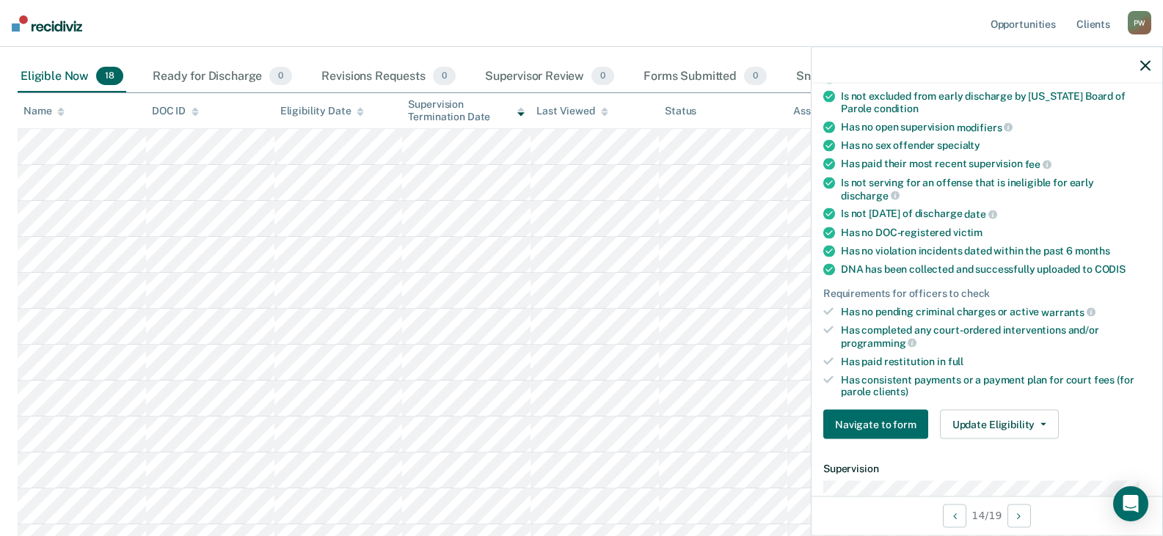
scroll to position [249, 0]
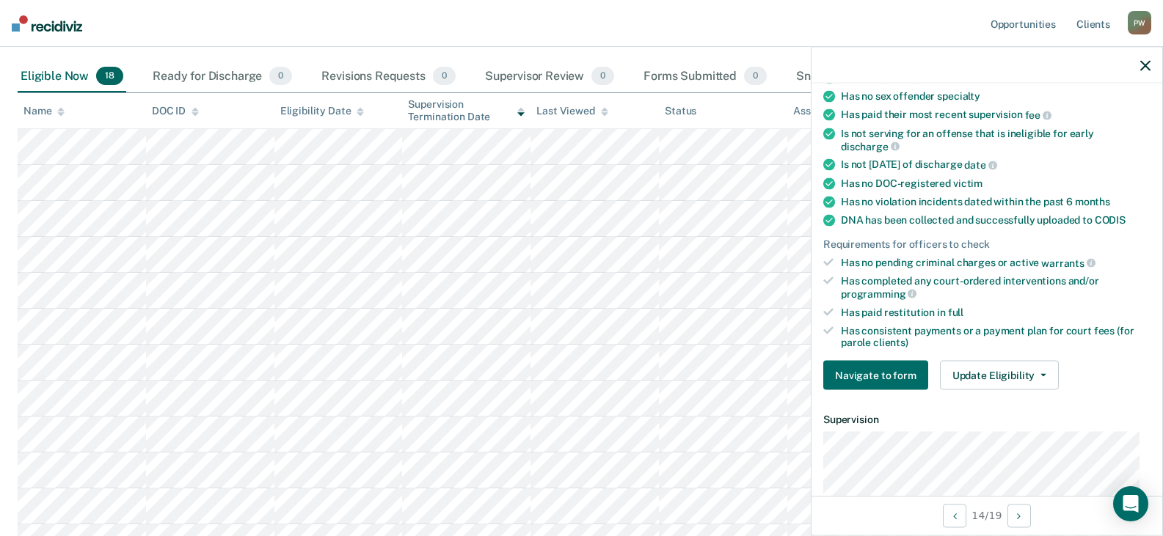
click at [1144, 69] on icon "button" at bounding box center [1145, 65] width 10 height 10
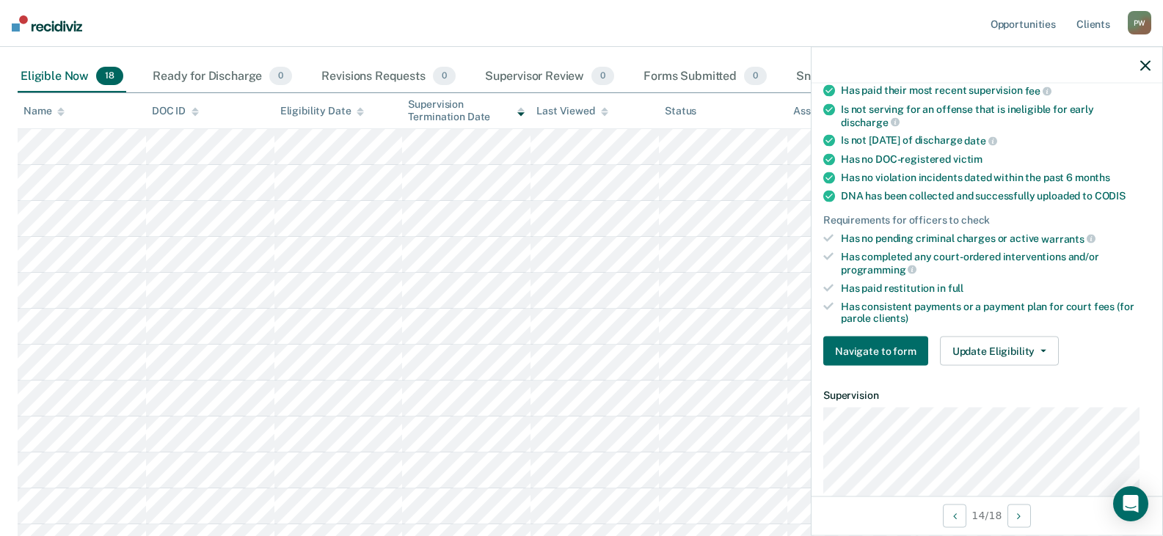
scroll to position [279, 0]
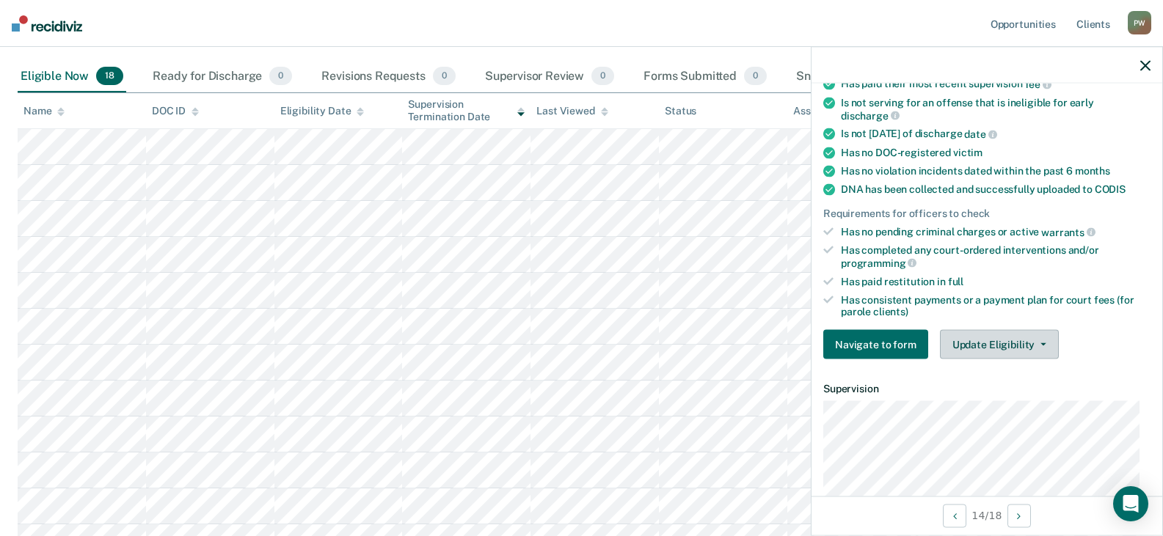
click at [980, 350] on button "Update Eligibility" at bounding box center [999, 344] width 119 height 29
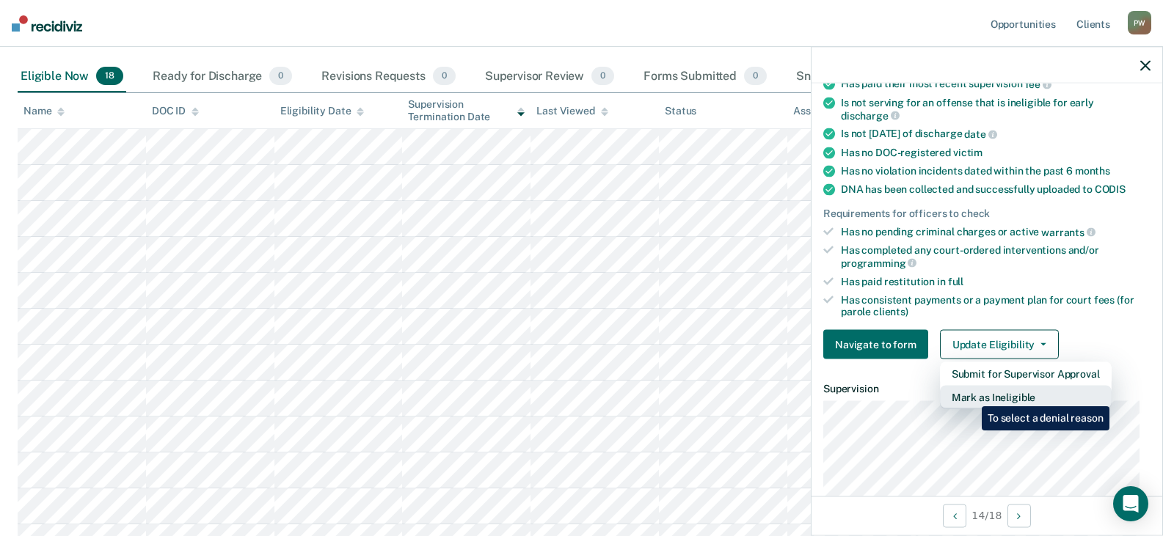
click at [970, 395] on button "Mark as Ineligible" at bounding box center [1026, 397] width 172 height 23
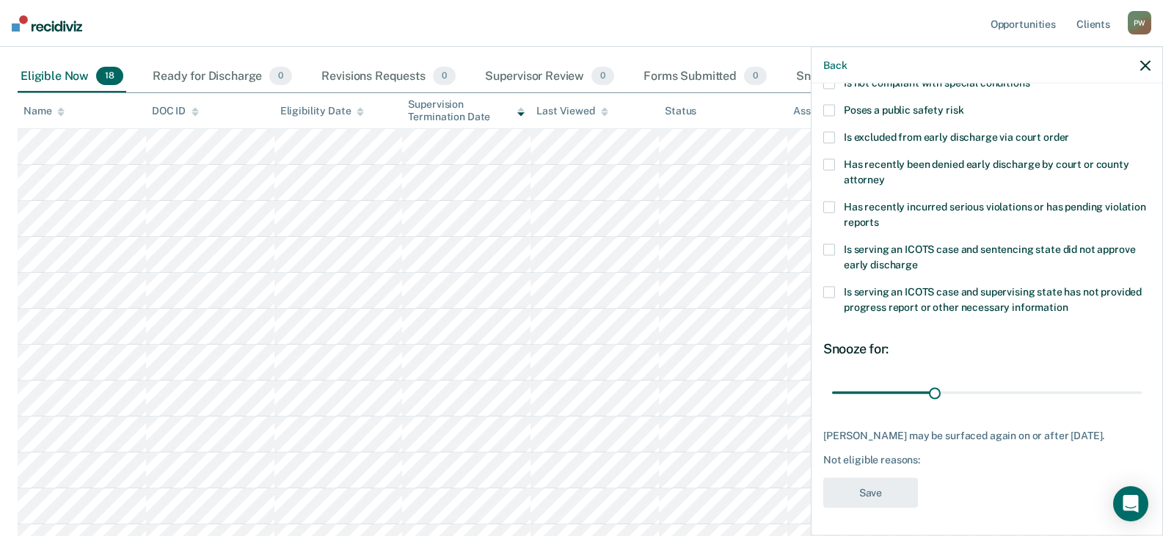
scroll to position [53, 0]
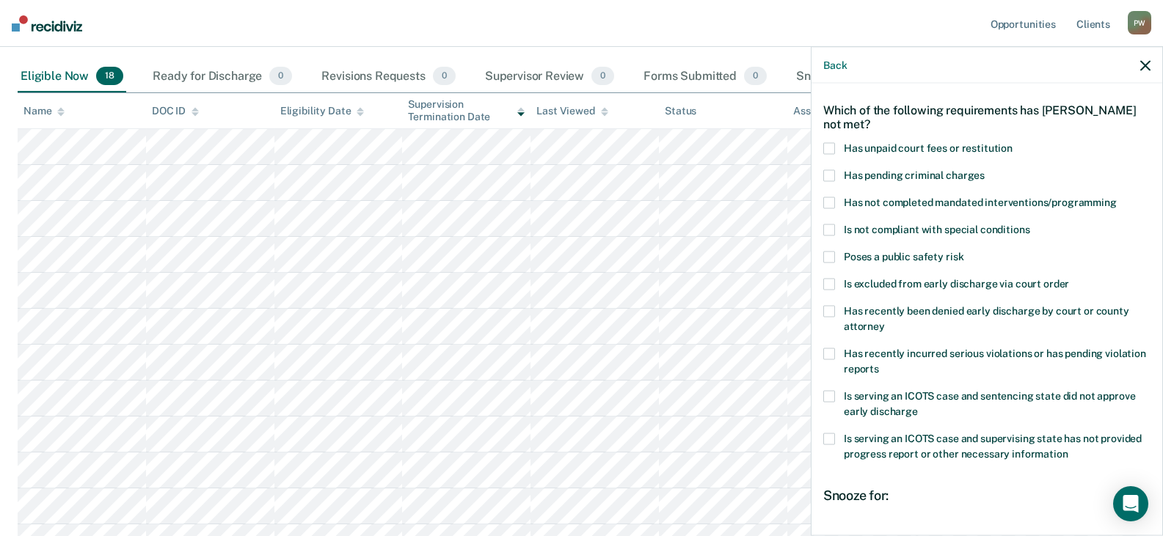
click at [829, 144] on span at bounding box center [829, 148] width 12 height 12
click at [1012, 142] on input "Has unpaid court fees or restitution" at bounding box center [1012, 142] width 0 height 0
click at [824, 202] on span at bounding box center [829, 203] width 12 height 12
click at [1116, 197] on input "Has not completed mandated interventions/programming" at bounding box center [1116, 197] width 0 height 0
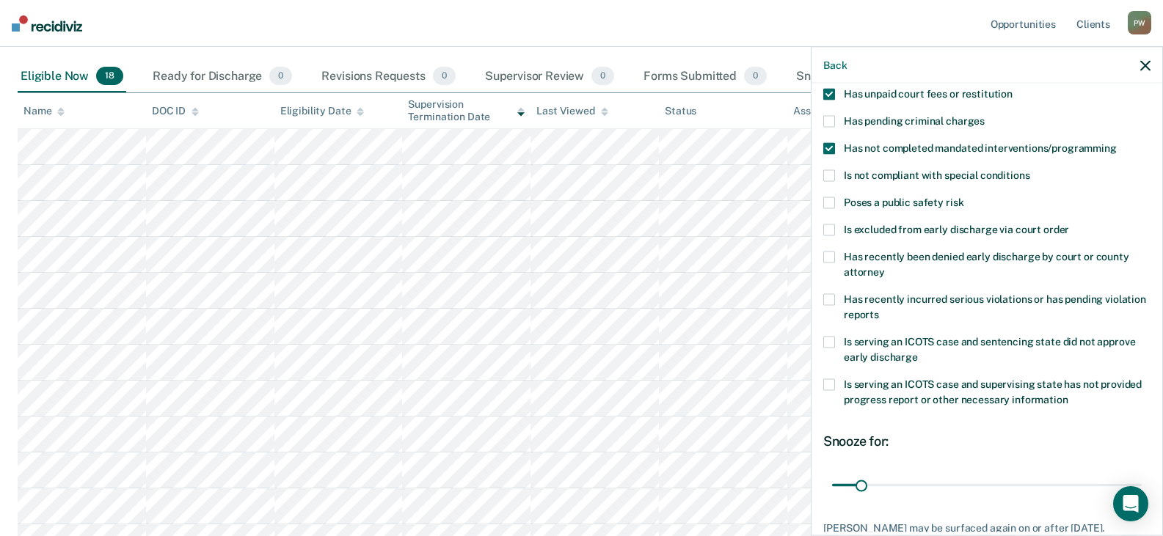
scroll to position [200, 0]
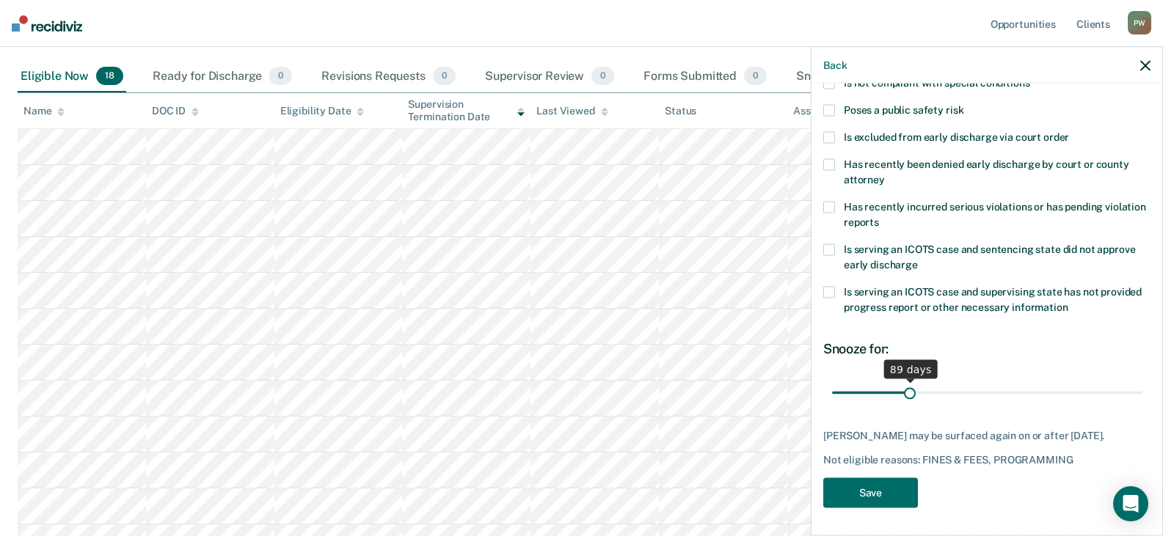
drag, startPoint x: 860, startPoint y: 398, endPoint x: 907, endPoint y: 406, distance: 48.2
click at [907, 406] on input "range" at bounding box center [987, 393] width 310 height 26
type input "90"
click at [908, 395] on input "range" at bounding box center [987, 393] width 310 height 26
click at [875, 492] on button "Save" at bounding box center [870, 493] width 95 height 30
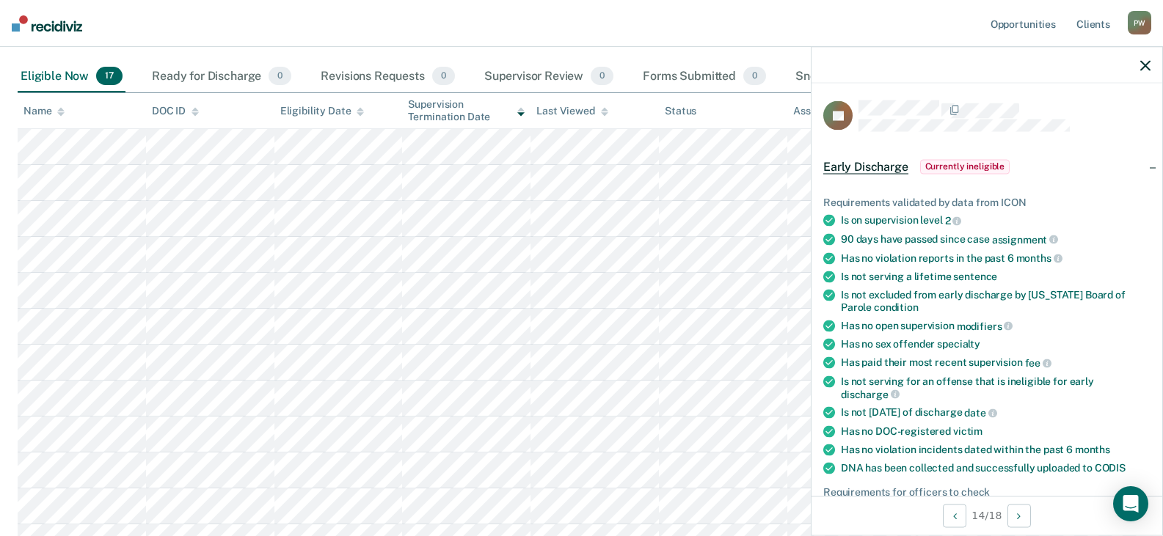
scroll to position [0, 0]
click at [1145, 62] on icon "button" at bounding box center [1145, 65] width 10 height 10
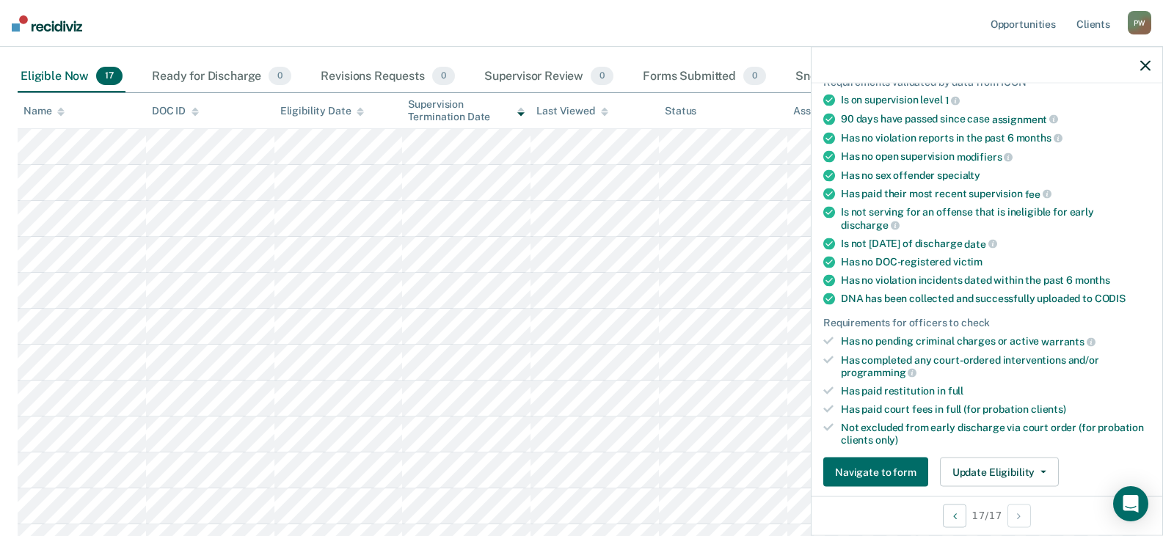
scroll to position [147, 0]
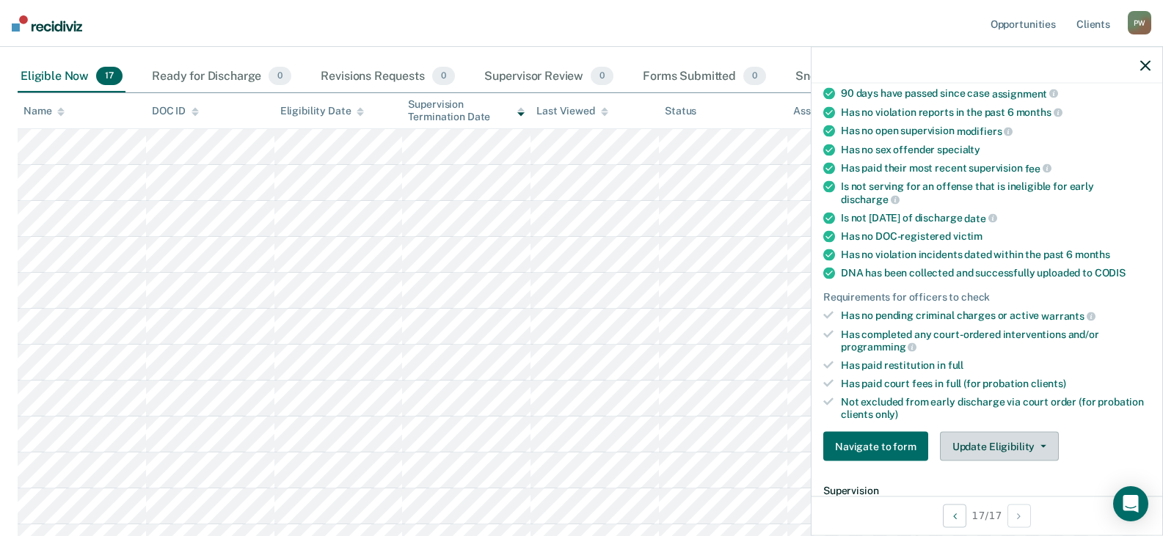
click at [995, 439] on button "Update Eligibility" at bounding box center [999, 446] width 119 height 29
click at [1086, 414] on div "Not excluded from early discharge via court order (for probation clients only)" at bounding box center [996, 407] width 310 height 25
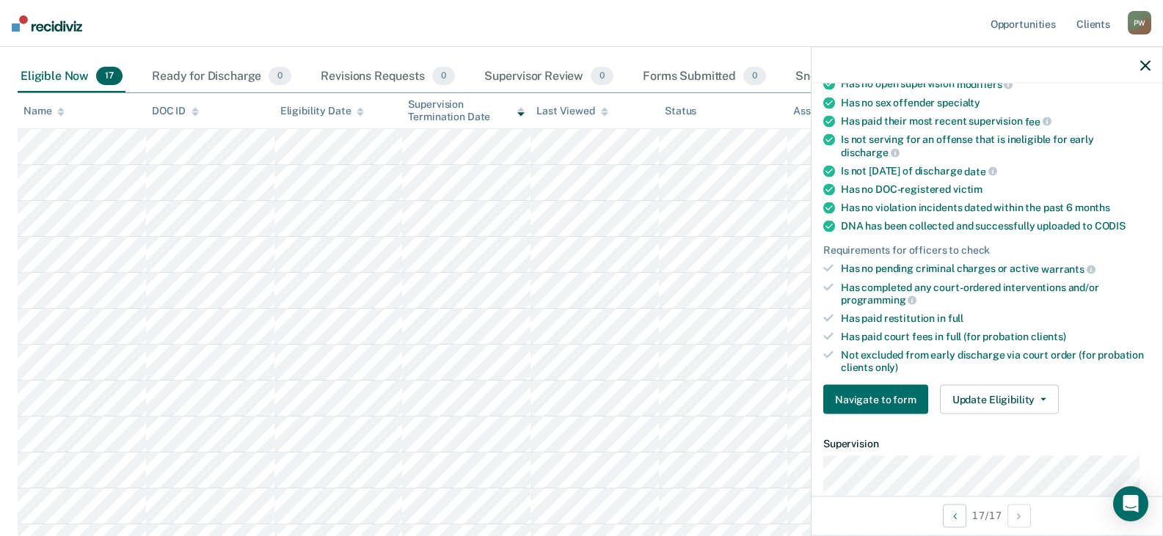
scroll to position [220, 0]
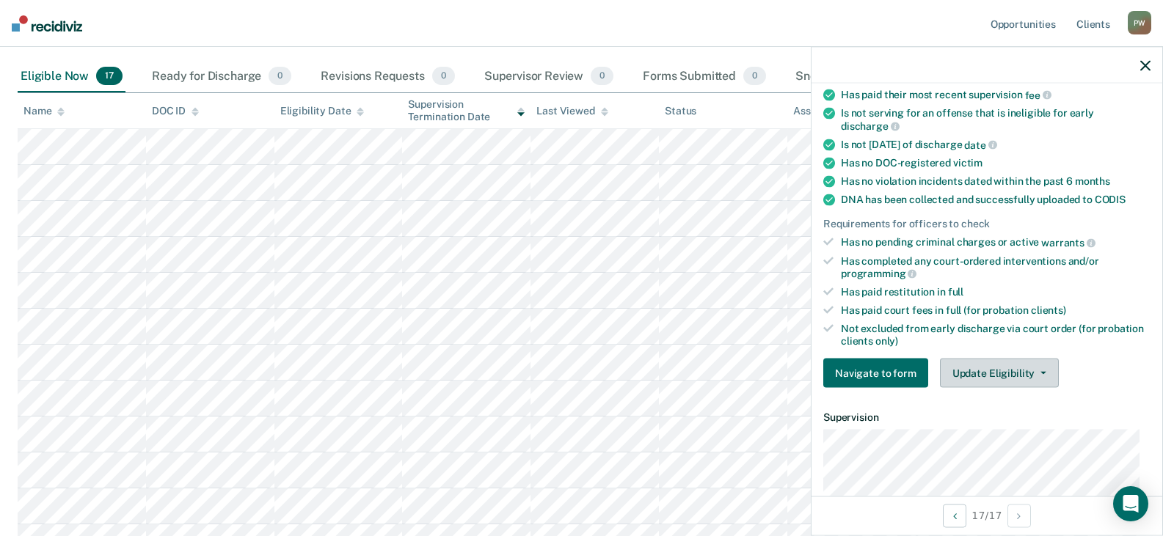
click at [1009, 378] on button "Update Eligibility" at bounding box center [999, 373] width 119 height 29
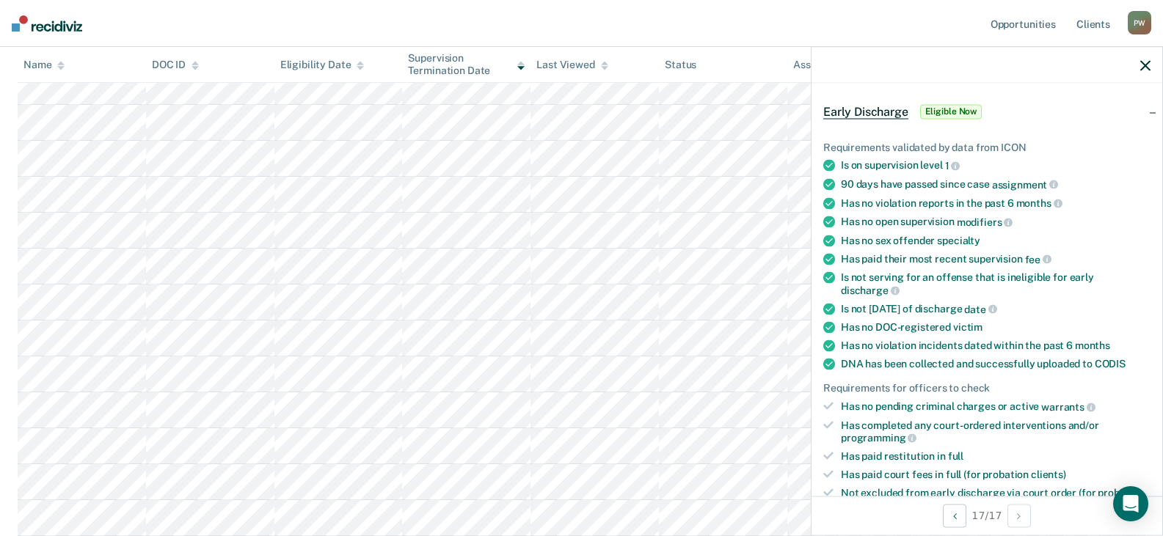
scroll to position [147, 0]
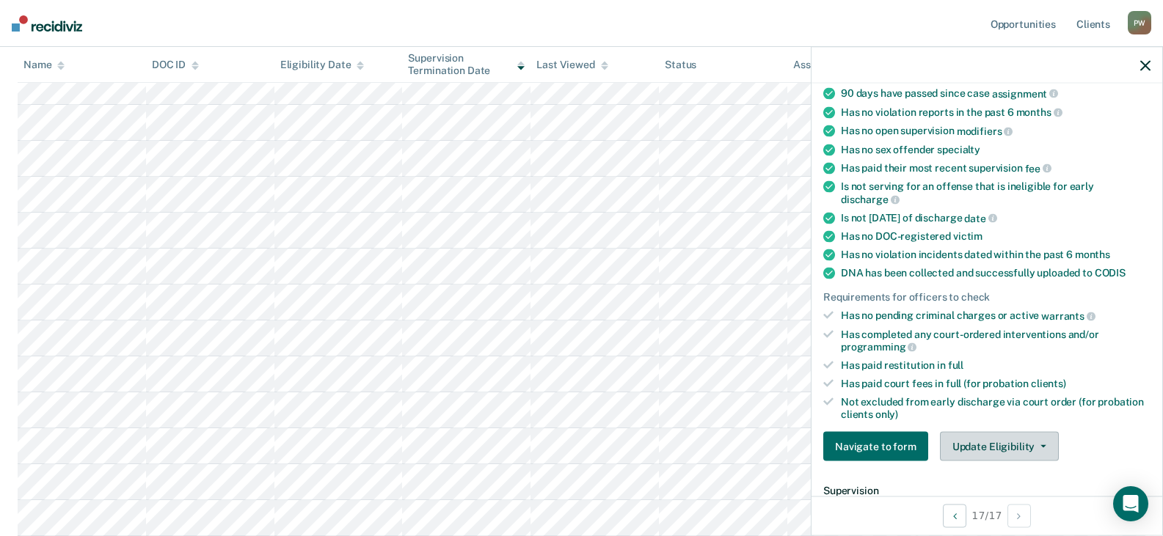
click at [978, 439] on button "Update Eligibility" at bounding box center [999, 446] width 119 height 29
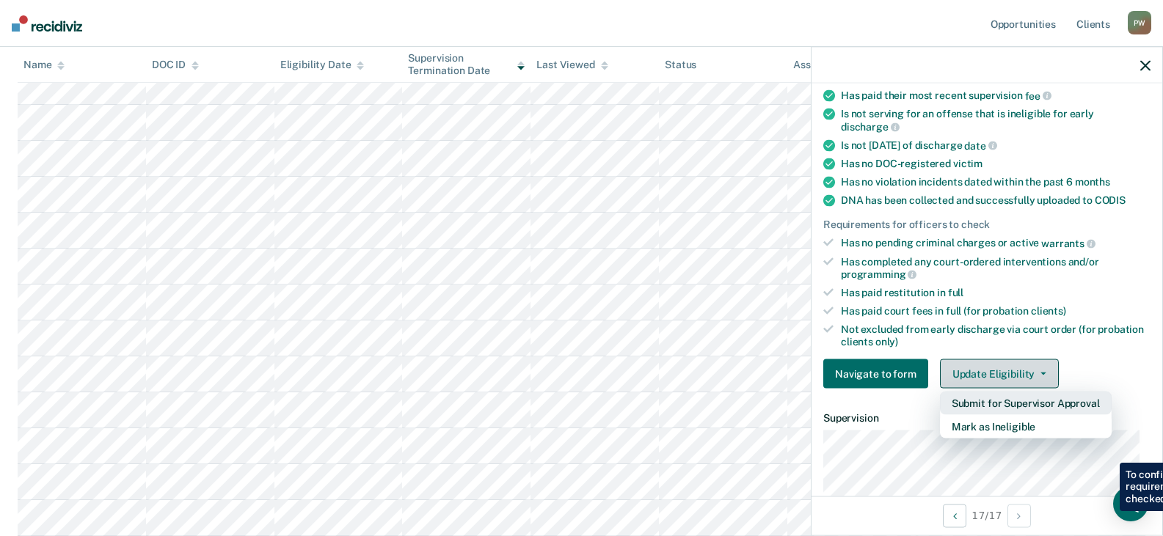
scroll to position [220, 0]
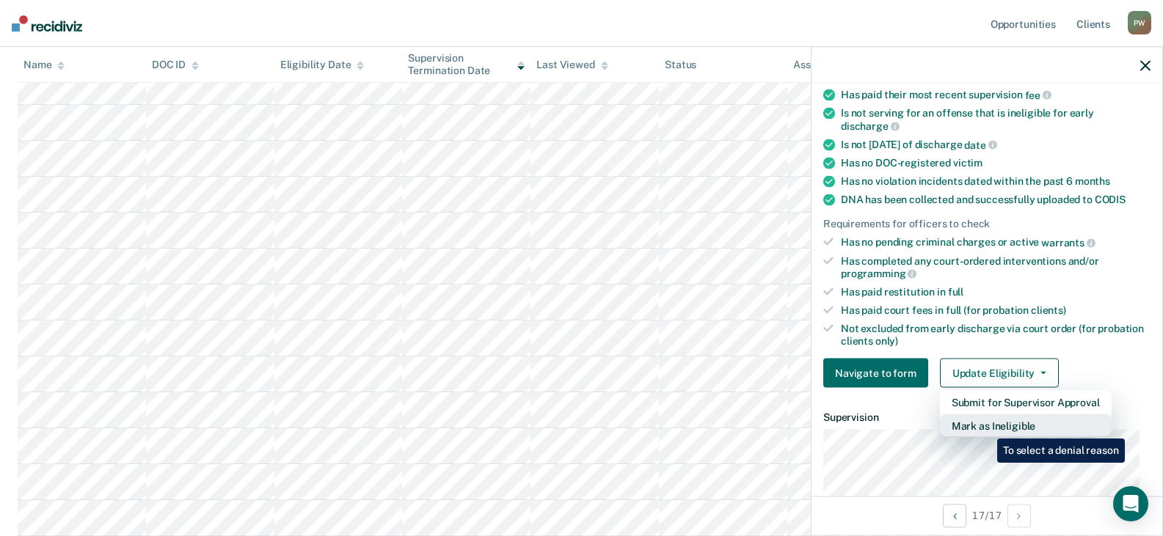
click at [986, 428] on button "Mark as Ineligible" at bounding box center [1026, 425] width 172 height 23
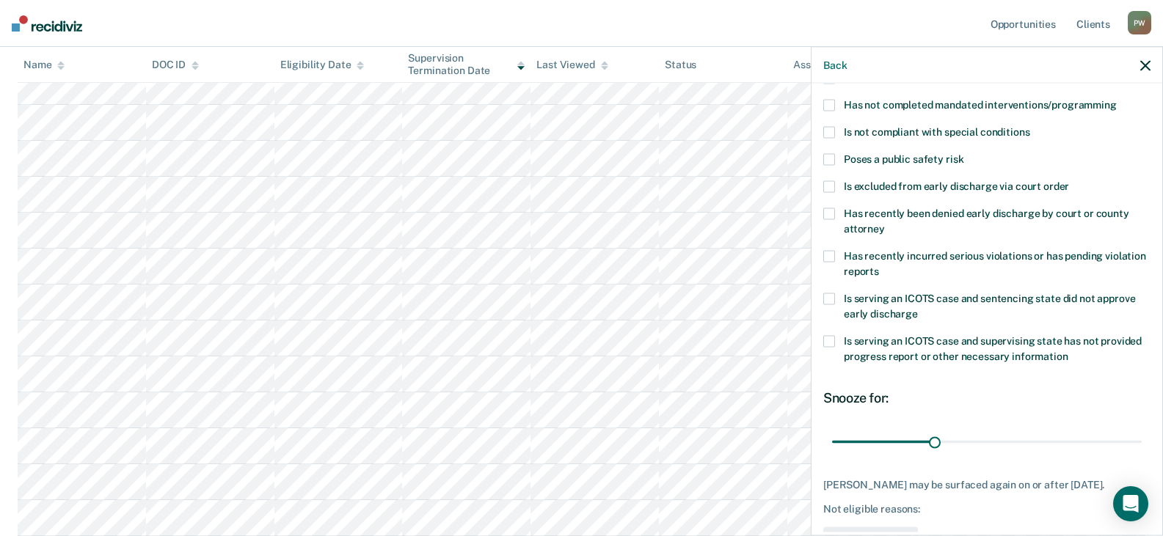
scroll to position [126, 0]
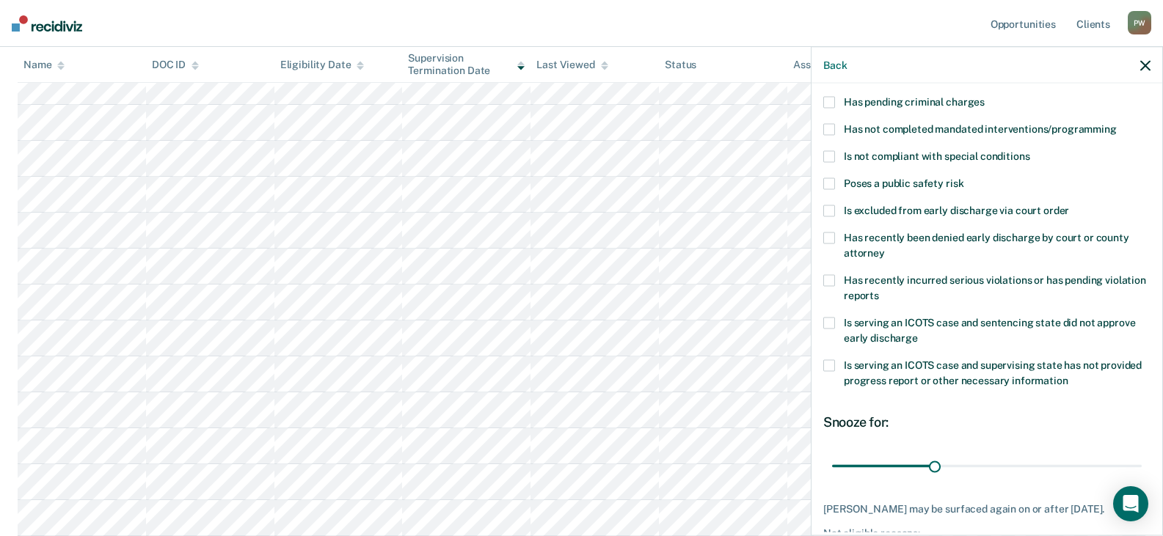
click at [830, 125] on span at bounding box center [829, 129] width 12 height 12
click at [1116, 123] on input "Has not completed mandated interventions/programming" at bounding box center [1116, 123] width 0 height 0
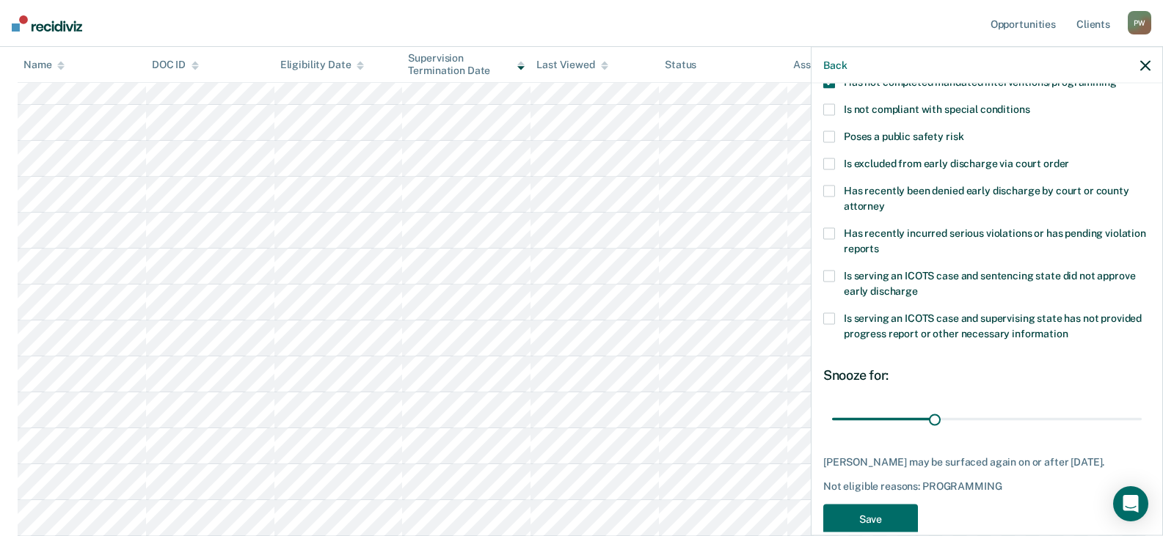
scroll to position [200, 0]
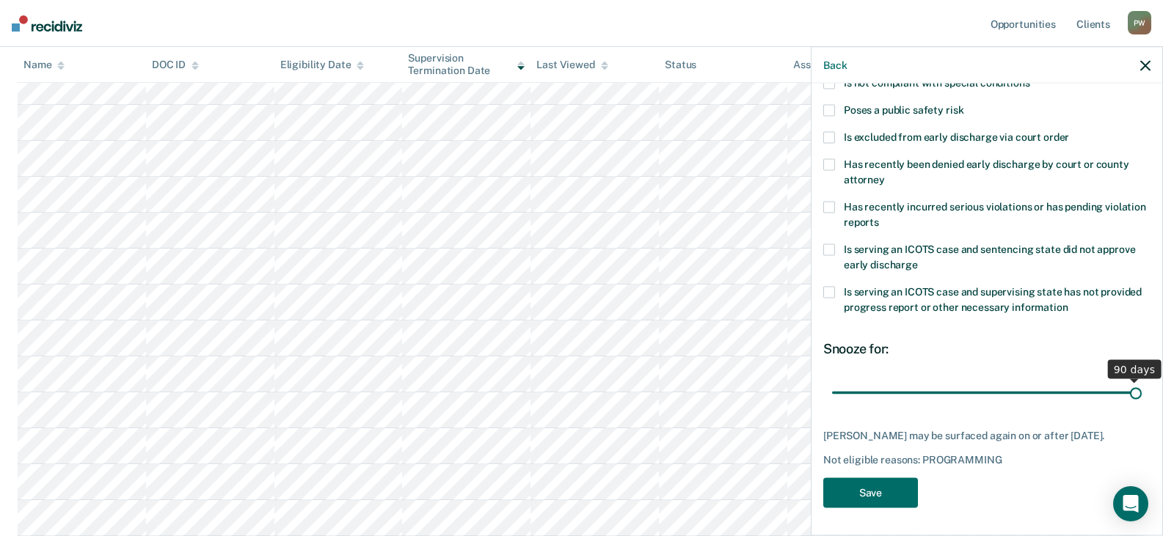
drag, startPoint x: 935, startPoint y: 392, endPoint x: 1152, endPoint y: 387, distance: 216.5
type input "90"
click at [1141, 387] on input "range" at bounding box center [987, 393] width 310 height 26
click at [875, 490] on button "Save" at bounding box center [870, 493] width 95 height 30
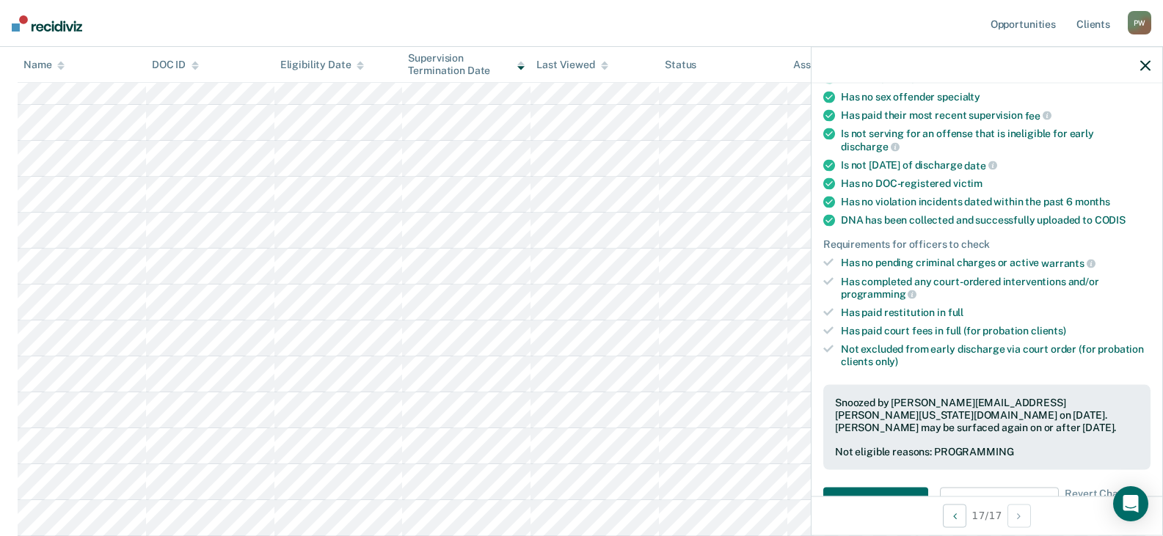
scroll to position [53, 0]
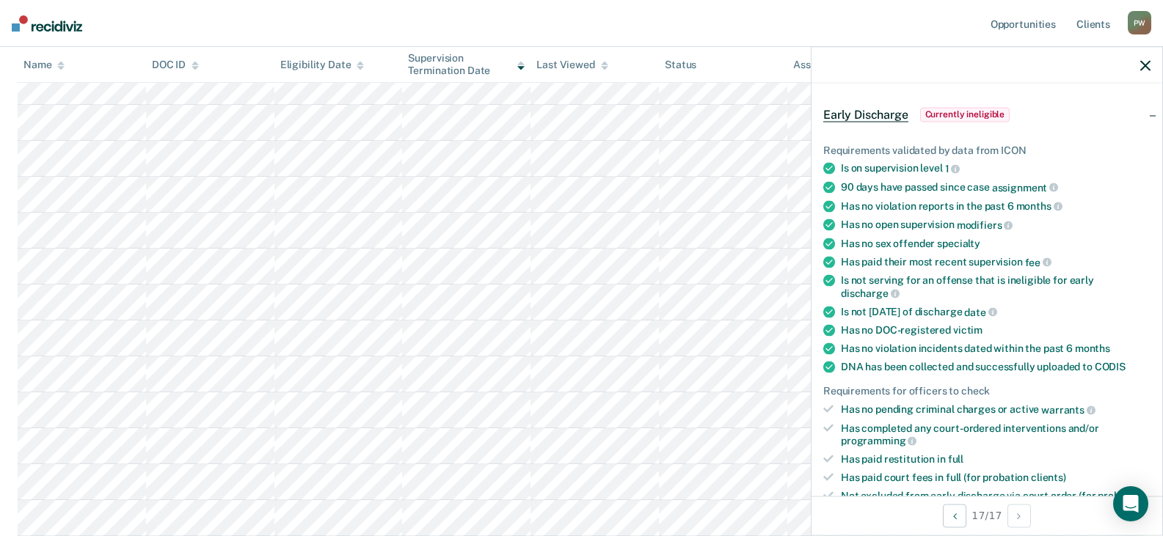
click at [1150, 65] on div at bounding box center [986, 65] width 351 height 37
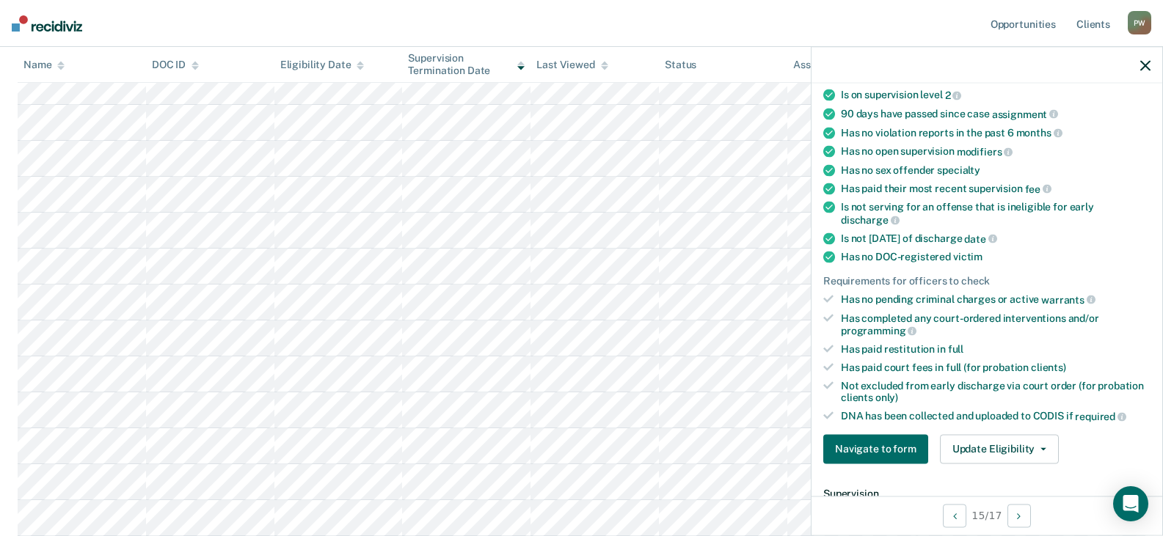
scroll to position [273, 0]
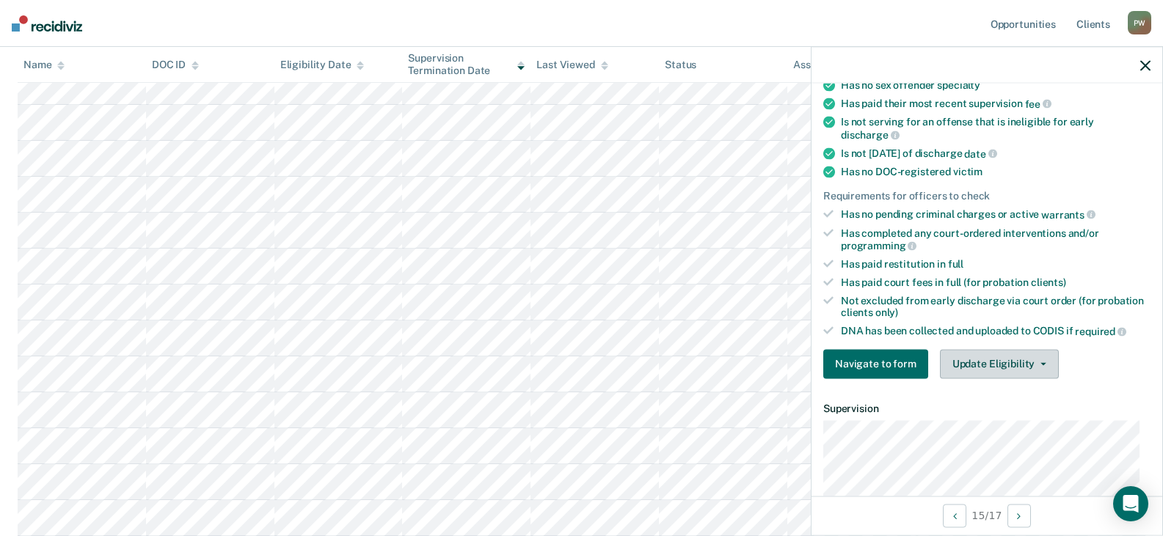
click at [987, 367] on button "Update Eligibility" at bounding box center [999, 363] width 119 height 29
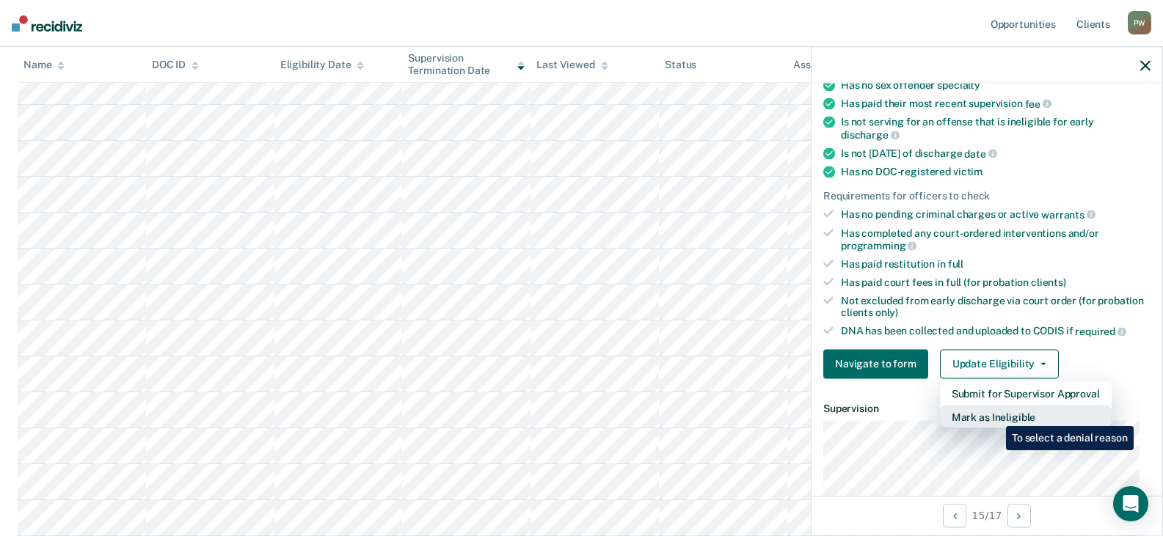
click at [995, 415] on button "Mark as Ineligible" at bounding box center [1026, 416] width 172 height 23
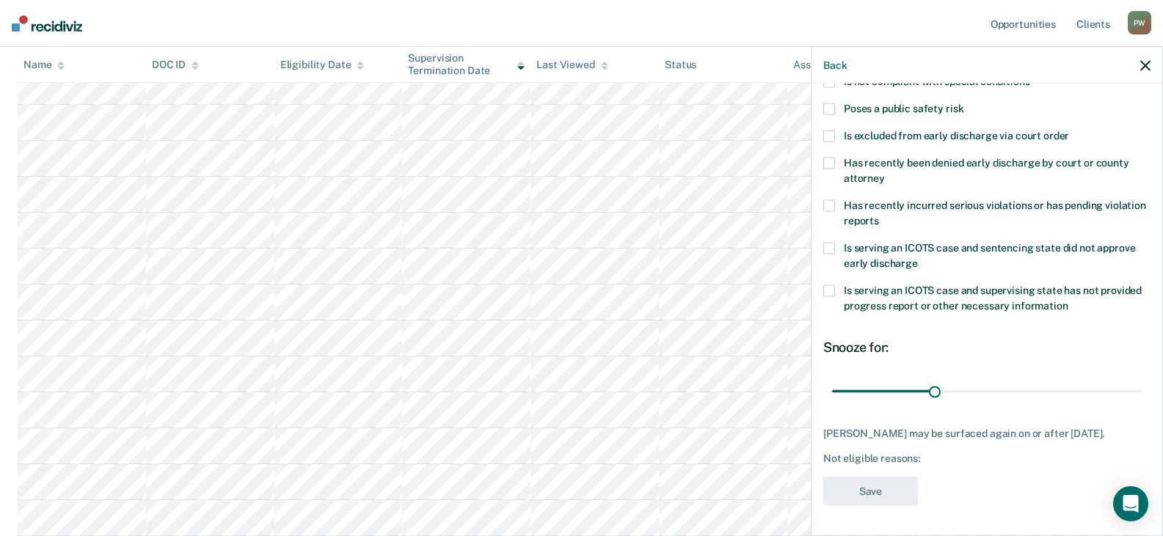
scroll to position [200, 0]
drag, startPoint x: 932, startPoint y: 391, endPoint x: 1029, endPoint y: 387, distance: 97.6
type input "60"
click at [1029, 387] on input "range" at bounding box center [987, 393] width 310 height 26
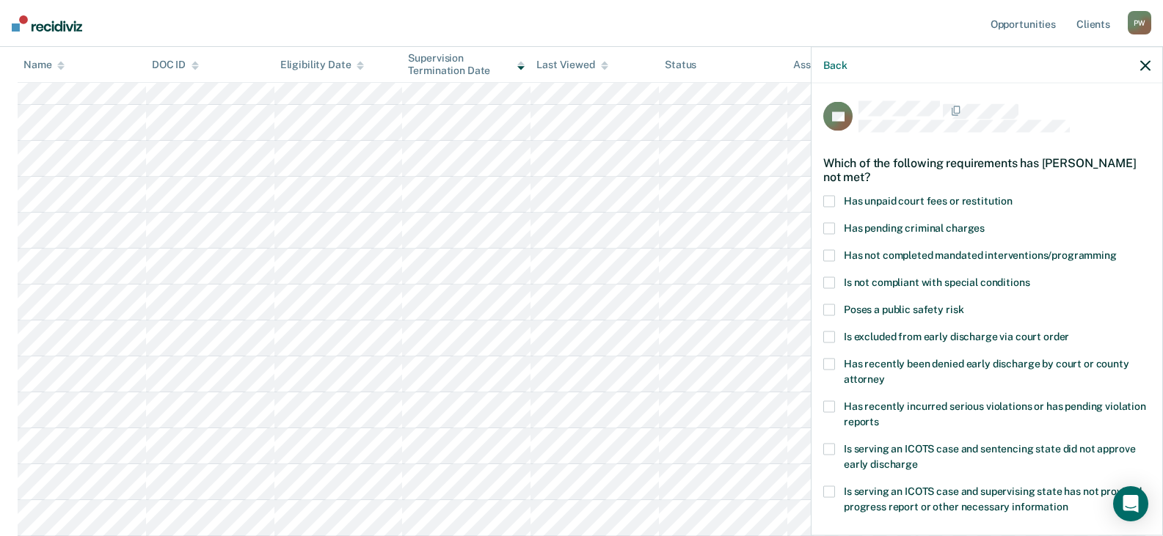
click at [829, 282] on span at bounding box center [829, 283] width 12 height 12
click at [1029, 277] on input "Is not compliant with special conditions" at bounding box center [1029, 277] width 0 height 0
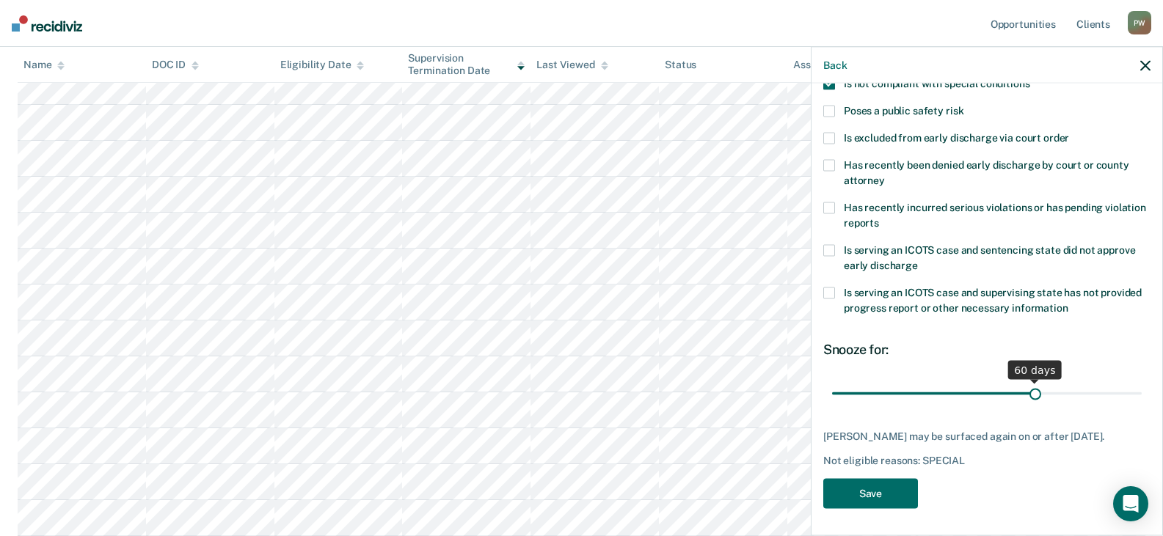
scroll to position [200, 0]
click at [870, 486] on button "Save" at bounding box center [870, 493] width 95 height 30
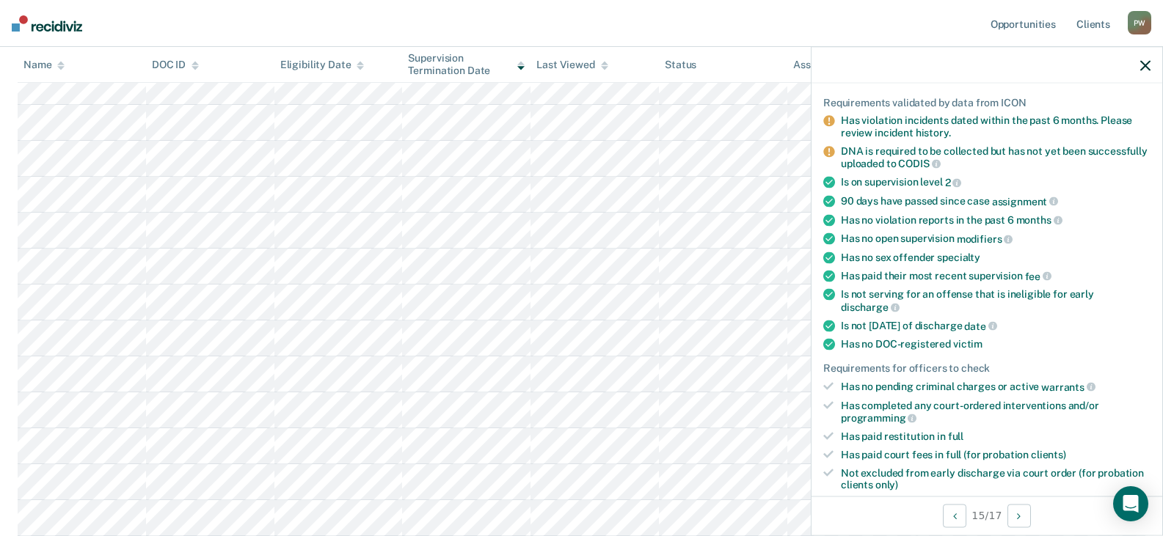
scroll to position [0, 0]
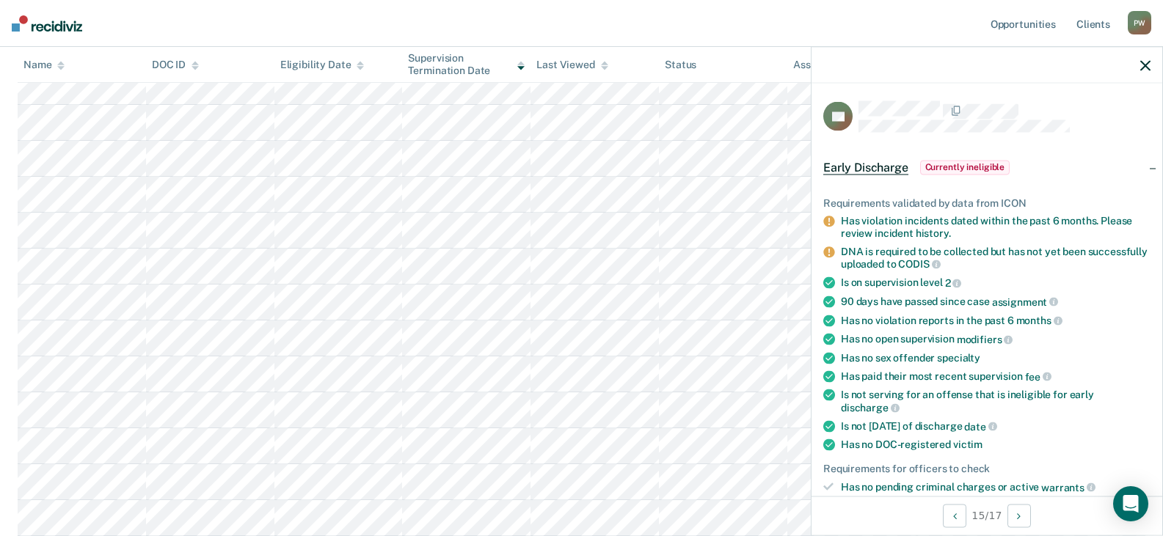
click at [1143, 69] on icon "button" at bounding box center [1145, 65] width 10 height 10
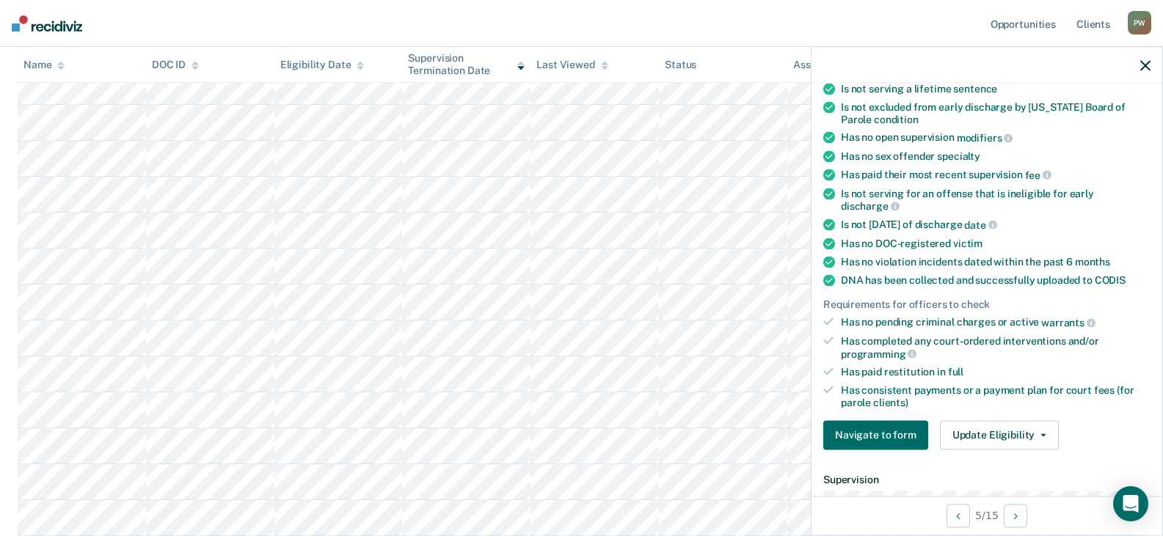
scroll to position [220, 0]
click at [973, 434] on button "Update Eligibility" at bounding box center [999, 434] width 119 height 29
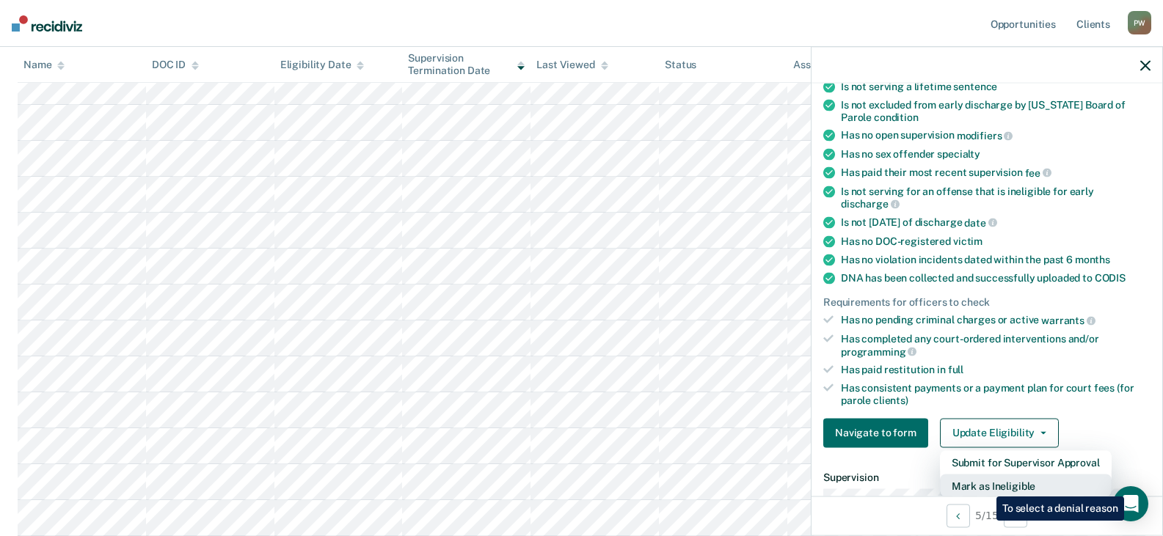
click at [984, 486] on button "Mark as Ineligible" at bounding box center [1026, 485] width 172 height 23
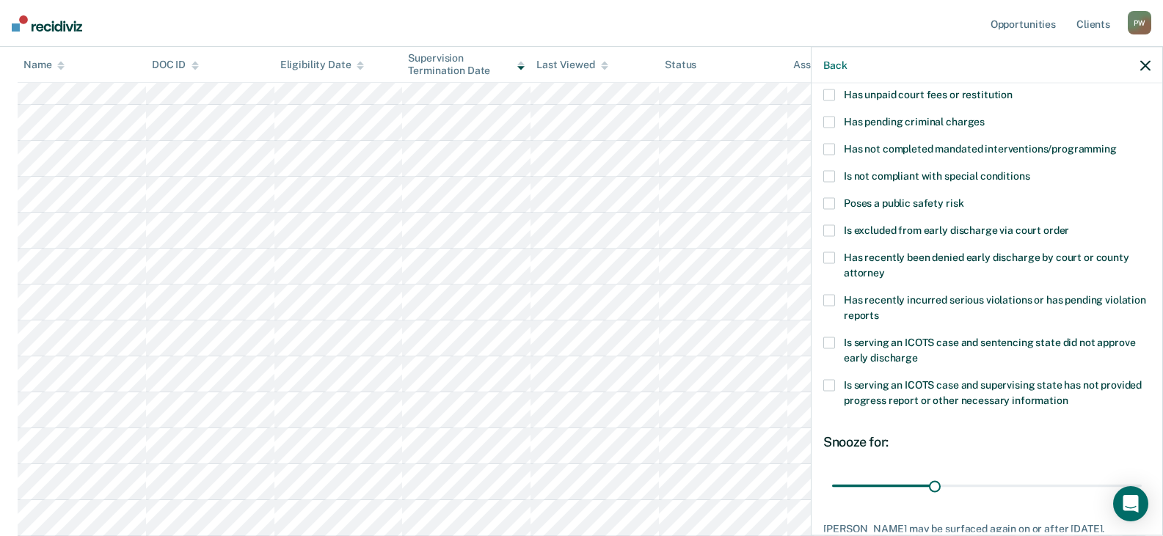
scroll to position [0, 0]
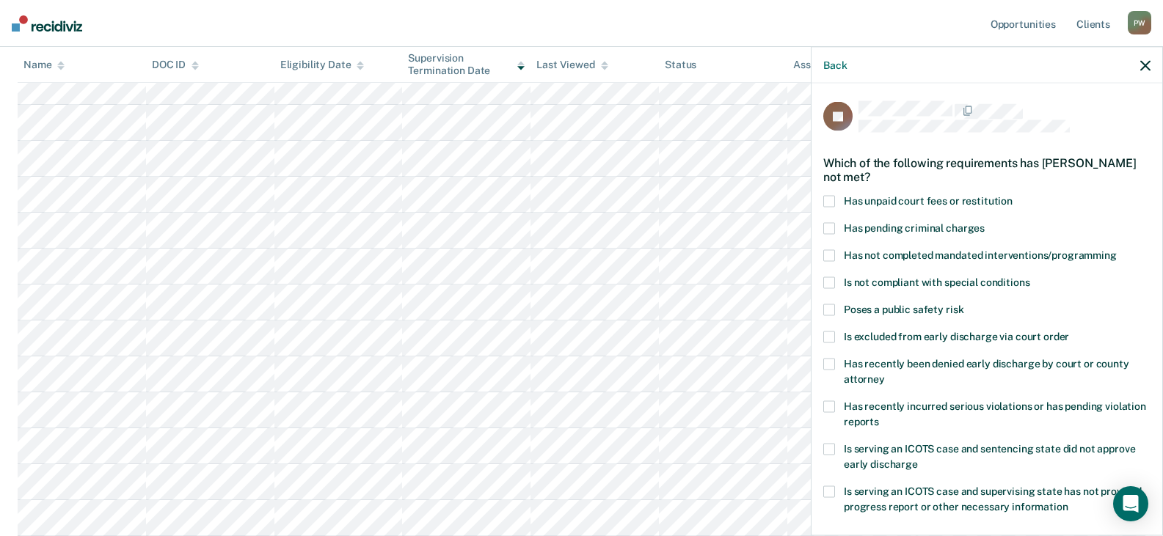
click at [830, 201] on span at bounding box center [829, 201] width 12 height 12
click at [1012, 195] on input "Has unpaid court fees or restitution" at bounding box center [1012, 195] width 0 height 0
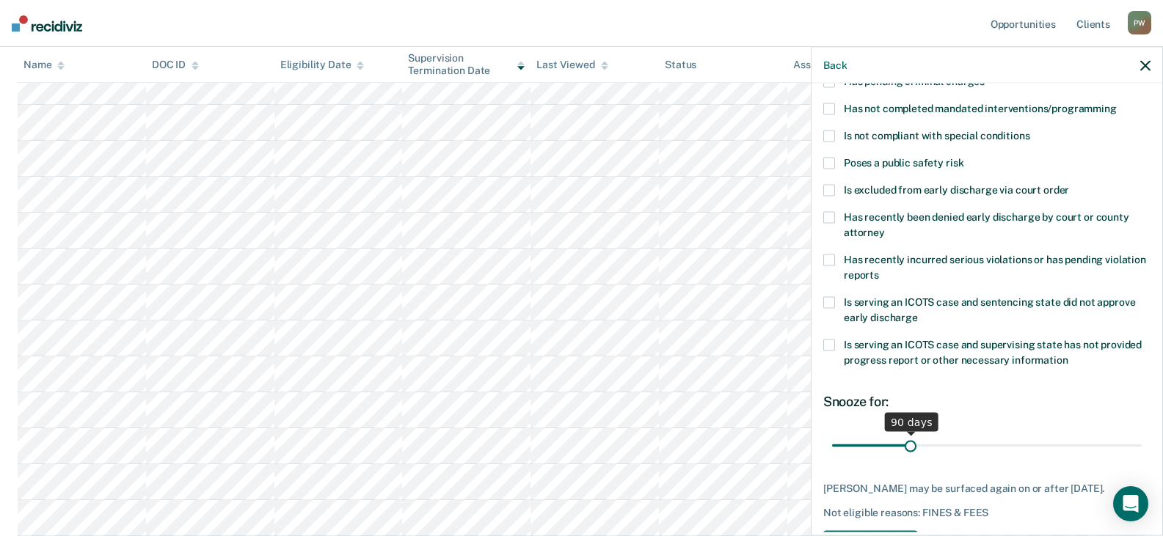
drag, startPoint x: 858, startPoint y: 445, endPoint x: 908, endPoint y: 444, distance: 49.9
type input "90"
click at [908, 444] on input "range" at bounding box center [987, 446] width 310 height 26
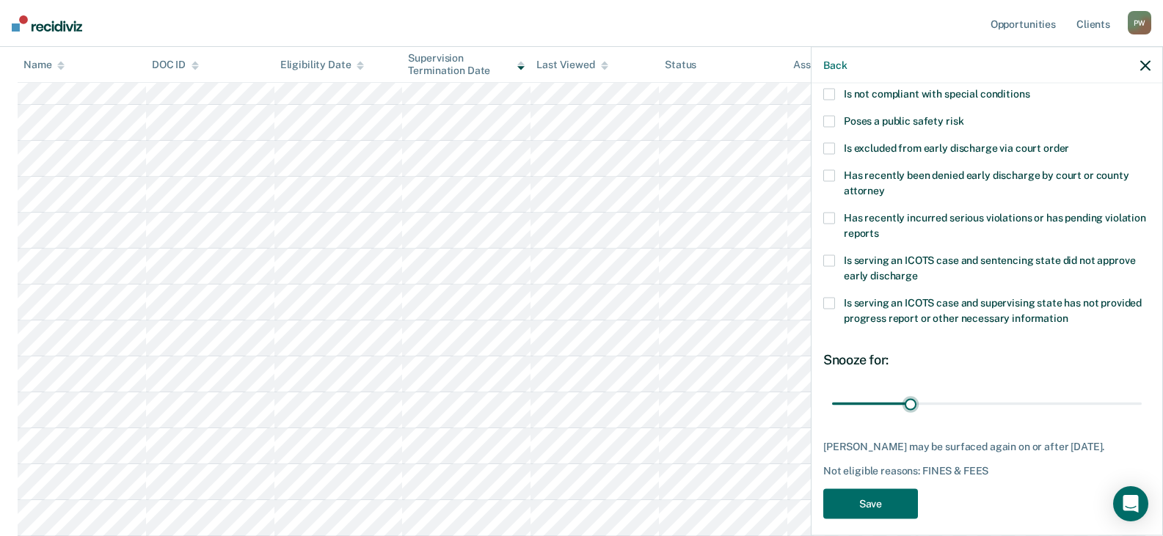
scroll to position [212, 0]
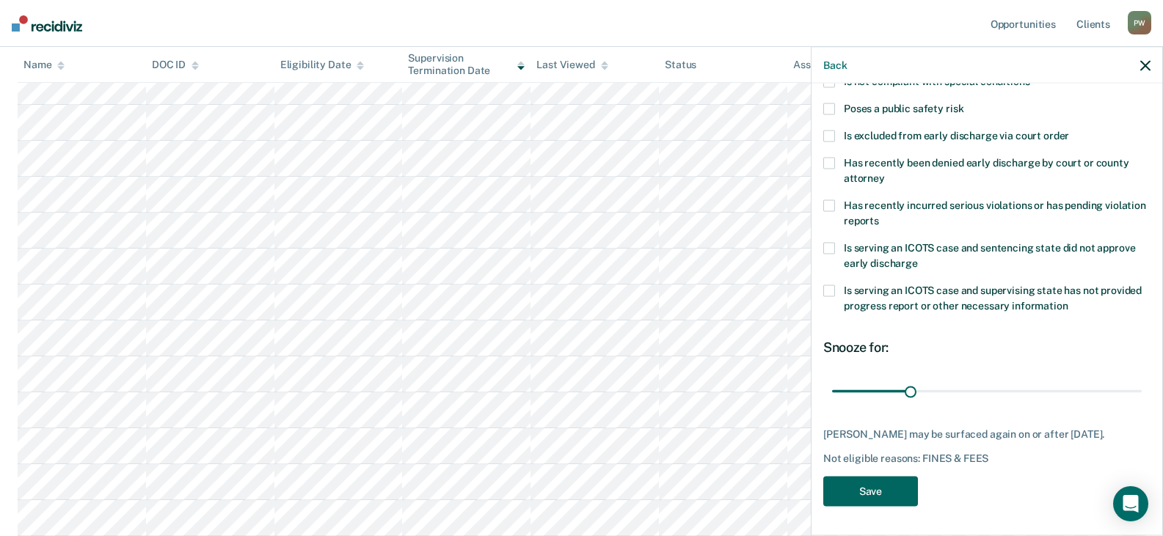
click at [857, 488] on button "Save" at bounding box center [870, 491] width 95 height 30
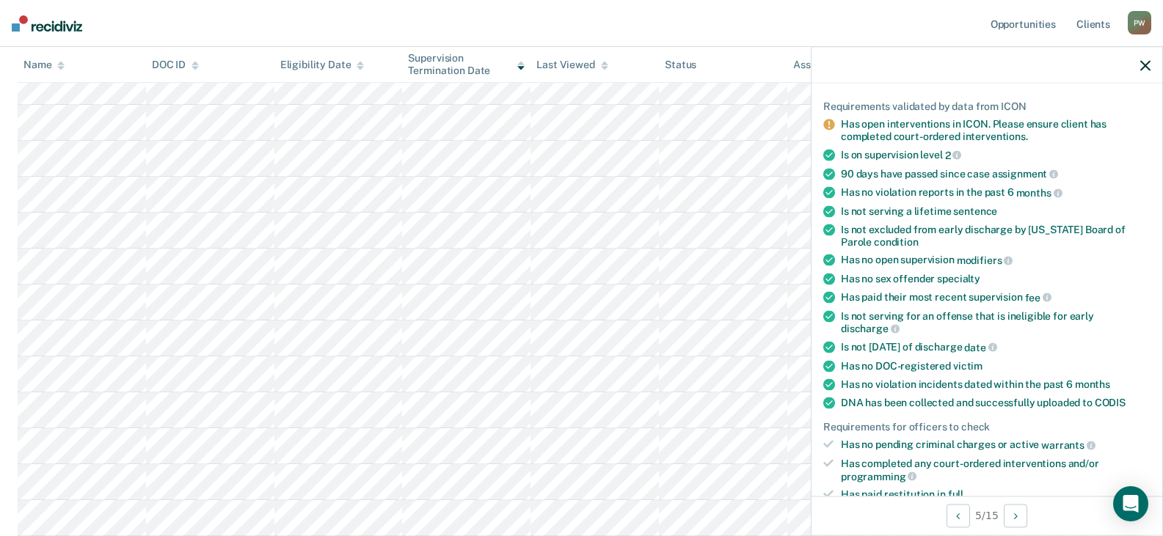
scroll to position [65, 0]
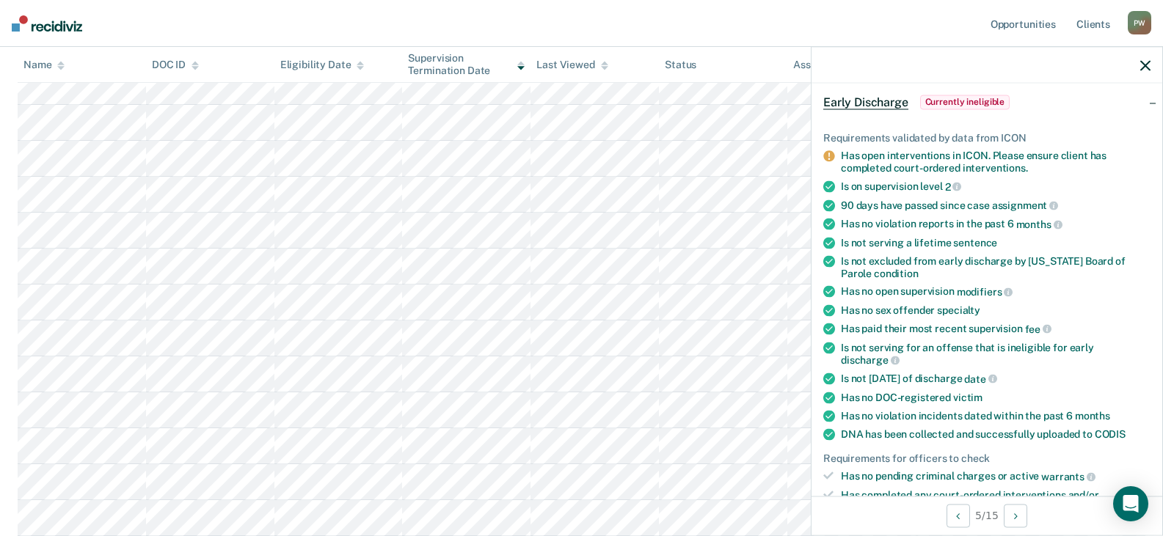
click at [1149, 64] on icon "button" at bounding box center [1145, 65] width 10 height 10
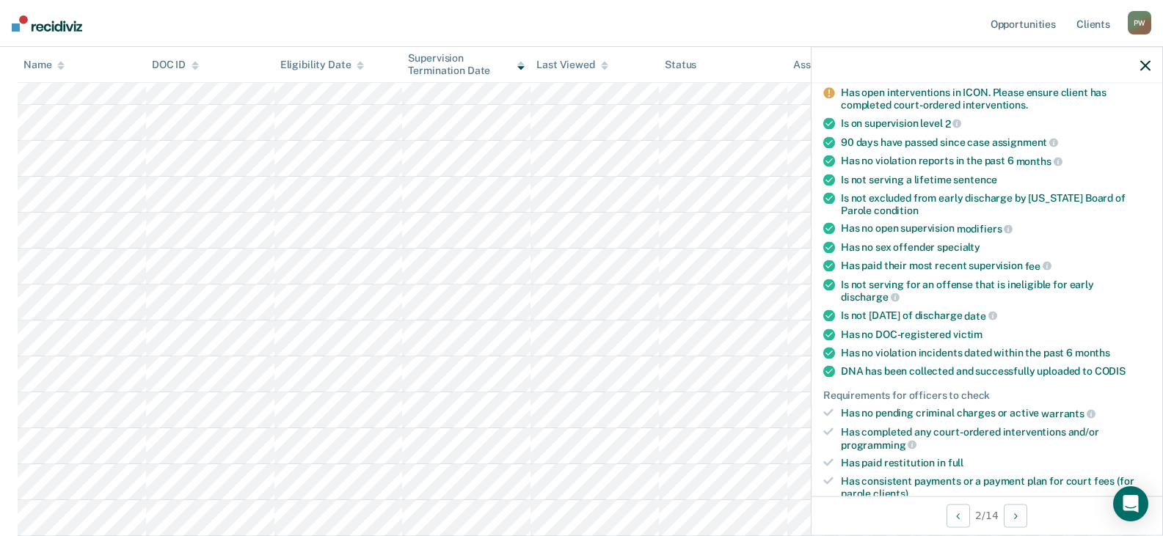
scroll to position [220, 0]
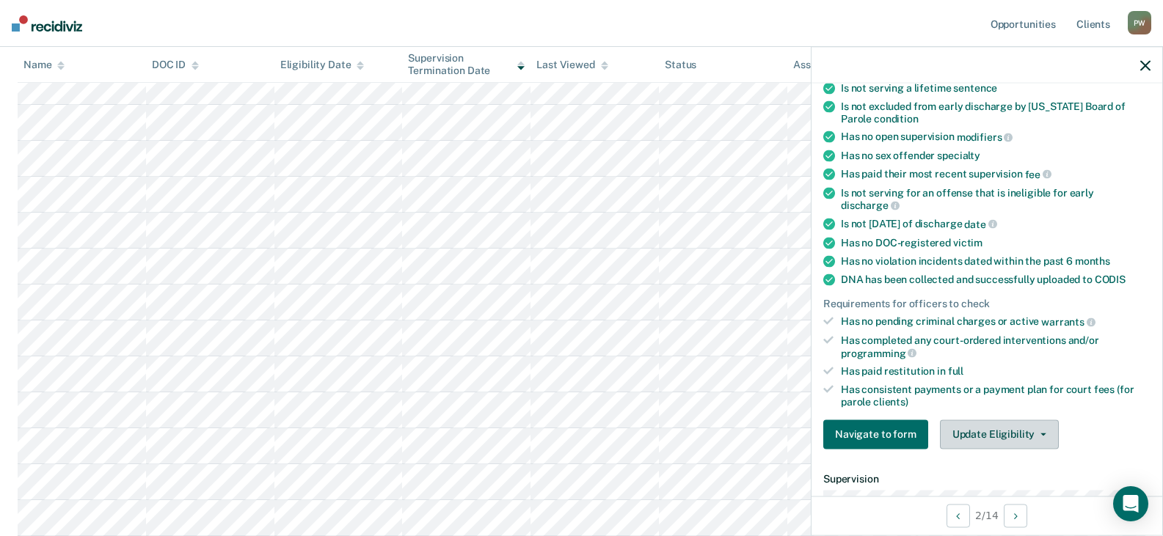
click at [977, 435] on button "Update Eligibility" at bounding box center [999, 434] width 119 height 29
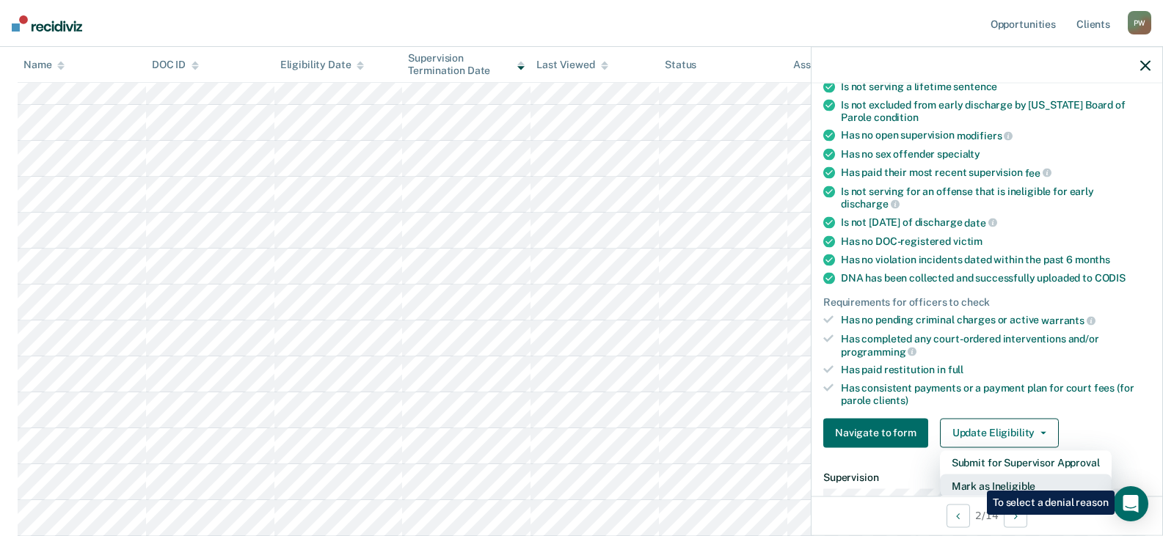
click at [976, 480] on button "Mark as Ineligible" at bounding box center [1026, 485] width 172 height 23
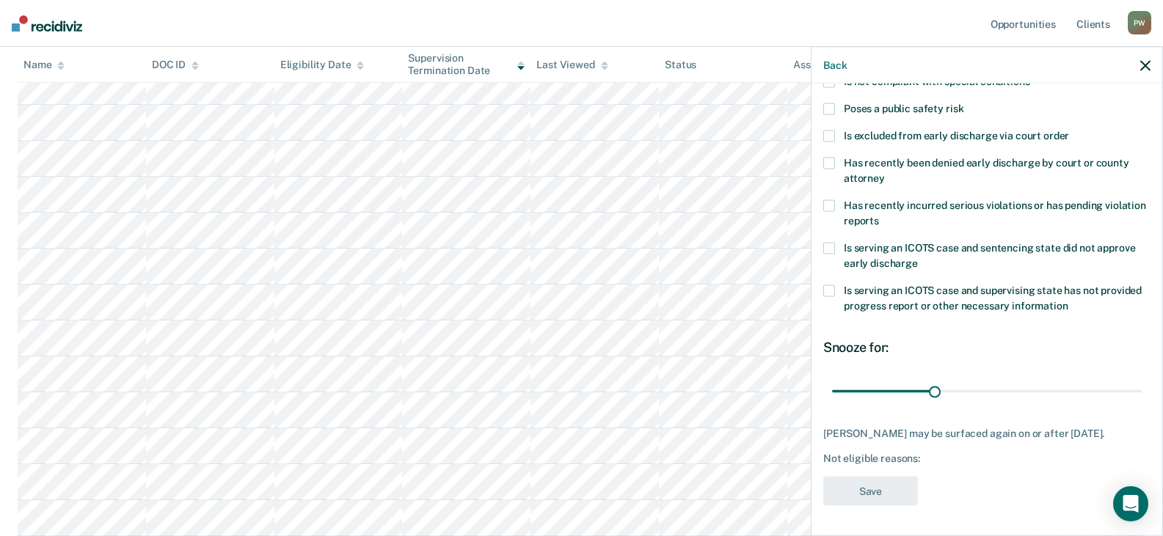
scroll to position [200, 0]
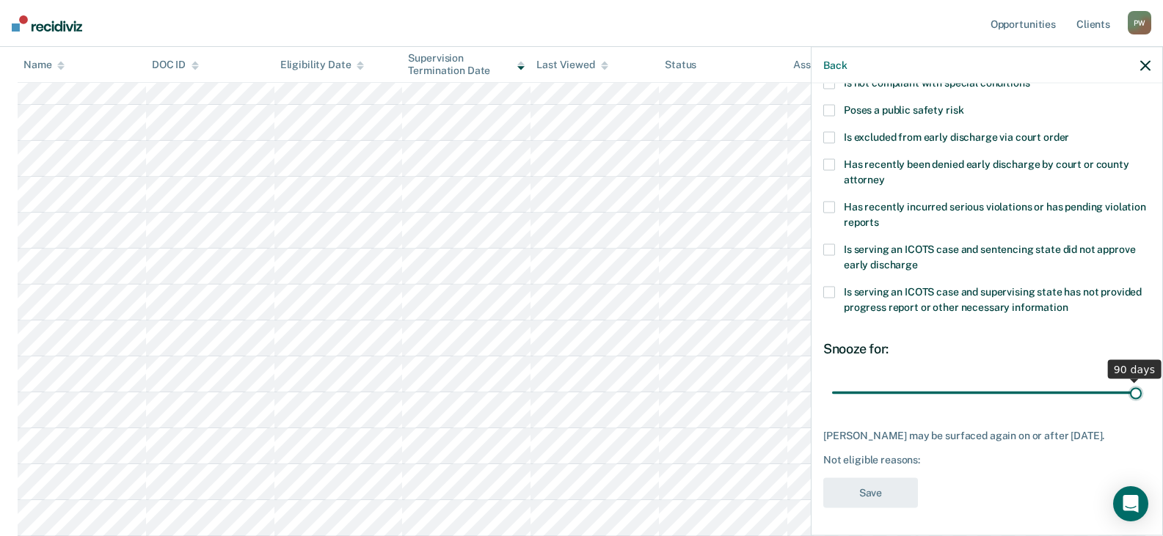
drag, startPoint x: 934, startPoint y: 391, endPoint x: 1133, endPoint y: 387, distance: 199.6
type input "90"
click at [1133, 387] on input "range" at bounding box center [987, 393] width 310 height 26
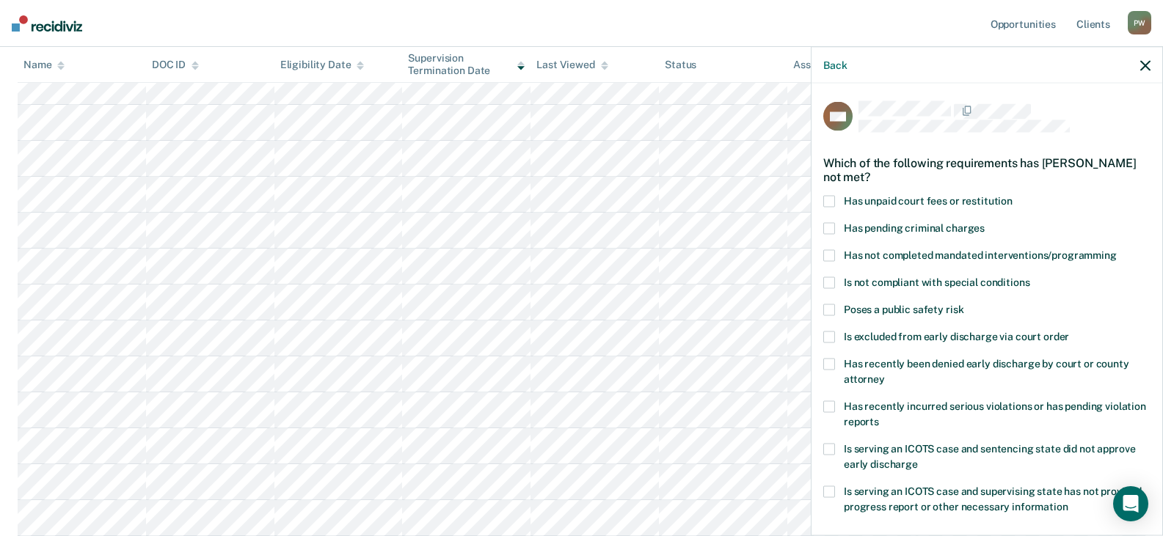
click at [830, 254] on span at bounding box center [829, 255] width 12 height 12
click at [1116, 249] on input "Has not completed mandated interventions/programming" at bounding box center [1116, 249] width 0 height 0
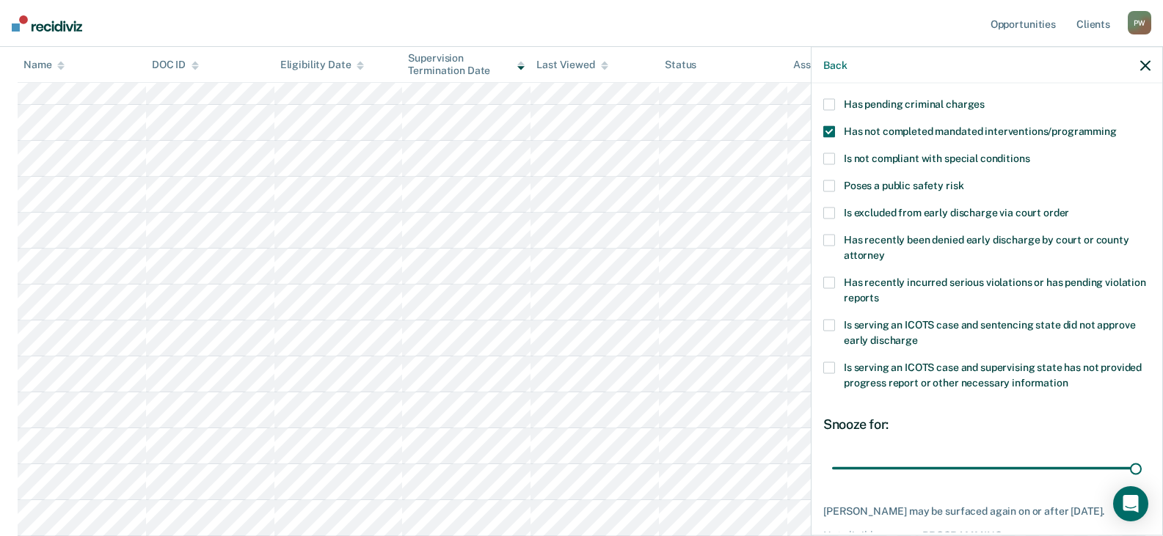
scroll to position [212, 0]
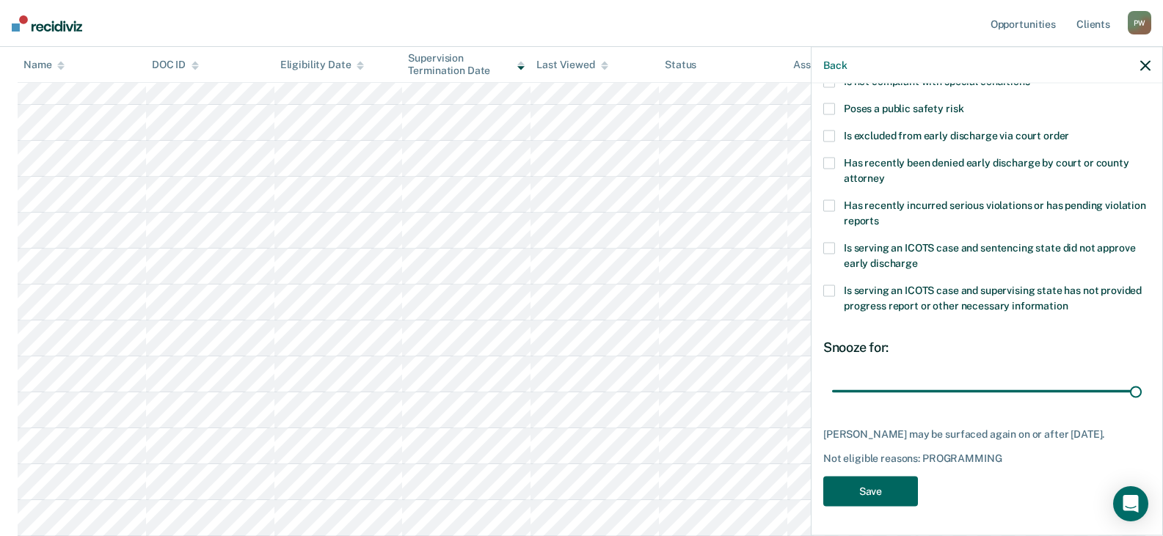
click at [848, 501] on button "Save" at bounding box center [870, 491] width 95 height 30
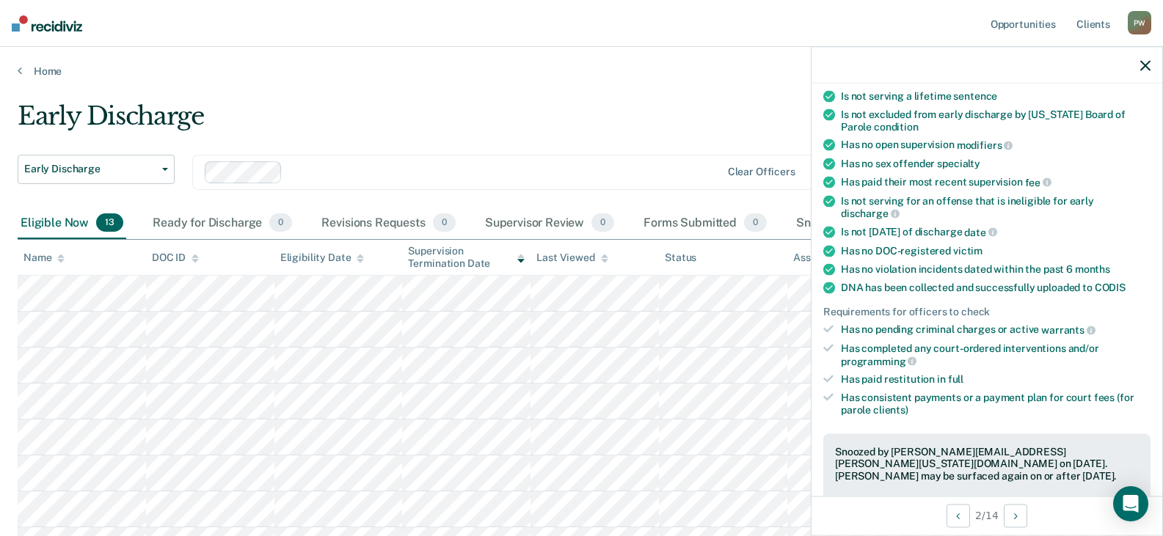
scroll to position [65, 0]
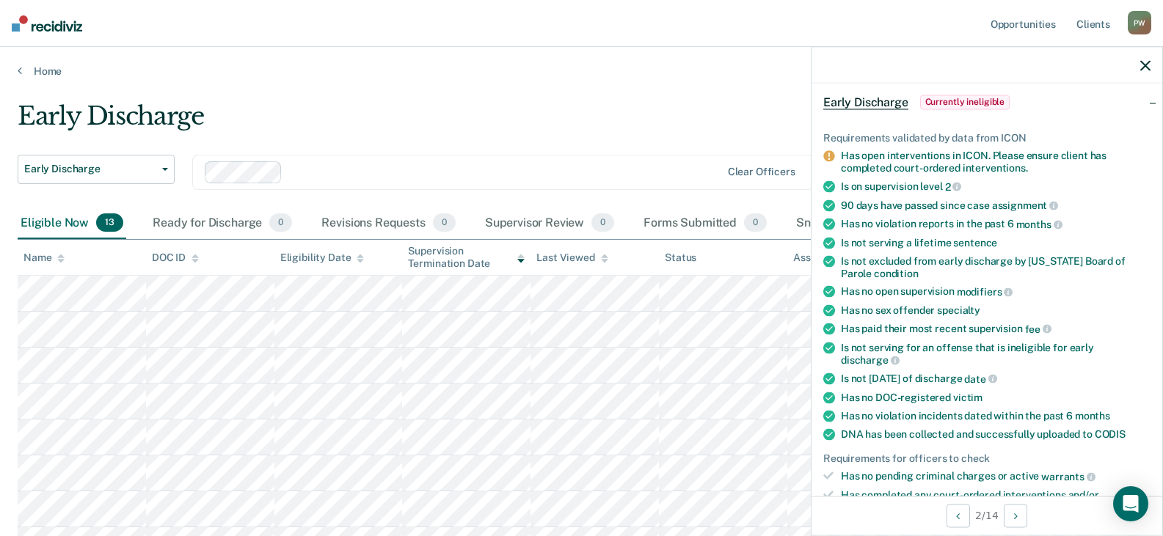
click at [1143, 65] on icon "button" at bounding box center [1145, 65] width 10 height 10
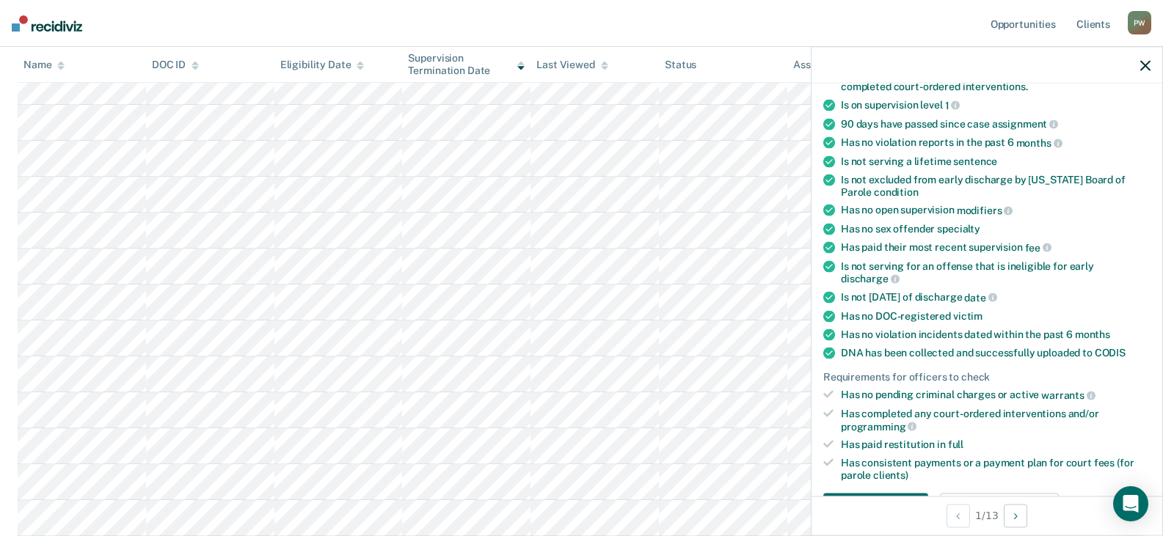
scroll to position [220, 0]
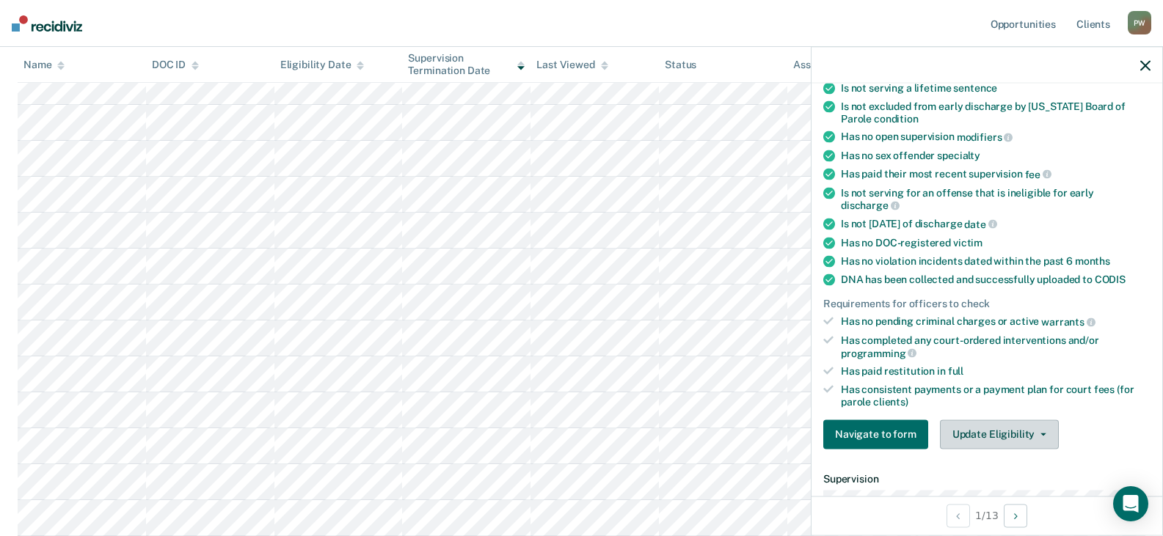
click at [981, 435] on button "Update Eligibility" at bounding box center [999, 434] width 119 height 29
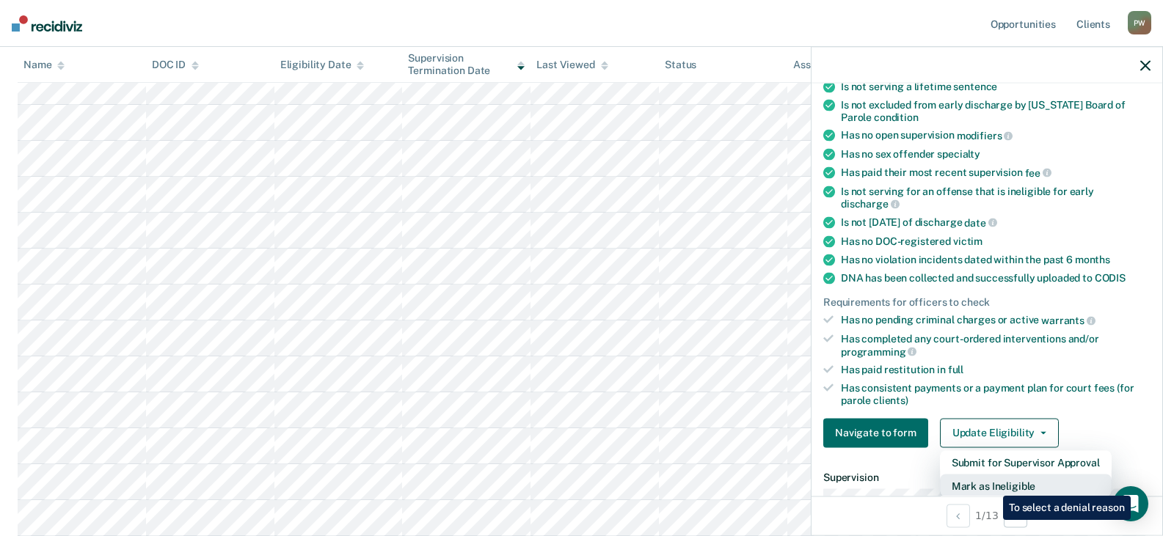
click at [992, 485] on button "Mark as Ineligible" at bounding box center [1026, 485] width 172 height 23
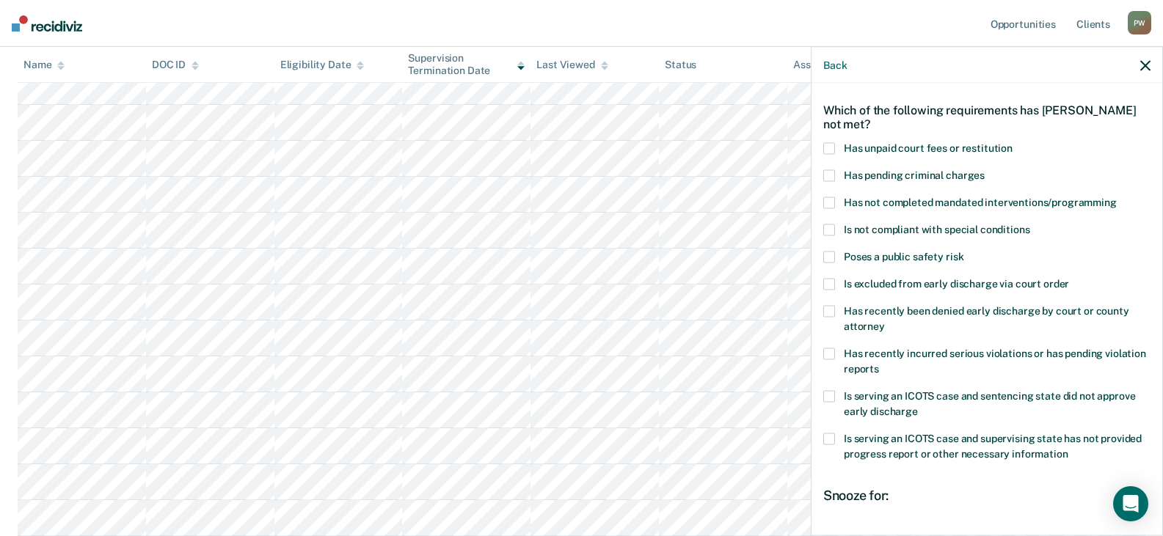
scroll to position [0, 0]
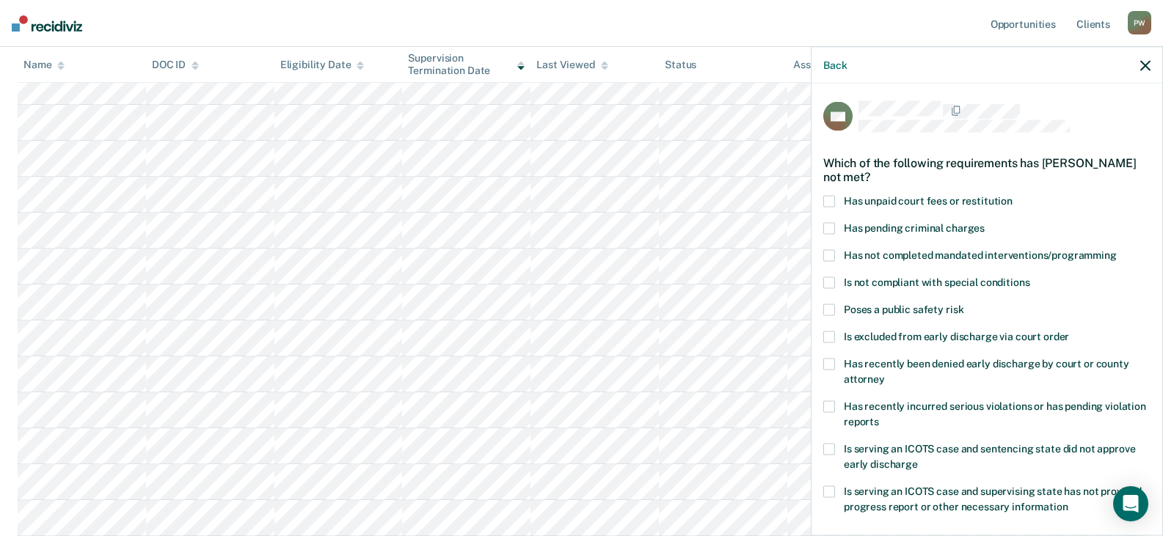
click at [828, 255] on span at bounding box center [829, 255] width 12 height 12
click at [1116, 249] on input "Has not completed mandated interventions/programming" at bounding box center [1116, 249] width 0 height 0
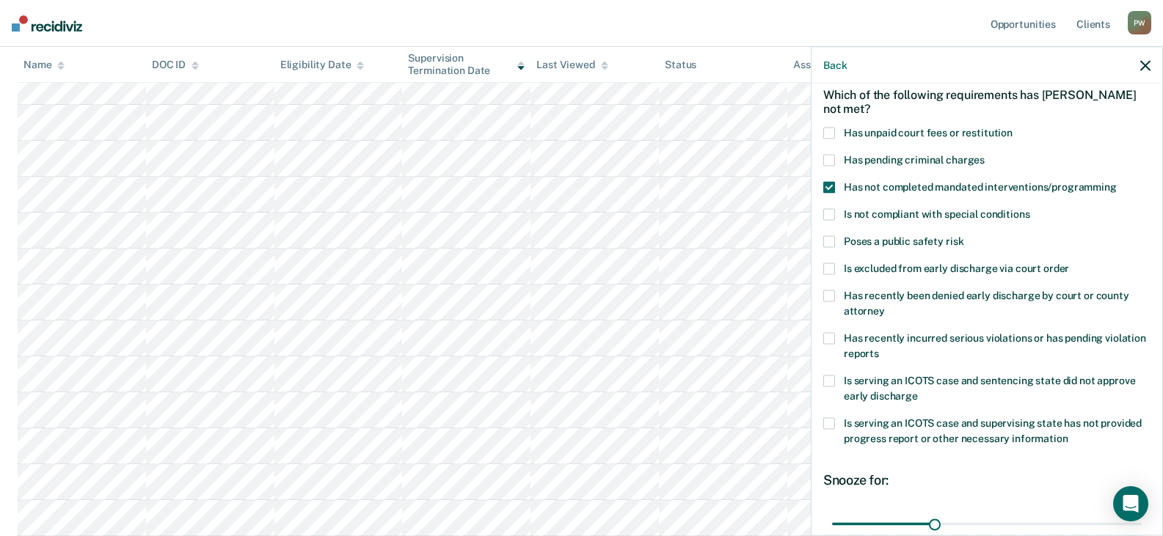
scroll to position [147, 0]
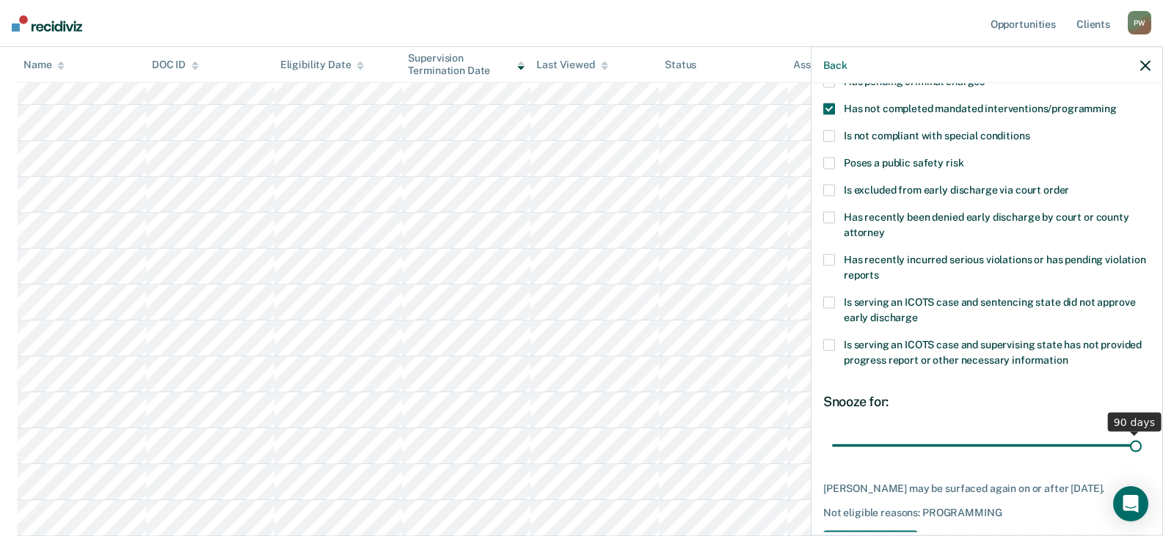
drag, startPoint x: 932, startPoint y: 442, endPoint x: 1135, endPoint y: 444, distance: 203.9
type input "90"
click at [1135, 444] on input "range" at bounding box center [987, 446] width 310 height 26
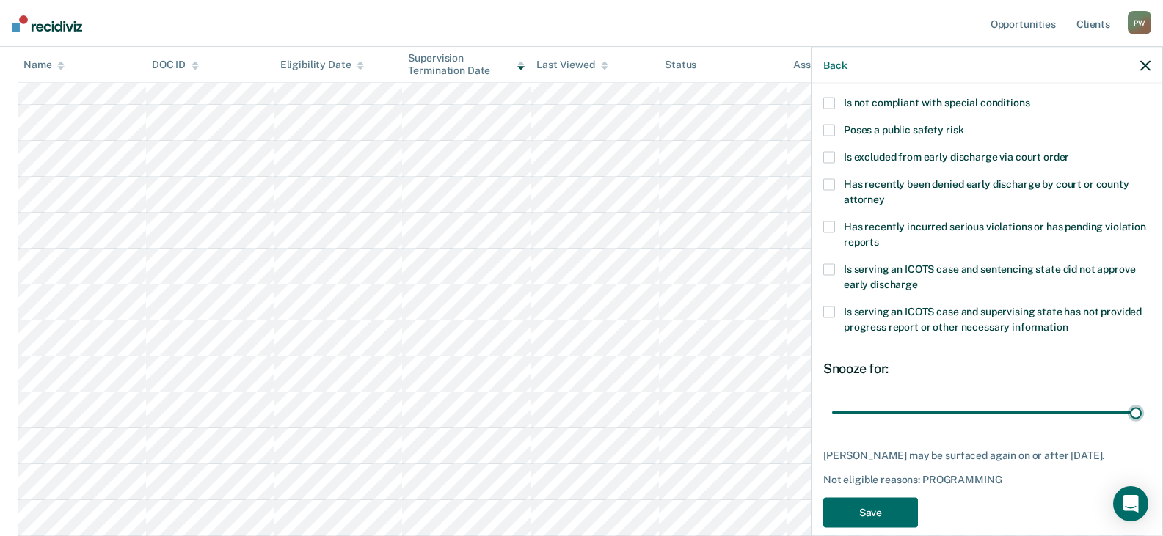
scroll to position [212, 0]
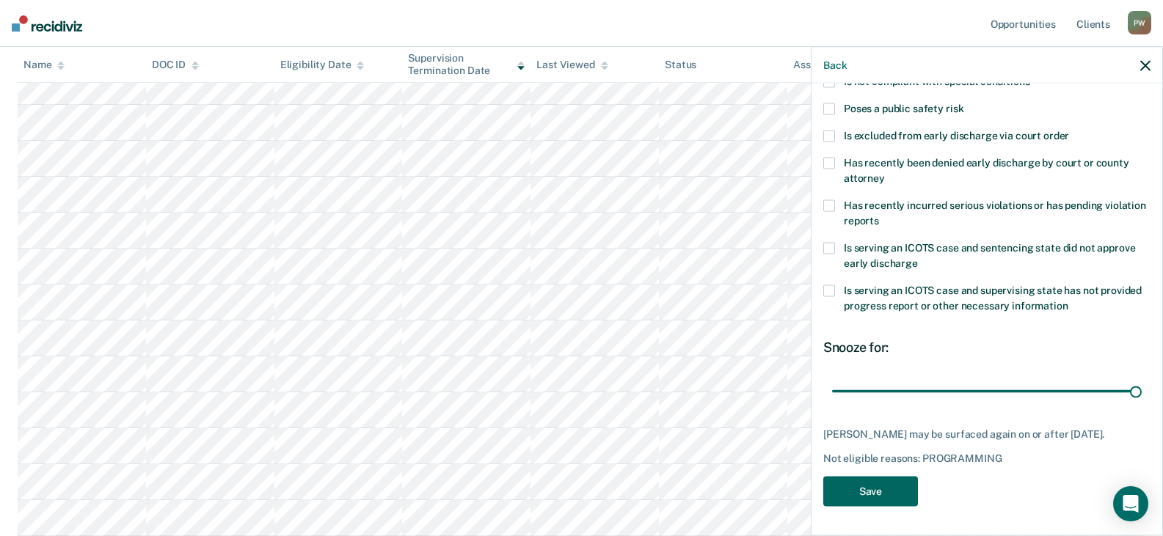
click at [864, 494] on button "Save" at bounding box center [870, 491] width 95 height 30
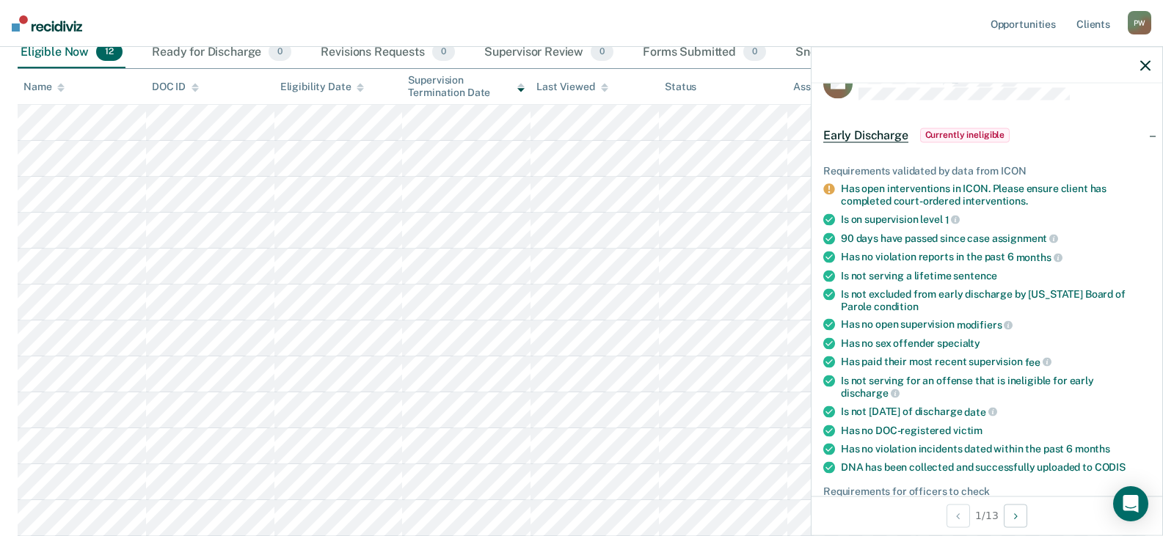
scroll to position [0, 0]
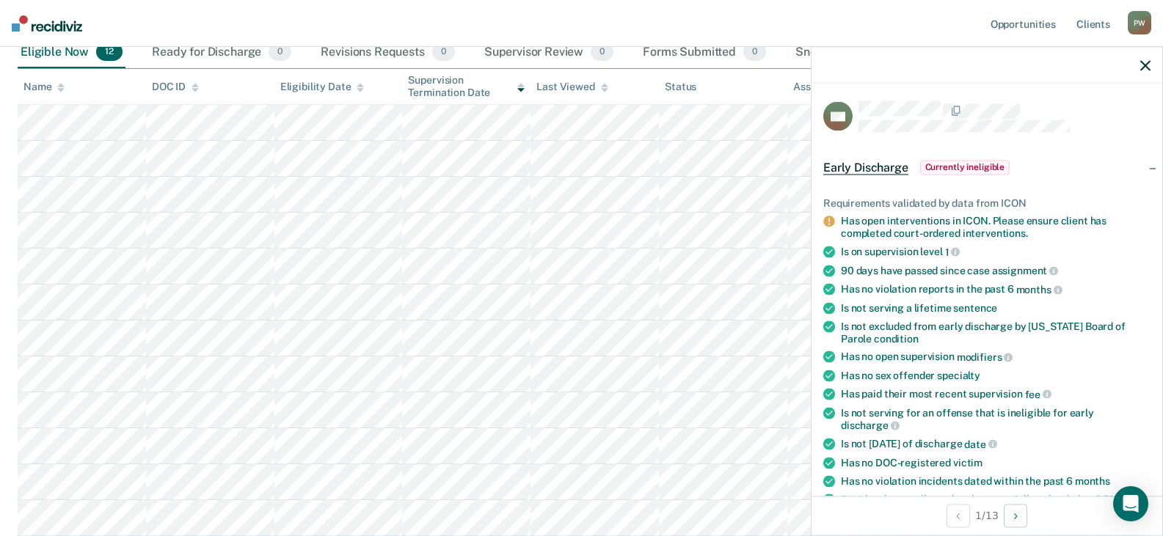
click at [1138, 67] on div at bounding box center [986, 65] width 351 height 37
click at [1150, 64] on div at bounding box center [986, 65] width 351 height 37
click at [1146, 67] on icon "button" at bounding box center [1145, 65] width 10 height 10
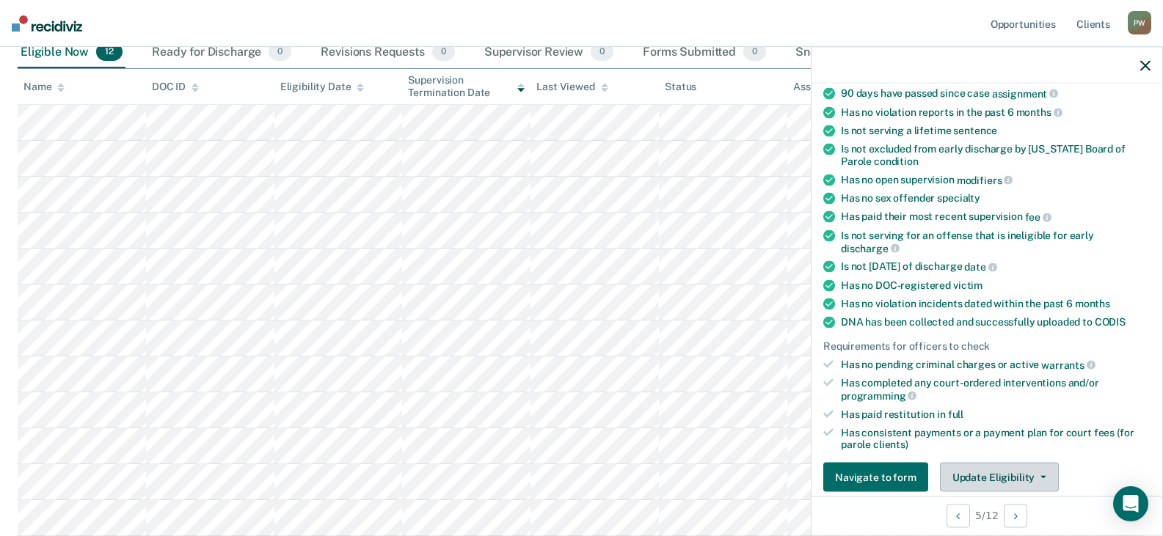
click at [1000, 476] on button "Update Eligibility" at bounding box center [999, 477] width 119 height 29
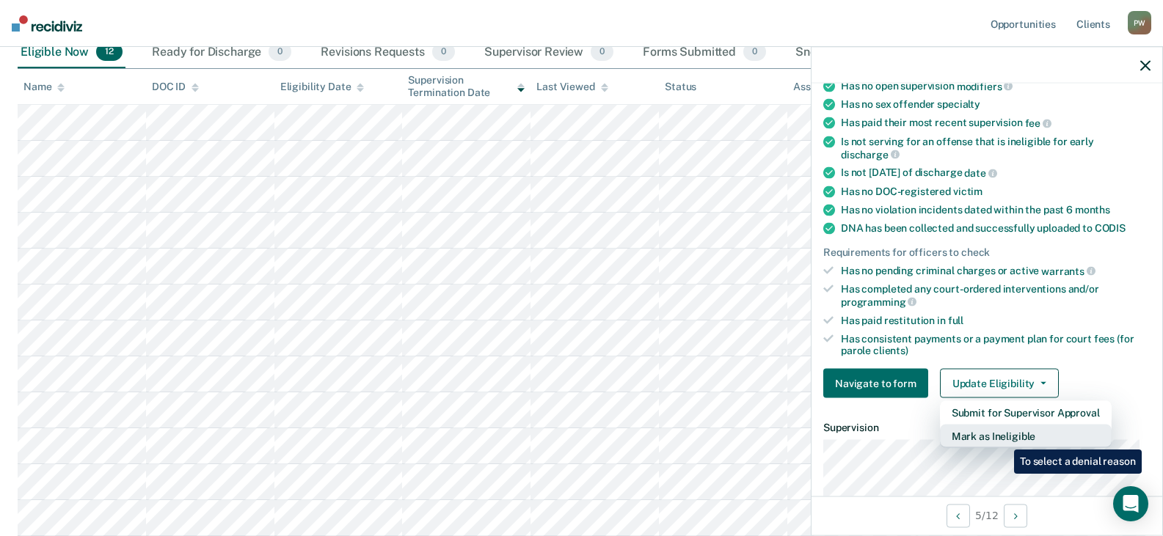
click at [1003, 439] on button "Mark as Ineligible" at bounding box center [1026, 436] width 172 height 23
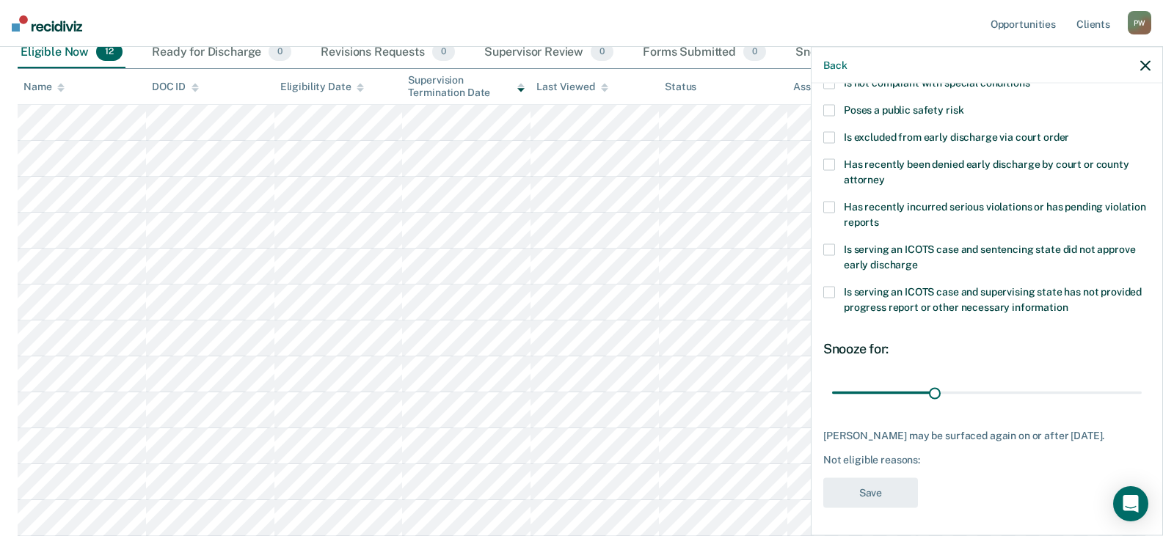
scroll to position [0, 0]
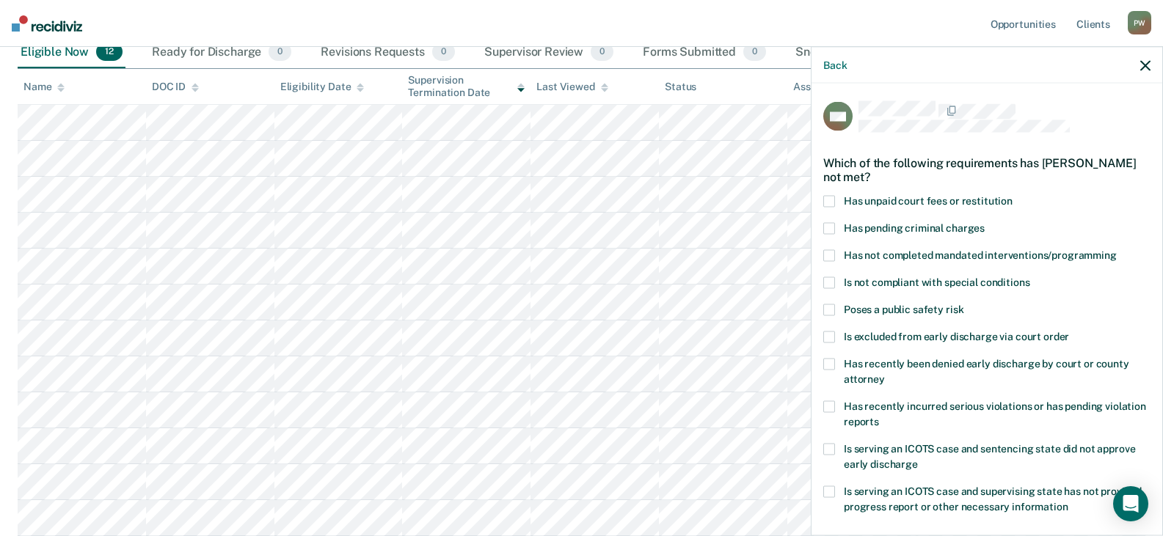
click at [822, 198] on div "MC Which of the following requirements has [PERSON_NAME] not met? Has unpaid co…" at bounding box center [986, 308] width 351 height 449
click at [827, 198] on span at bounding box center [829, 201] width 12 height 12
click at [1012, 195] on input "Has unpaid court fees or restitution" at bounding box center [1012, 195] width 0 height 0
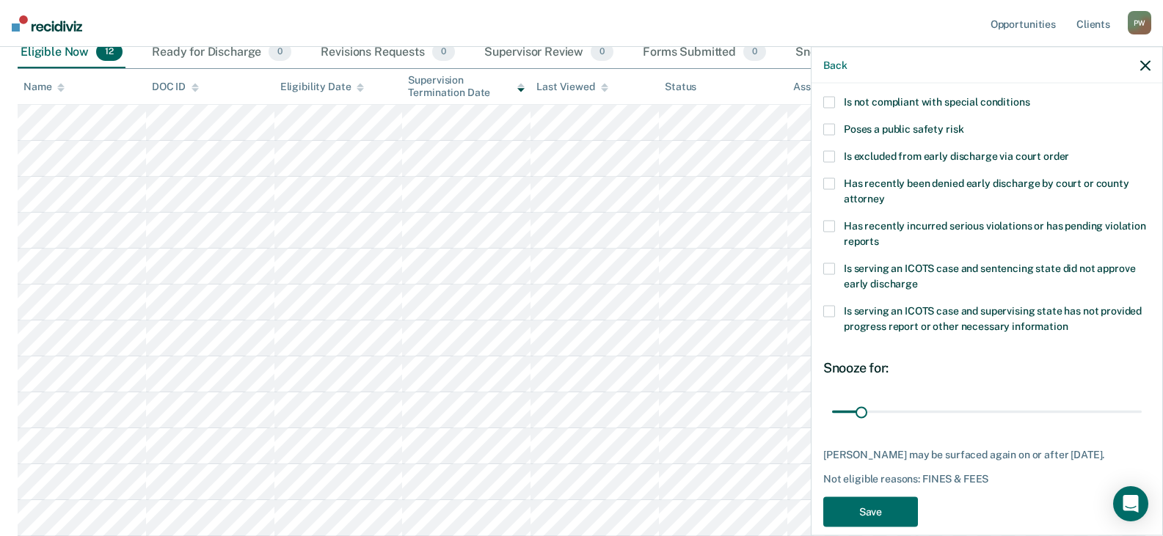
scroll to position [200, 0]
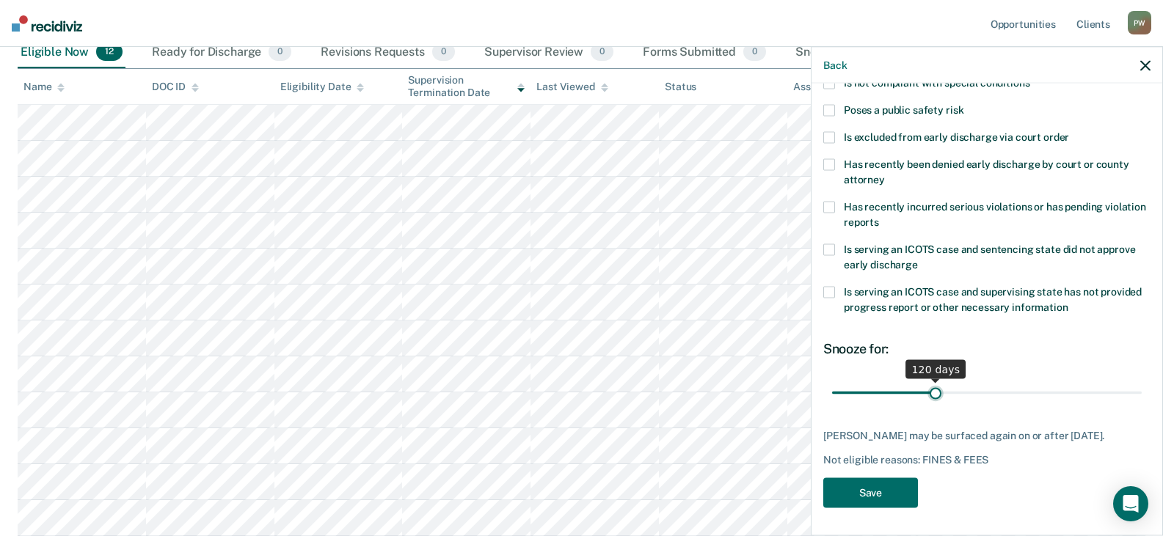
drag, startPoint x: 860, startPoint y: 392, endPoint x: 932, endPoint y: 400, distance: 72.4
type input "120"
click at [932, 400] on input "range" at bounding box center [987, 393] width 310 height 26
click at [873, 492] on button "Save" at bounding box center [870, 493] width 95 height 30
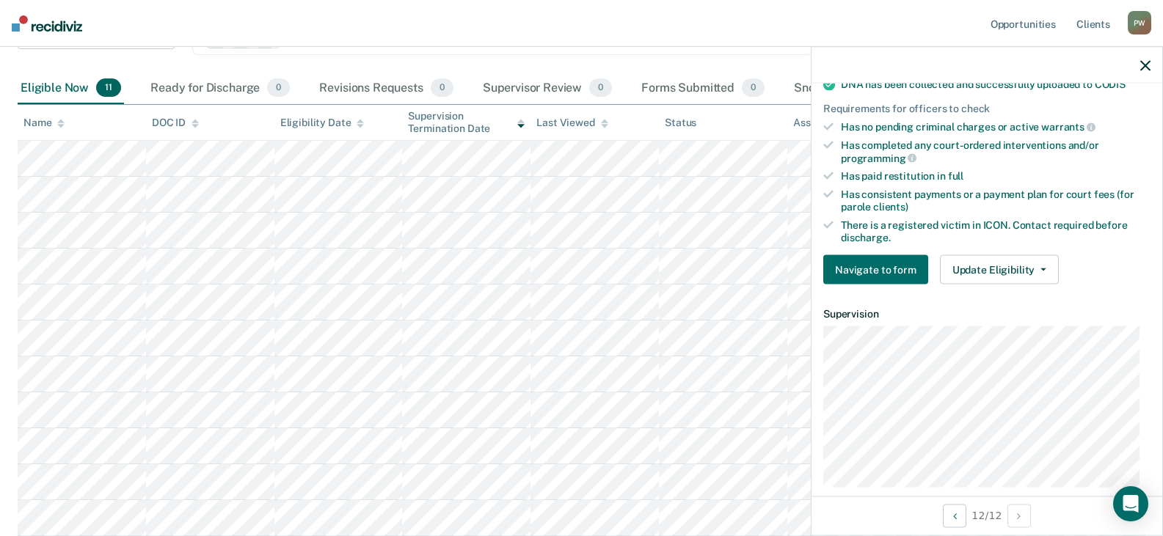
scroll to position [440, 0]
click at [982, 270] on button "Update Eligibility" at bounding box center [999, 269] width 119 height 29
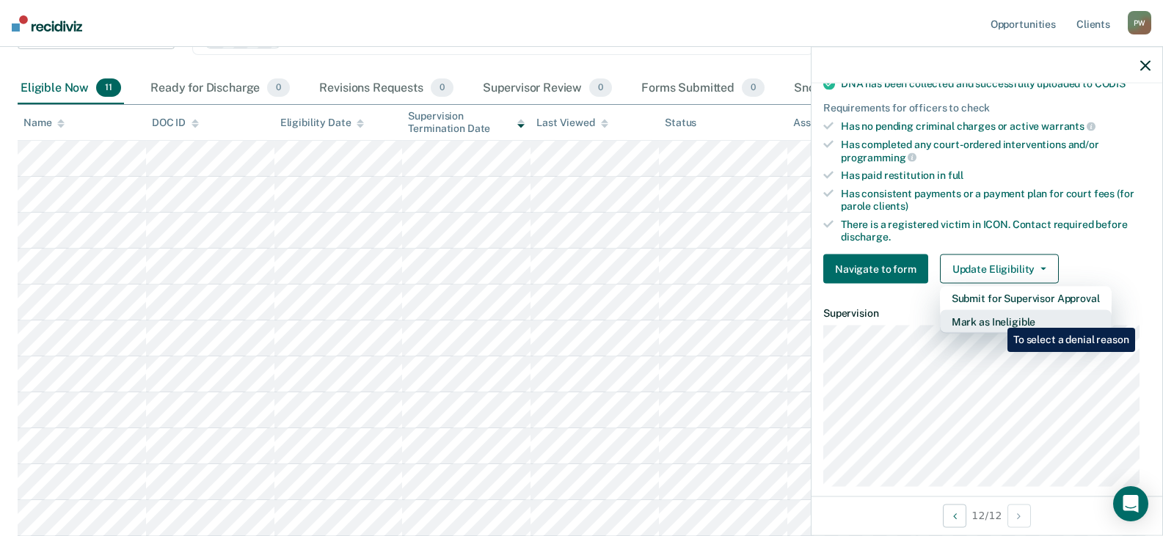
click at [996, 317] on button "Mark as Ineligible" at bounding box center [1026, 321] width 172 height 23
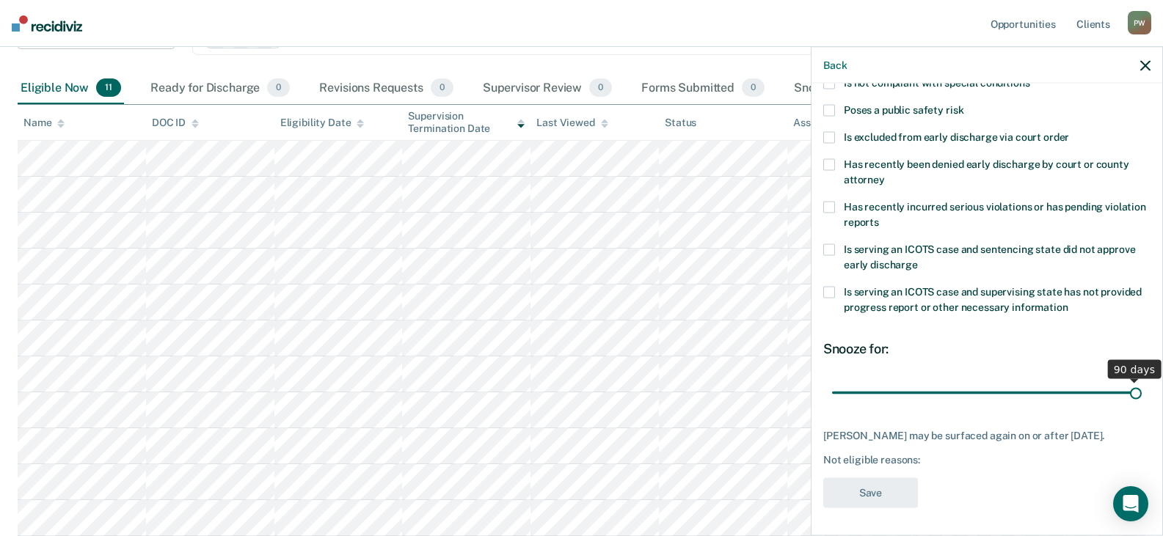
drag, startPoint x: 931, startPoint y: 393, endPoint x: 1133, endPoint y: 389, distance: 201.8
click at [1133, 389] on input "range" at bounding box center [987, 393] width 310 height 26
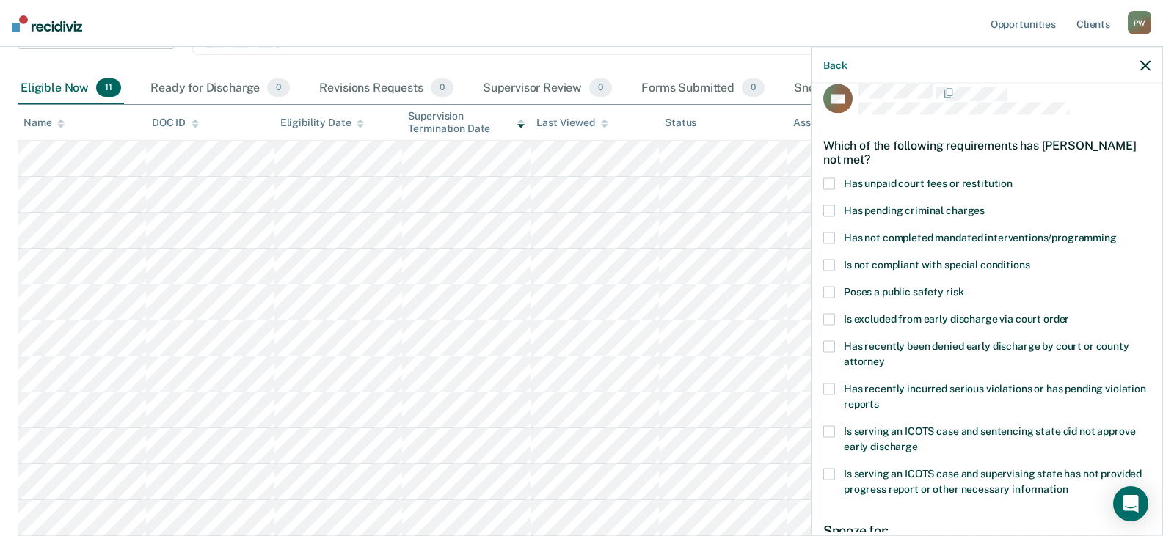
scroll to position [0, 0]
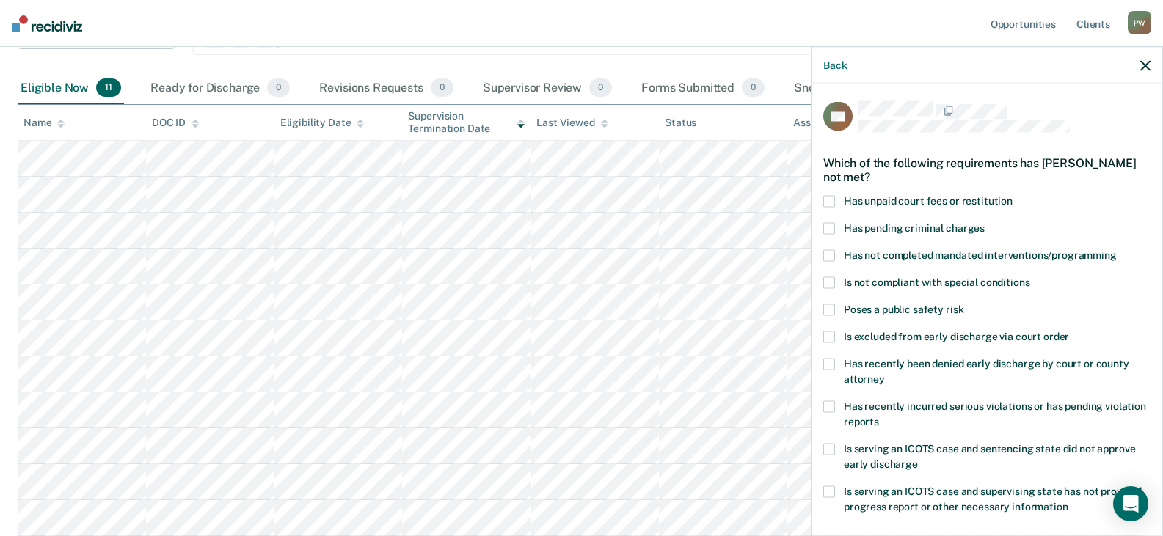
click at [832, 254] on span at bounding box center [829, 255] width 12 height 12
click at [1116, 249] on input "Has not completed mandated interventions/programming" at bounding box center [1116, 249] width 0 height 0
click at [827, 200] on span at bounding box center [829, 201] width 12 height 12
click at [1012, 195] on input "Has unpaid court fees or restitution" at bounding box center [1012, 195] width 0 height 0
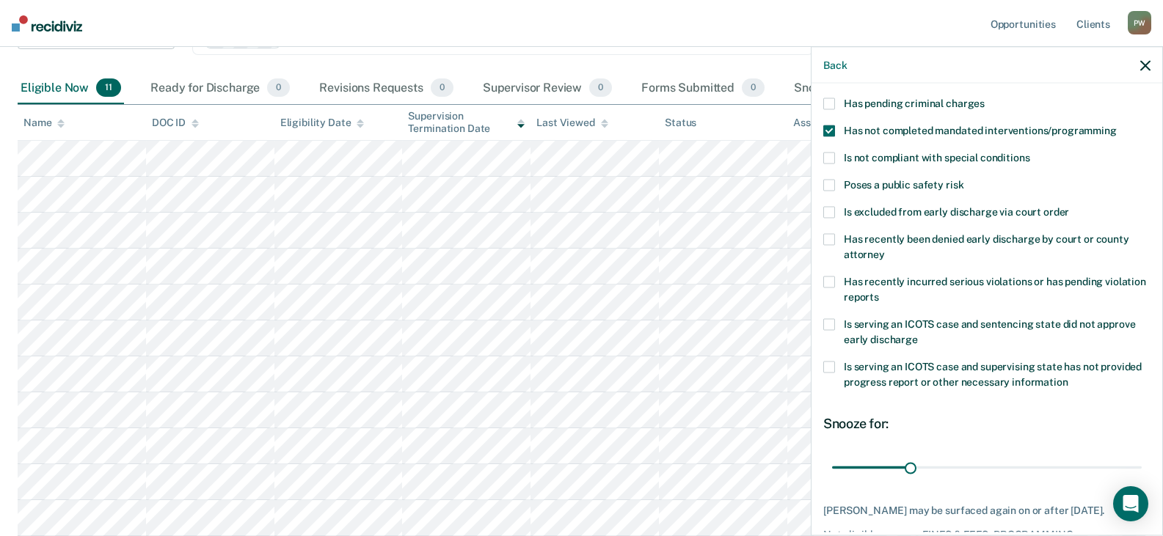
scroll to position [147, 0]
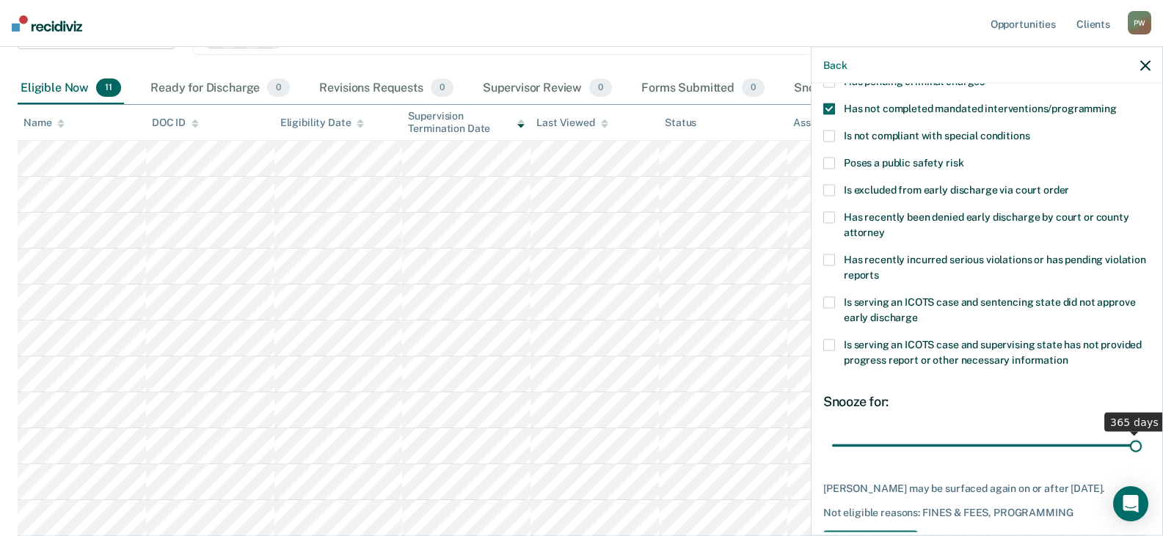
drag, startPoint x: 905, startPoint y: 443, endPoint x: 1132, endPoint y: 438, distance: 226.7
click at [1132, 438] on input "range" at bounding box center [987, 446] width 310 height 26
drag, startPoint x: 1125, startPoint y: 444, endPoint x: 932, endPoint y: 453, distance: 193.9
type input "120"
click at [932, 453] on input "range" at bounding box center [987, 446] width 310 height 26
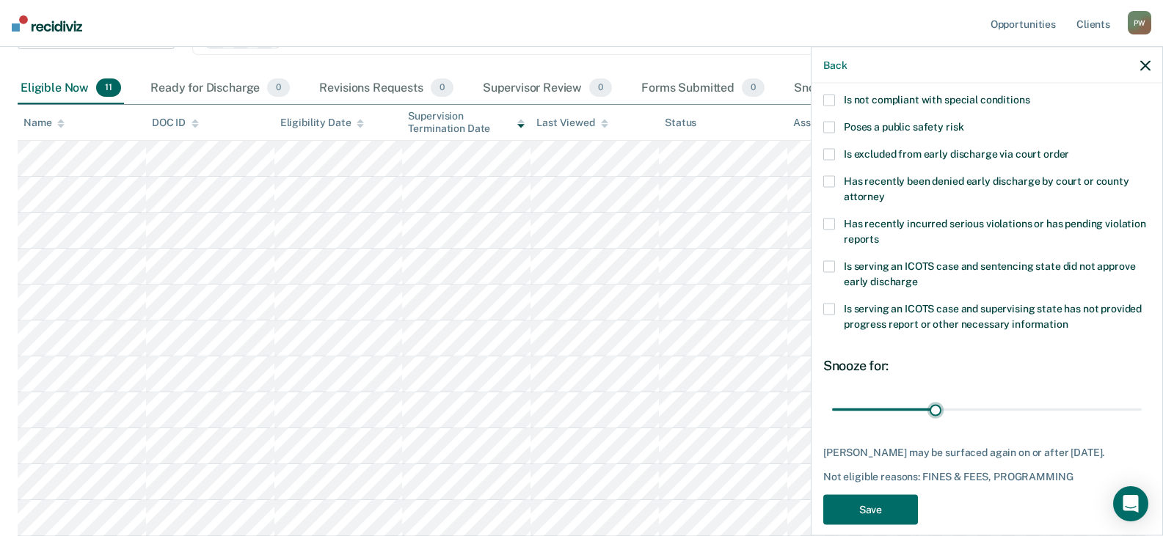
scroll to position [200, 0]
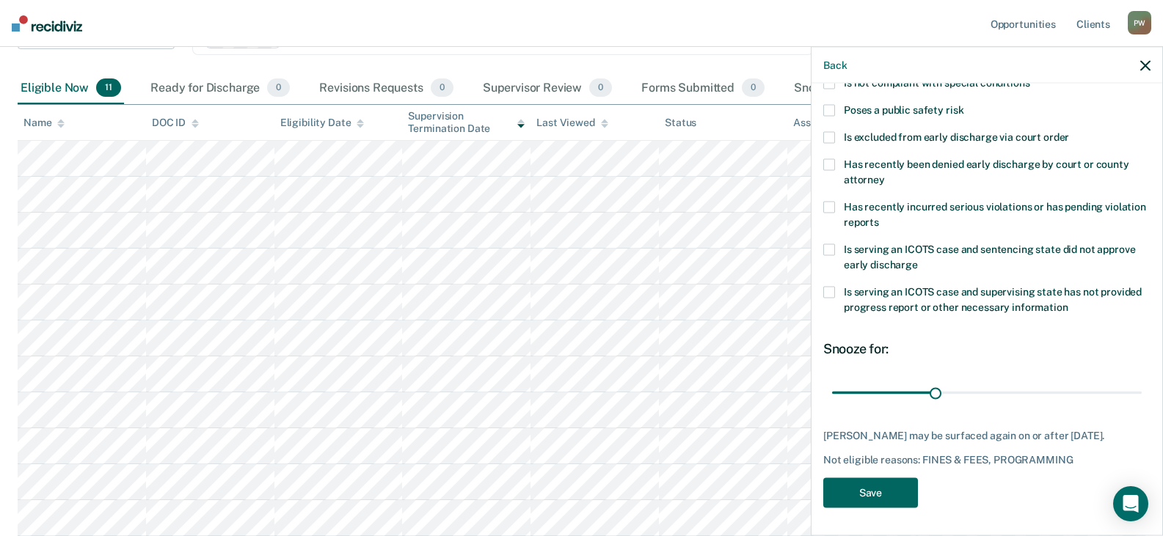
click at [871, 495] on button "Save" at bounding box center [870, 493] width 95 height 30
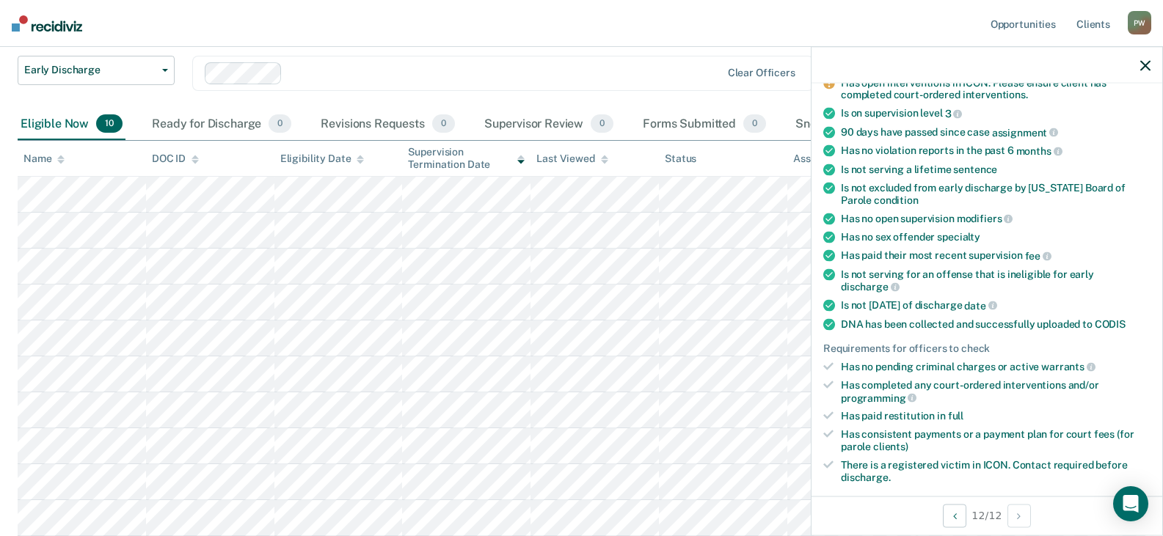
scroll to position [108, 0]
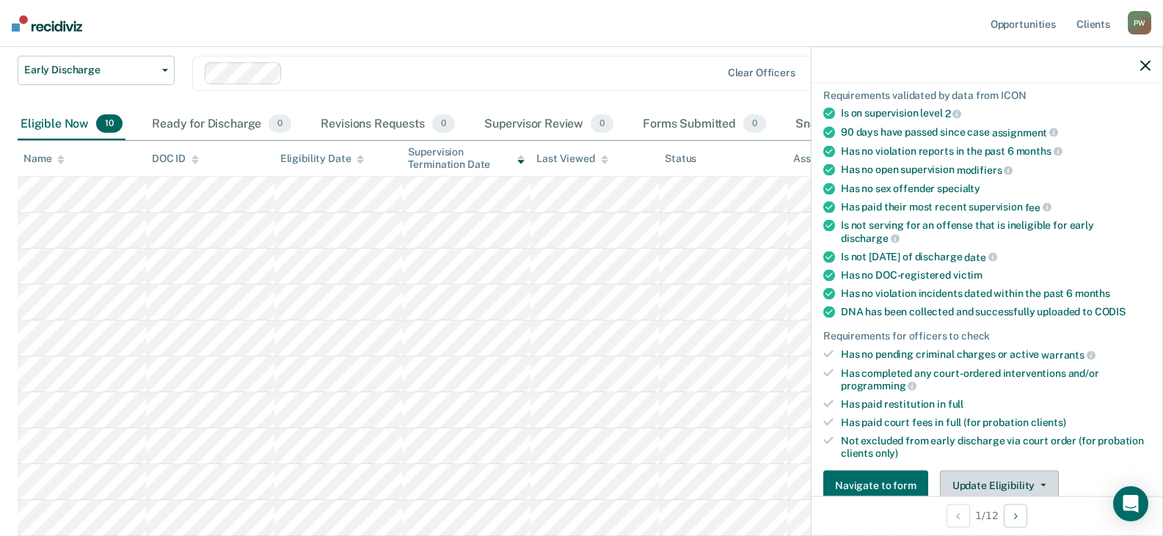
click at [1008, 485] on button "Update Eligibility" at bounding box center [999, 485] width 119 height 29
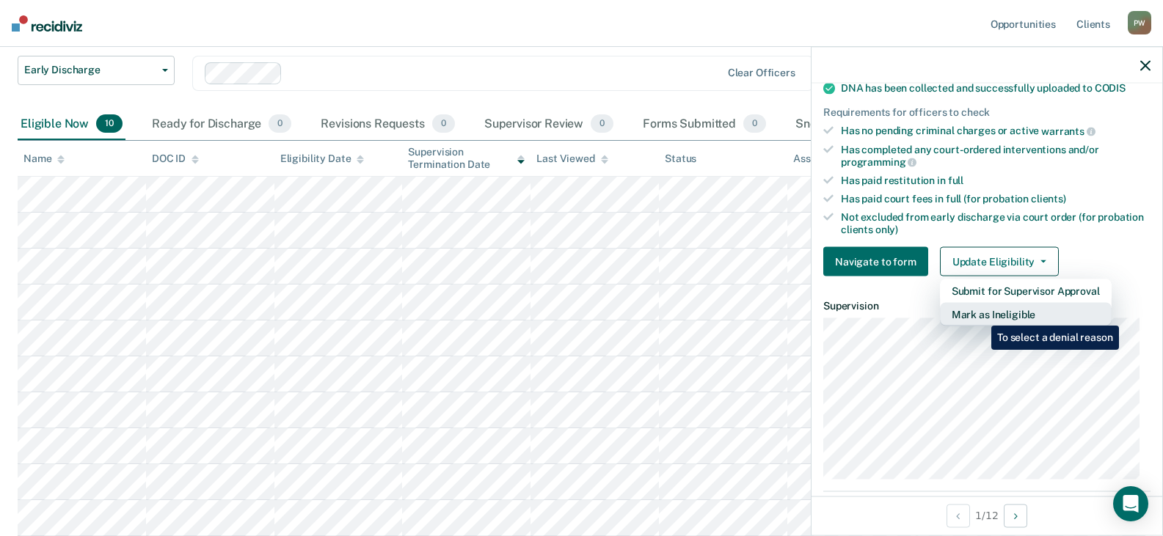
click at [980, 315] on button "Mark as Ineligible" at bounding box center [1026, 314] width 172 height 23
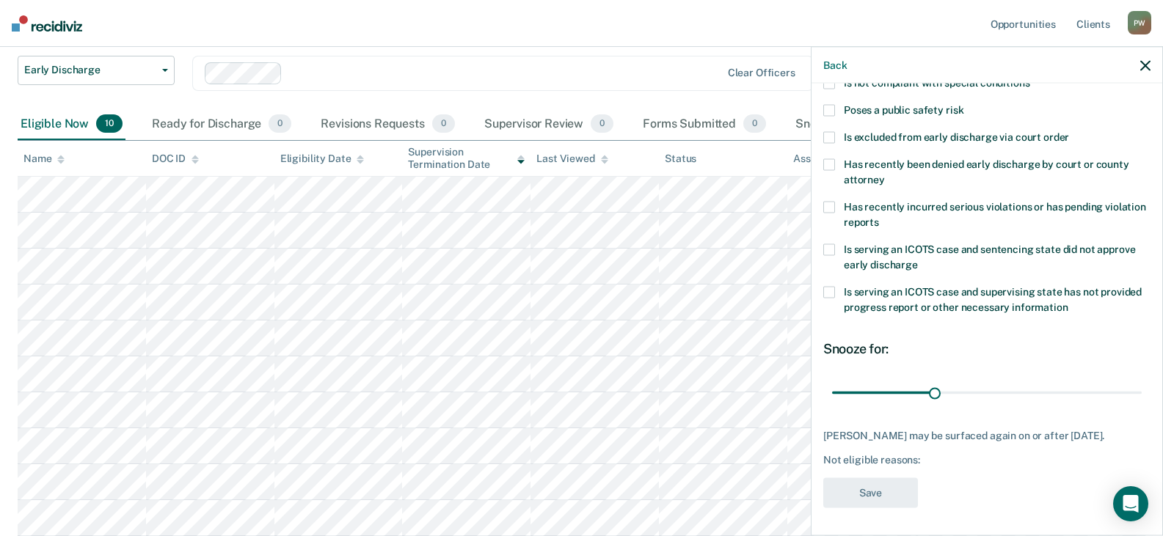
scroll to position [53, 0]
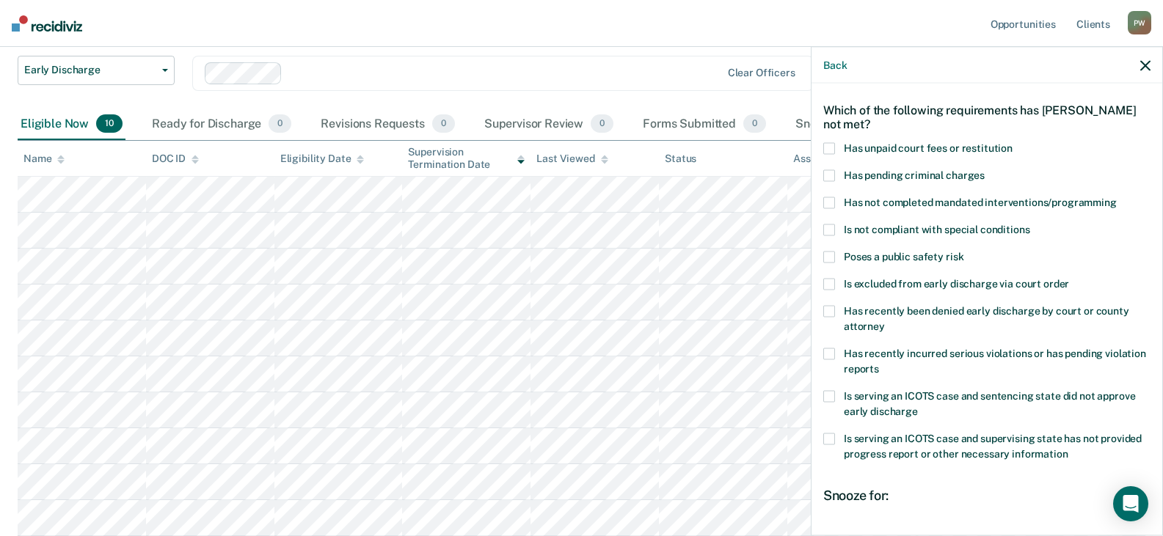
click at [885, 197] on span "Has not completed mandated interventions/programming" at bounding box center [980, 202] width 273 height 12
click at [1116, 197] on input "Has not completed mandated interventions/programming" at bounding box center [1116, 197] width 0 height 0
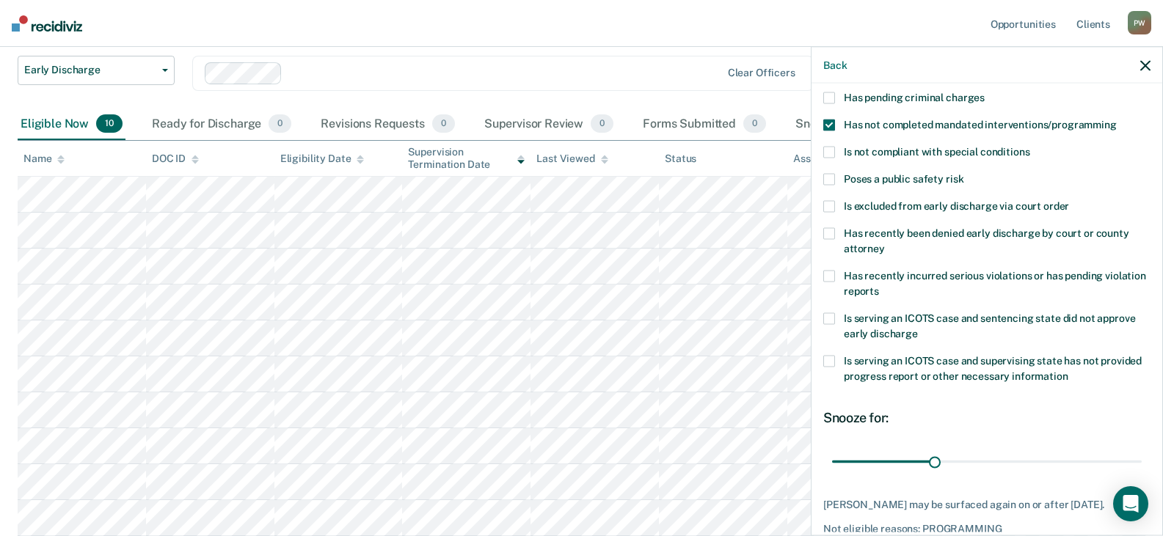
scroll to position [200, 0]
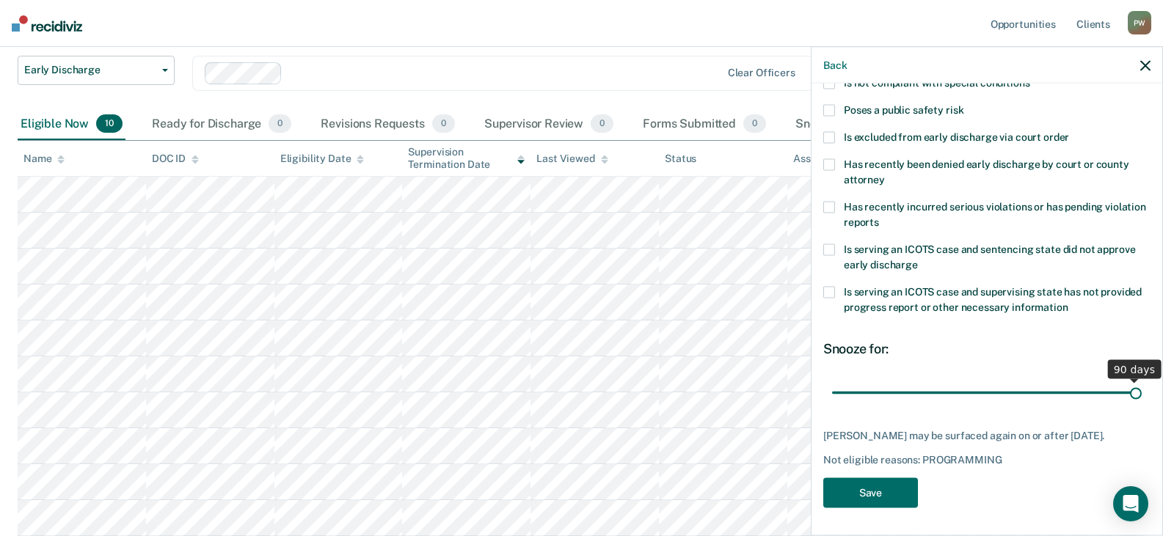
drag, startPoint x: 930, startPoint y: 390, endPoint x: 1124, endPoint y: 384, distance: 194.5
type input "90"
click at [1124, 384] on input "range" at bounding box center [987, 393] width 310 height 26
click at [869, 485] on button "Save" at bounding box center [870, 493] width 95 height 30
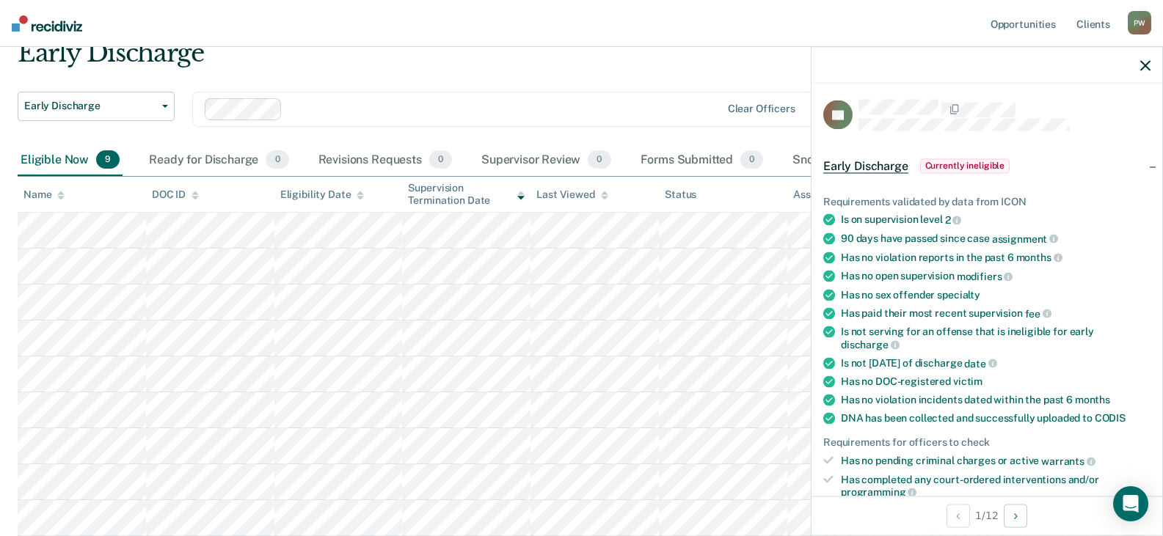
scroll to position [0, 0]
click at [1143, 62] on icon "button" at bounding box center [1145, 65] width 10 height 10
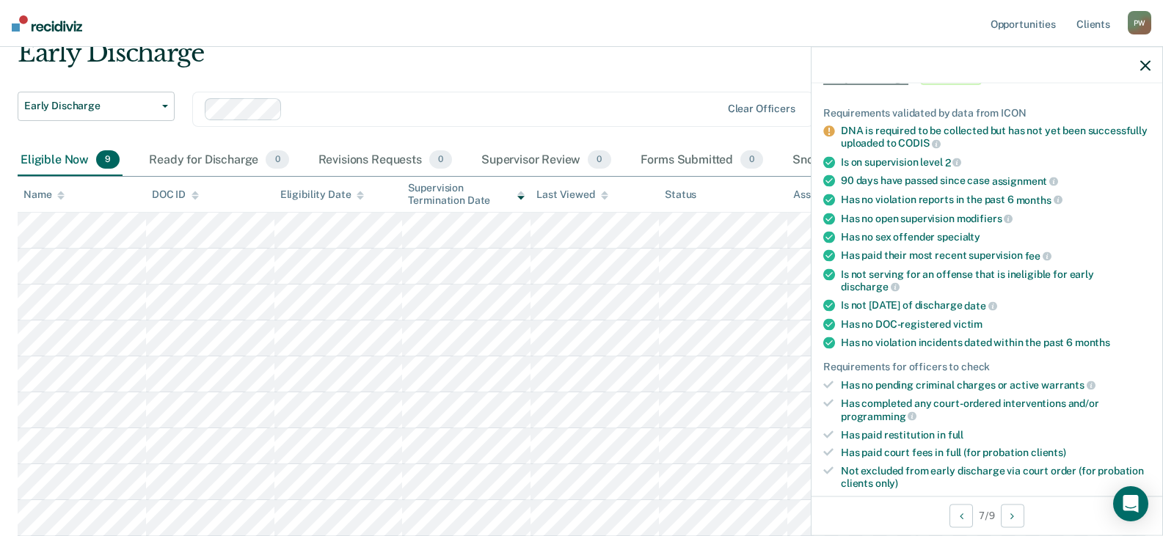
scroll to position [147, 0]
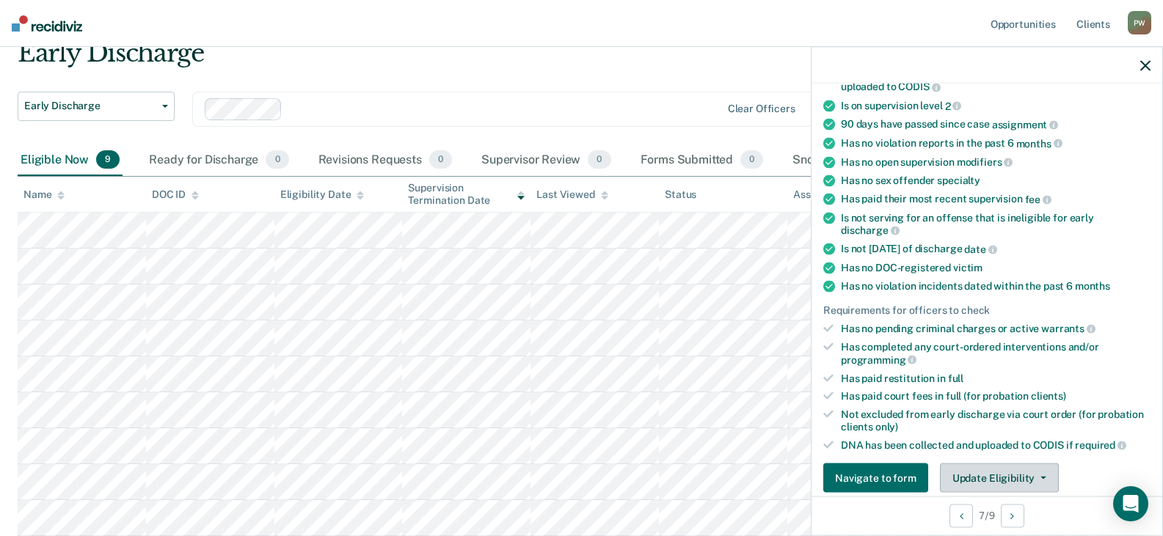
click at [1008, 489] on button "Update Eligibility" at bounding box center [999, 478] width 119 height 29
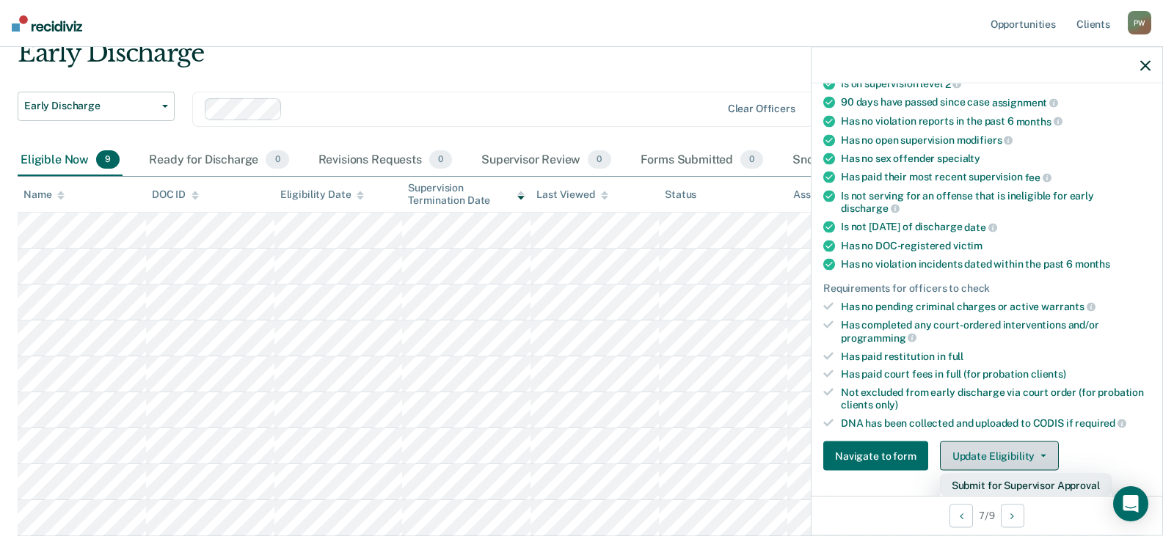
scroll to position [242, 0]
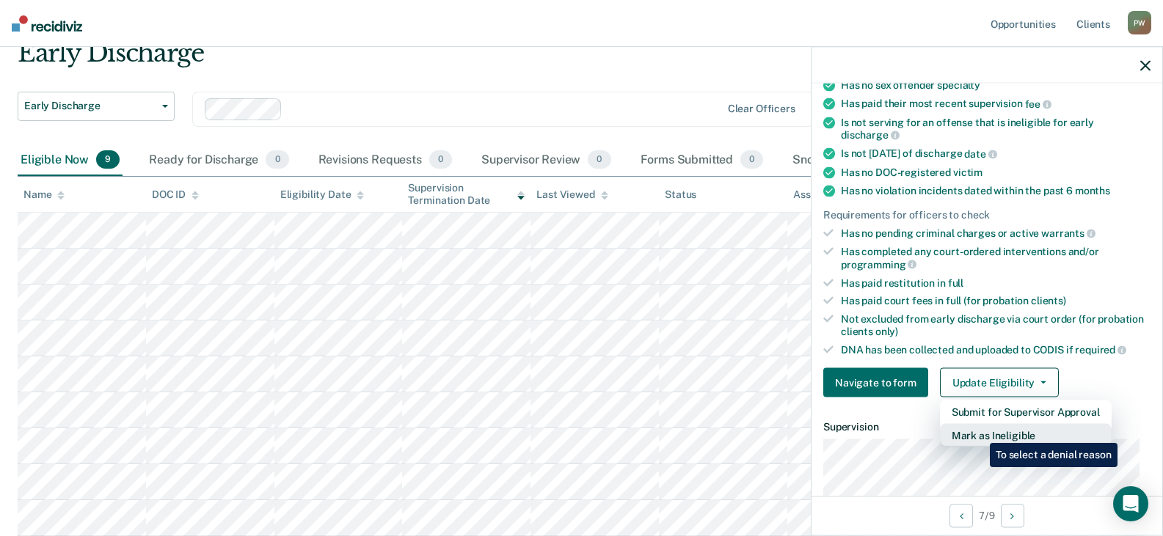
click at [978, 432] on button "Mark as Ineligible" at bounding box center [1026, 435] width 172 height 23
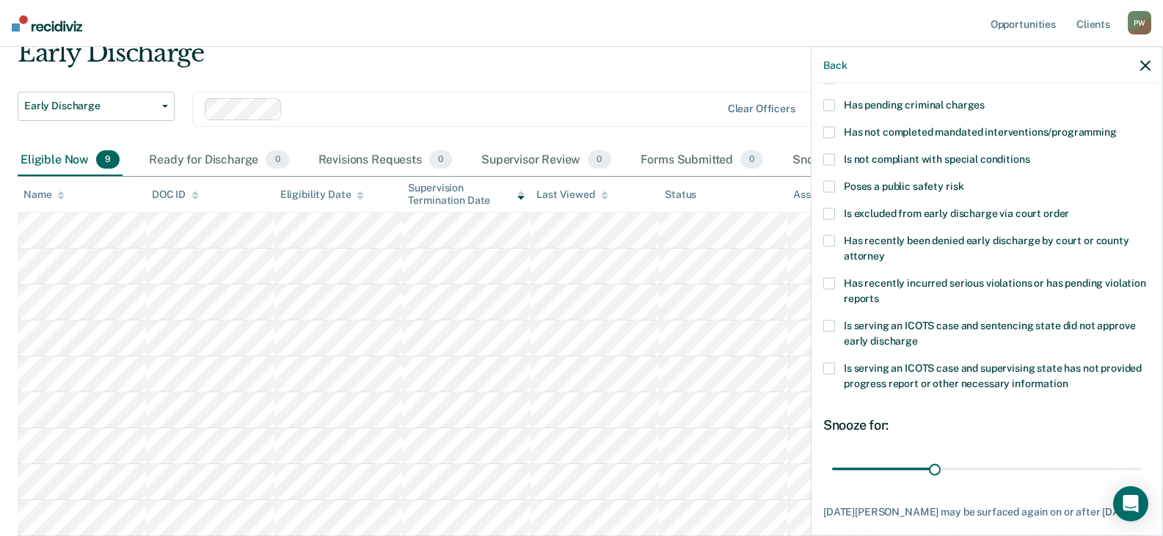
scroll to position [53, 0]
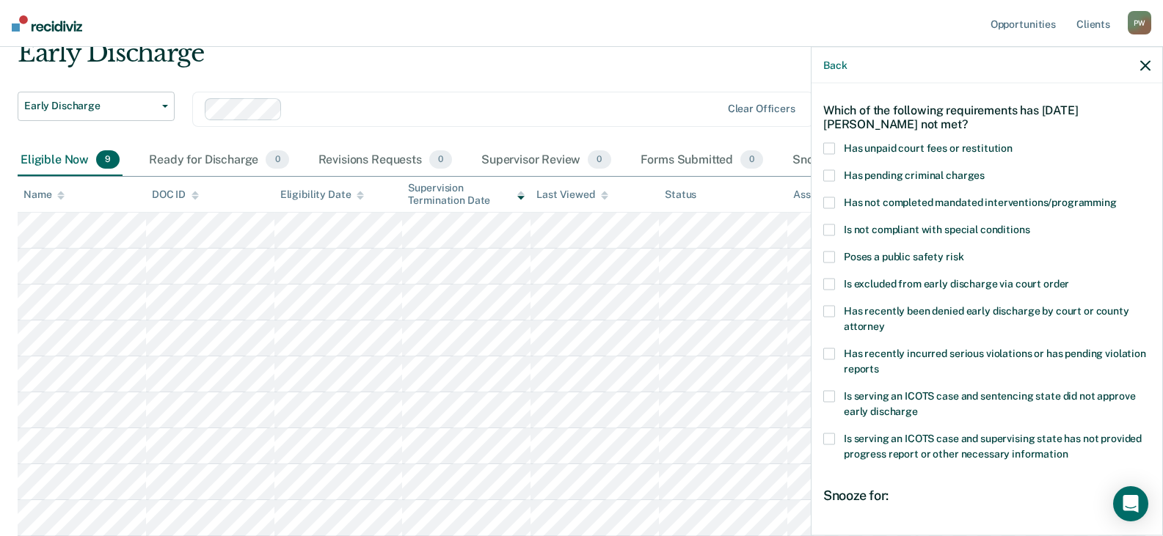
click at [824, 200] on span at bounding box center [829, 203] width 12 height 12
click at [1116, 197] on input "Has not completed mandated interventions/programming" at bounding box center [1116, 197] width 0 height 0
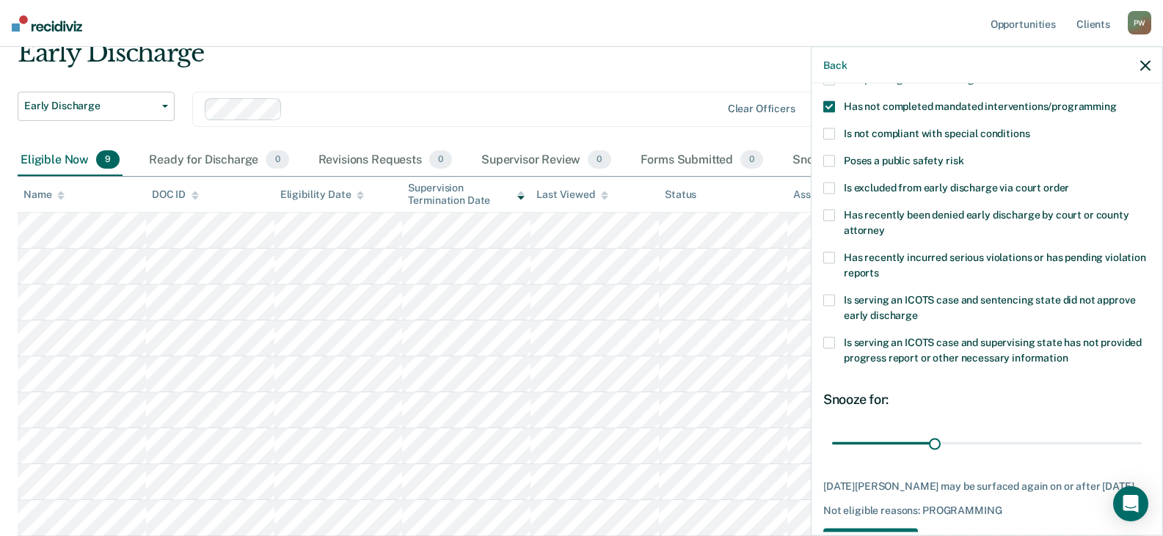
scroll to position [200, 0]
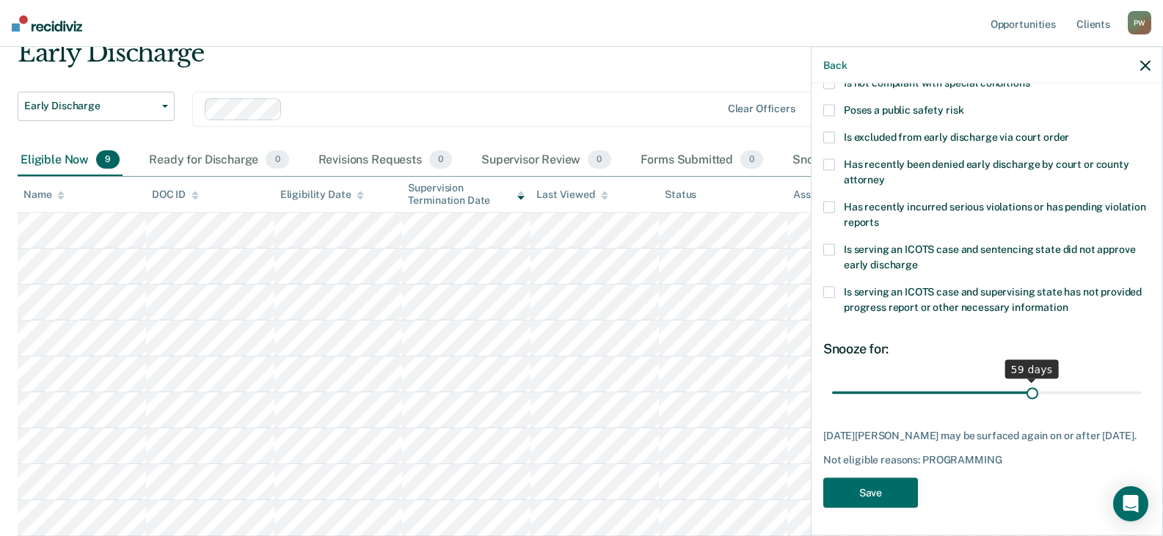
drag, startPoint x: 934, startPoint y: 392, endPoint x: 1023, endPoint y: 384, distance: 89.1
click at [1023, 384] on input "range" at bounding box center [987, 393] width 310 height 26
drag, startPoint x: 1021, startPoint y: 388, endPoint x: 1128, endPoint y: 394, distance: 107.3
type input "90"
click at [1128, 394] on input "range" at bounding box center [987, 393] width 310 height 26
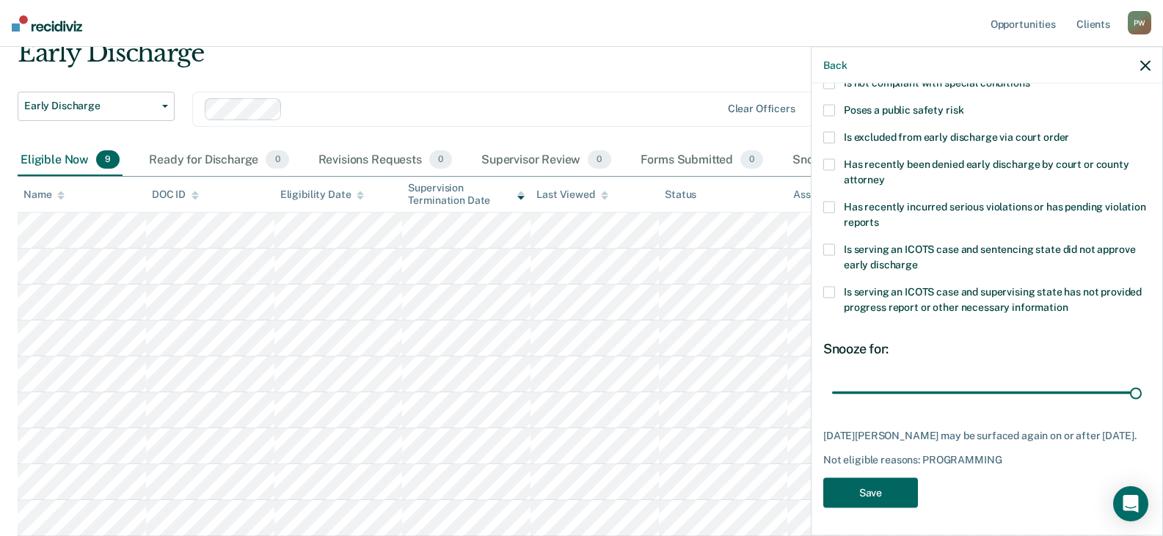
click at [879, 484] on button "Save" at bounding box center [870, 493] width 95 height 30
